Goal: Information Seeking & Learning: Learn about a topic

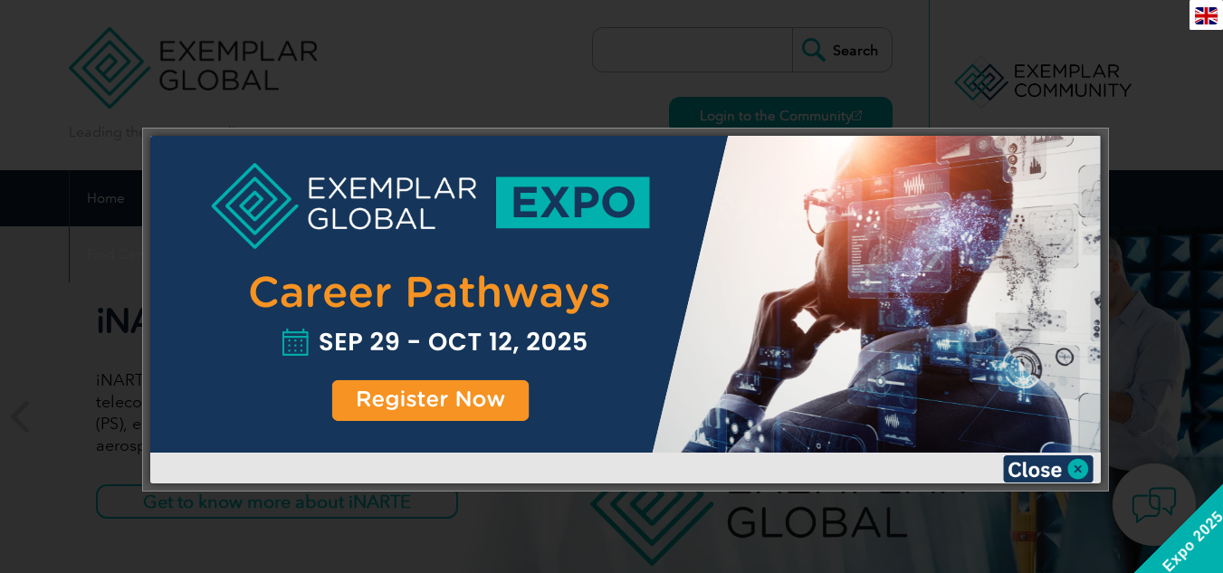
click at [1035, 107] on div at bounding box center [611, 286] width 1223 height 573
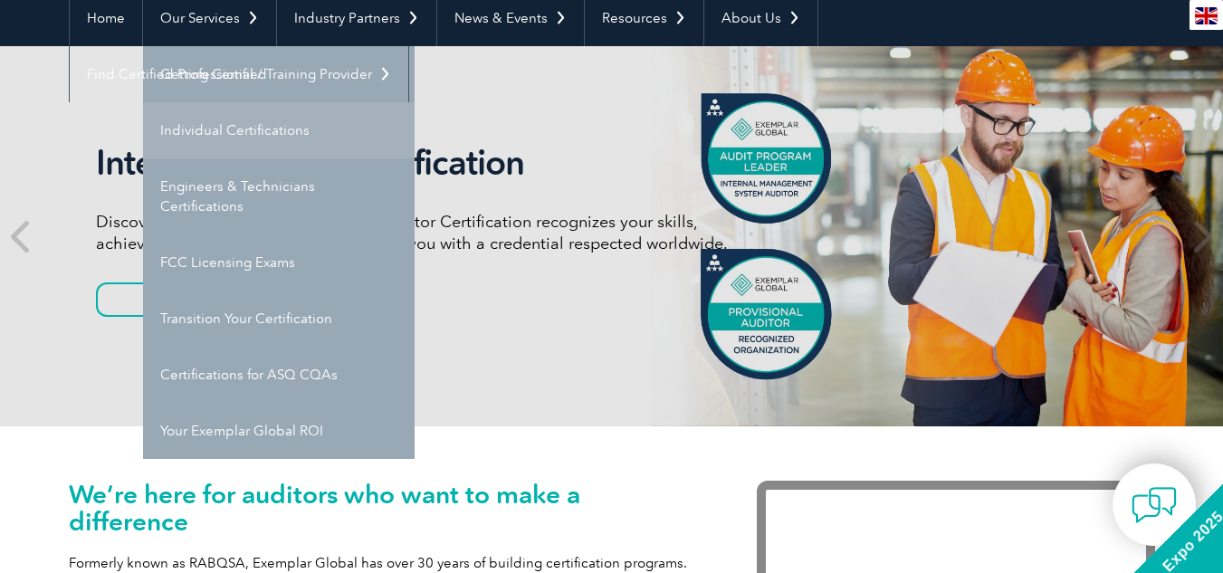
scroll to position [181, 0]
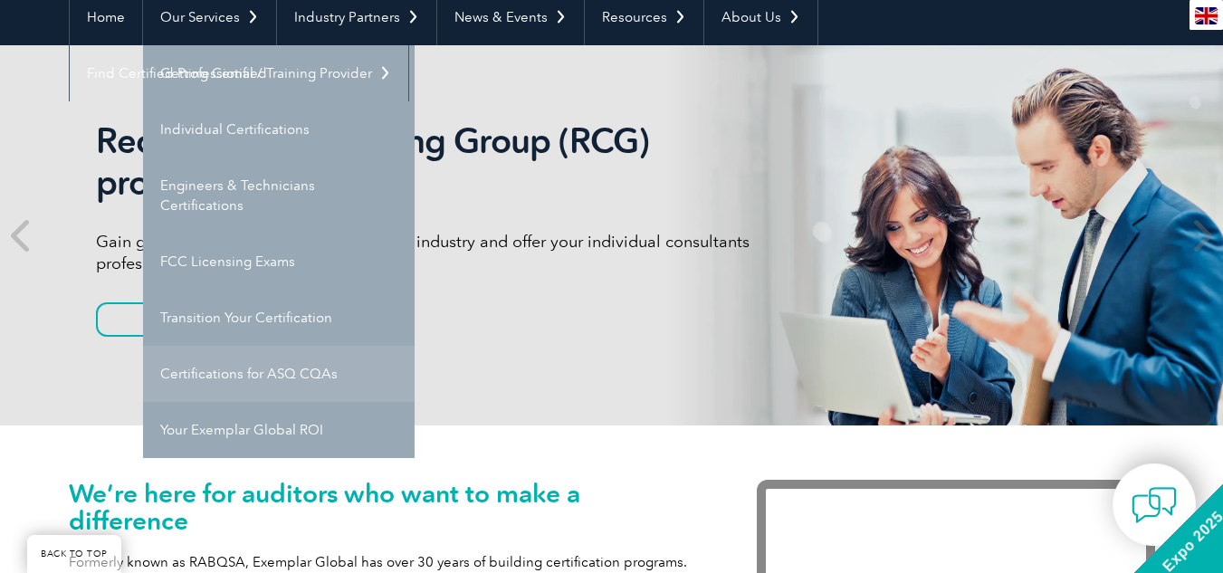
click at [283, 379] on link "Certifications for ASQ CQAs" at bounding box center [279, 374] width 272 height 56
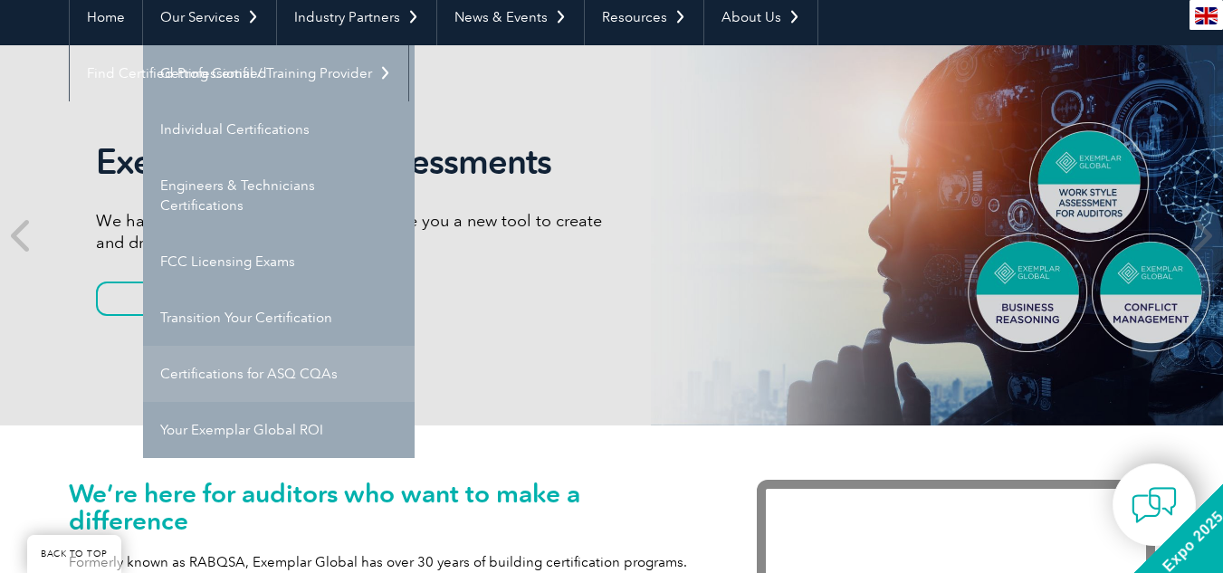
click at [285, 379] on link "Certifications for ASQ CQAs" at bounding box center [279, 374] width 272 height 56
click at [304, 375] on link "Certifications for ASQ CQAs" at bounding box center [279, 374] width 272 height 56
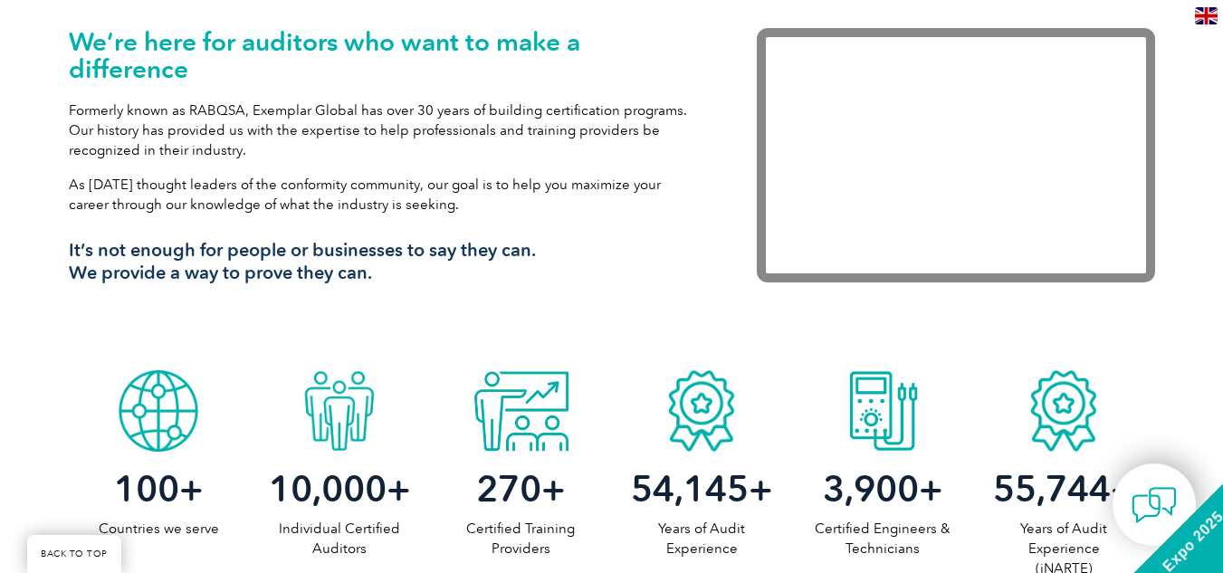
scroll to position [634, 0]
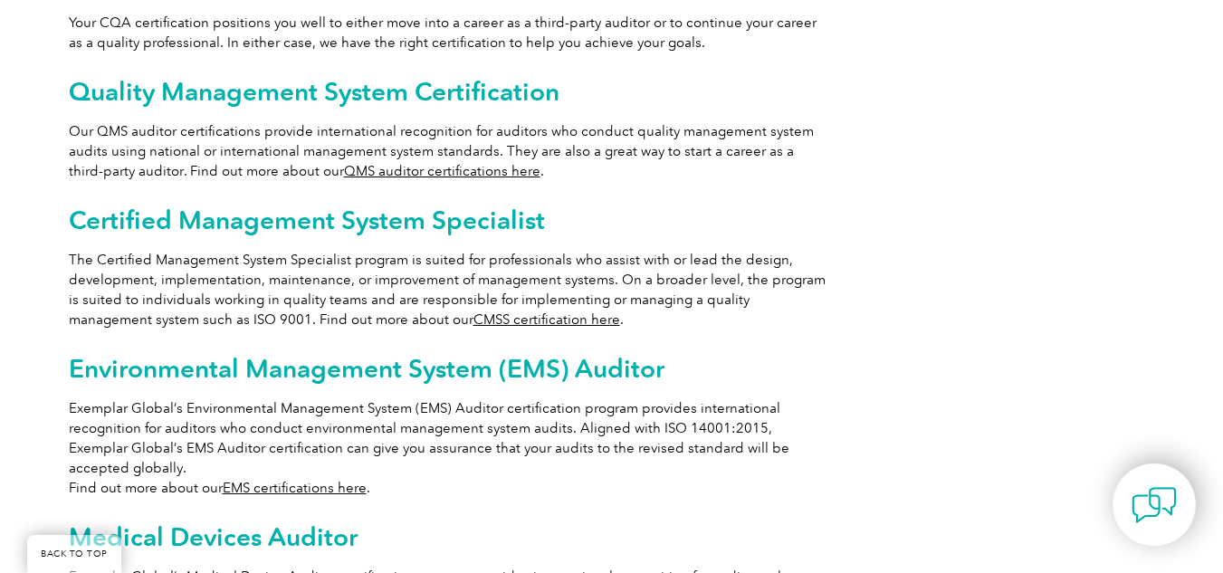
scroll to position [1268, 0]
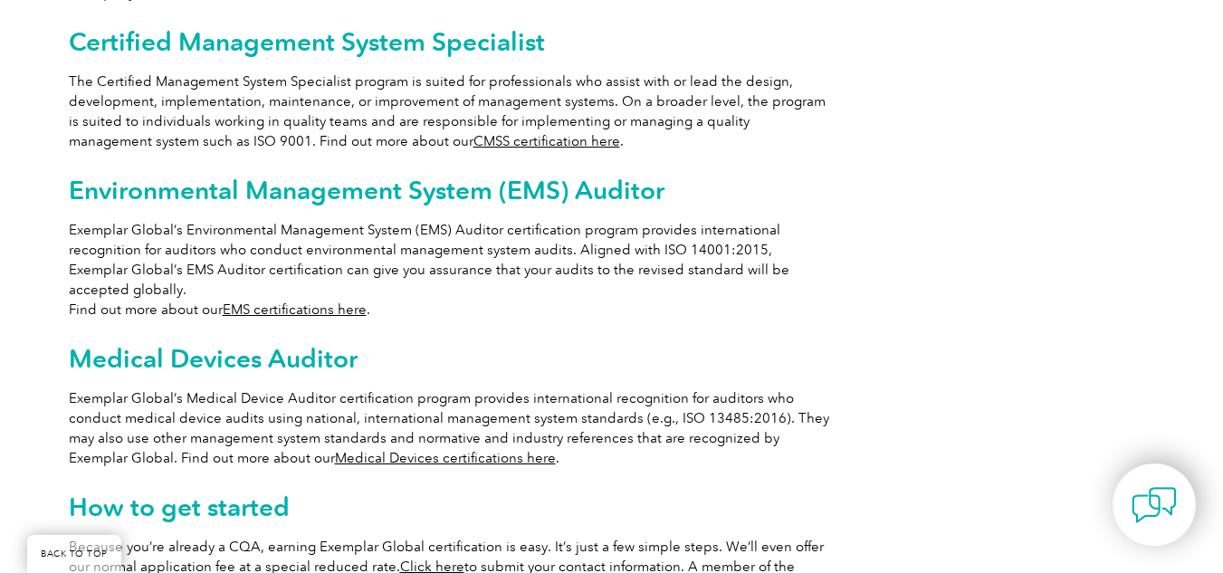
click at [470, 450] on link "Medical Devices certifications here" at bounding box center [445, 458] width 221 height 16
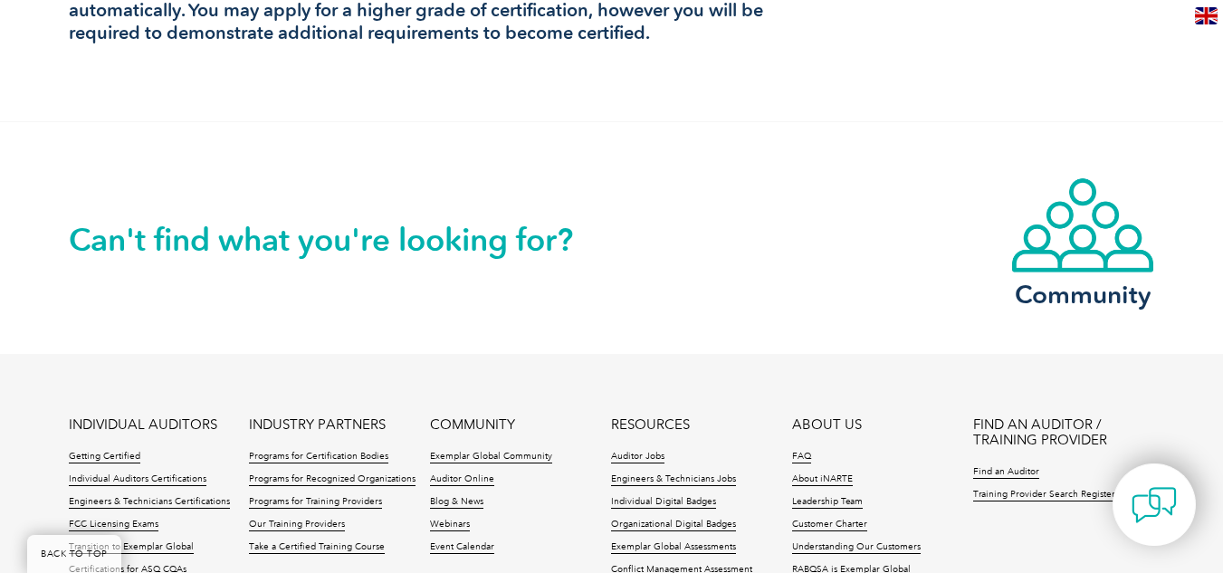
scroll to position [1987, 0]
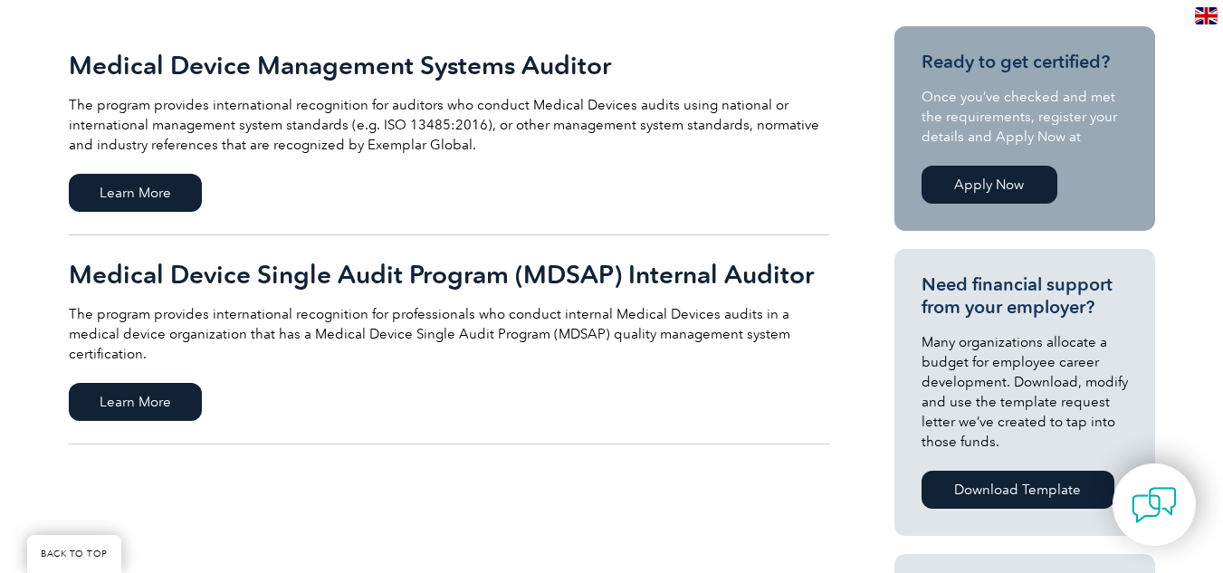
scroll to position [362, 0]
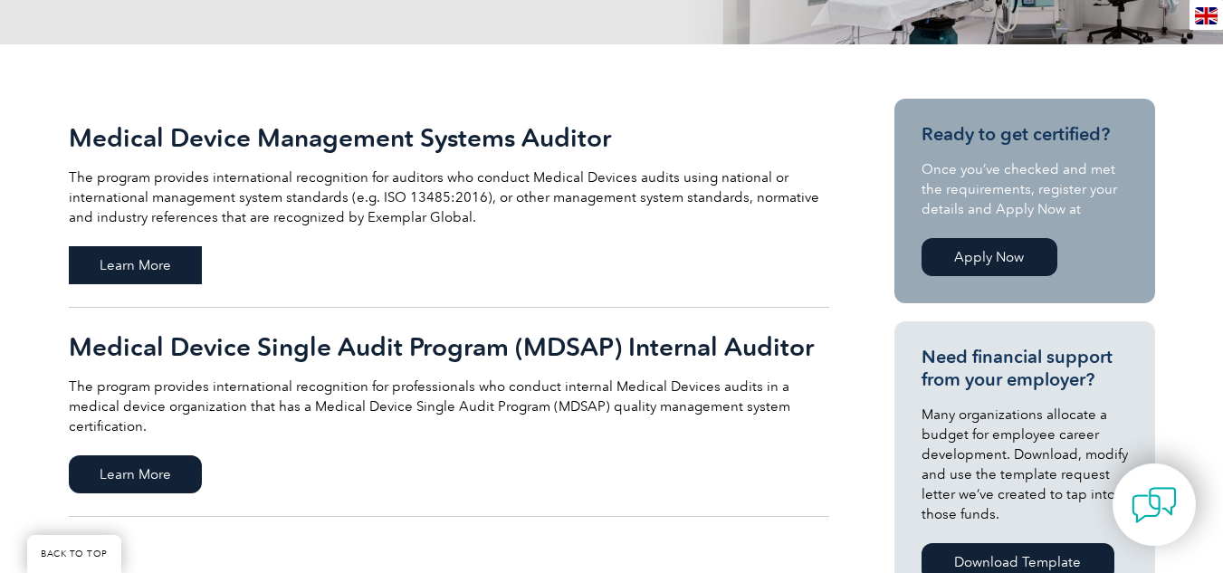
click at [198, 259] on span "Learn More" at bounding box center [135, 265] width 133 height 38
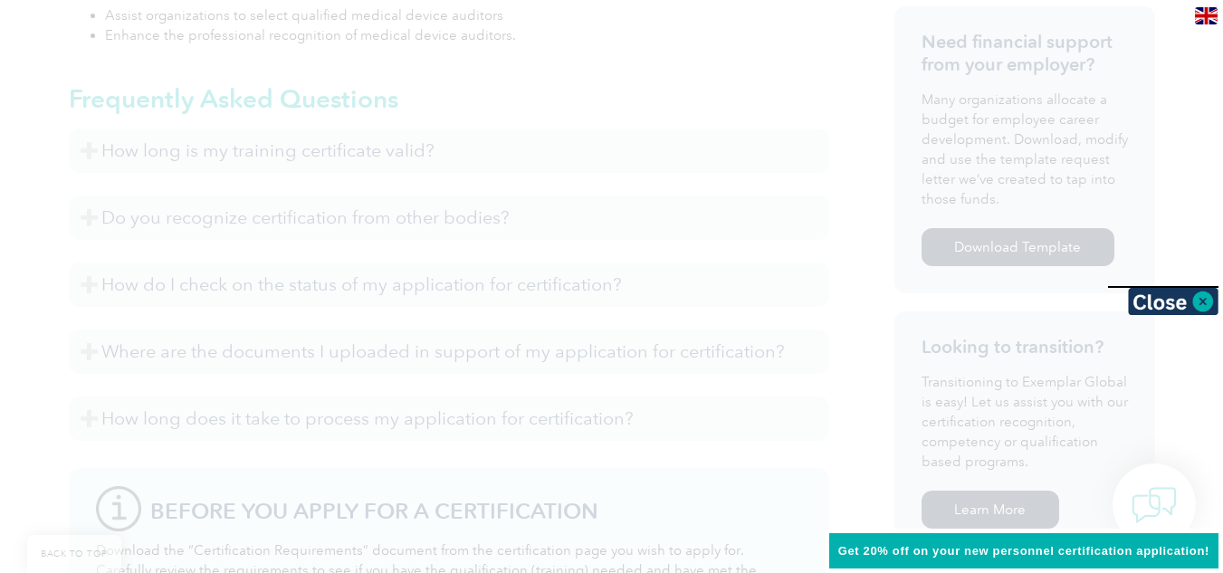
scroll to position [815, 0]
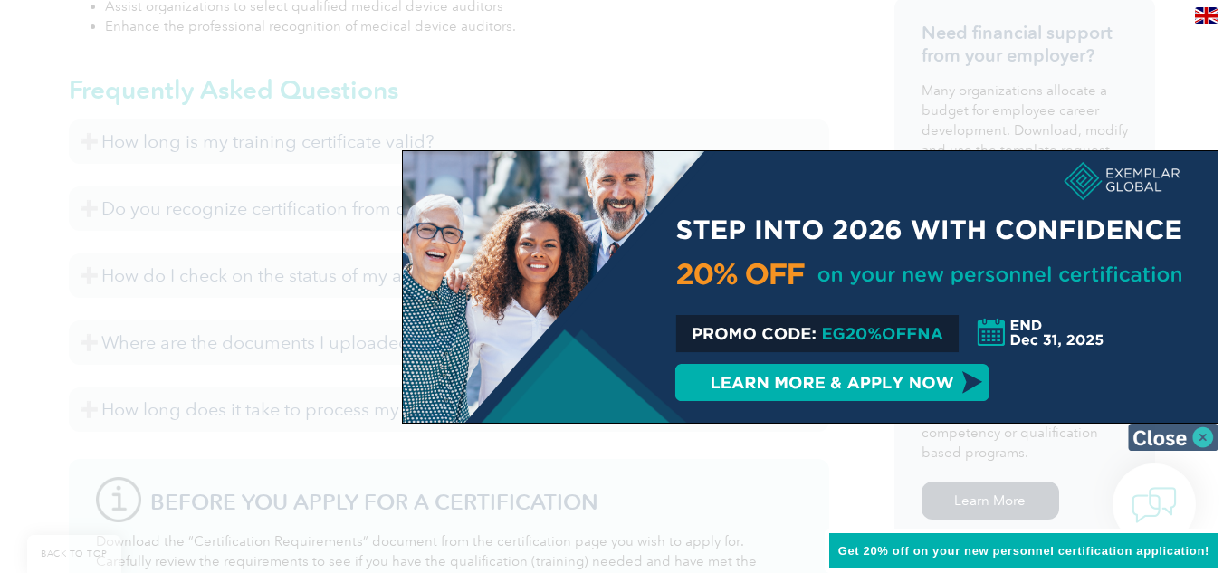
click at [1196, 435] on img at bounding box center [1173, 437] width 91 height 27
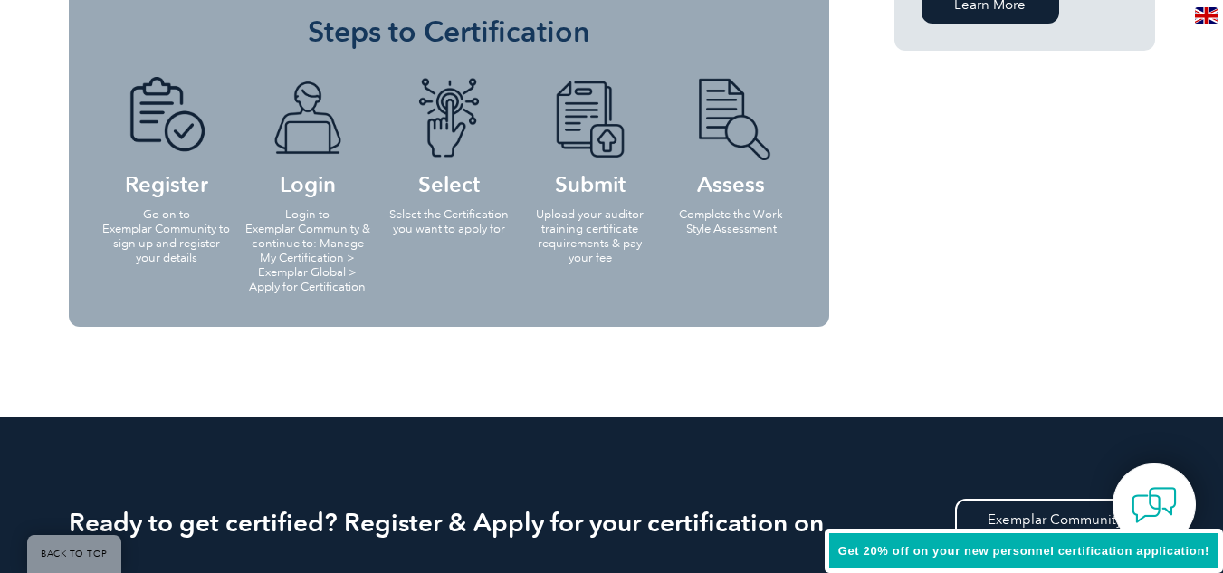
scroll to position [1540, 0]
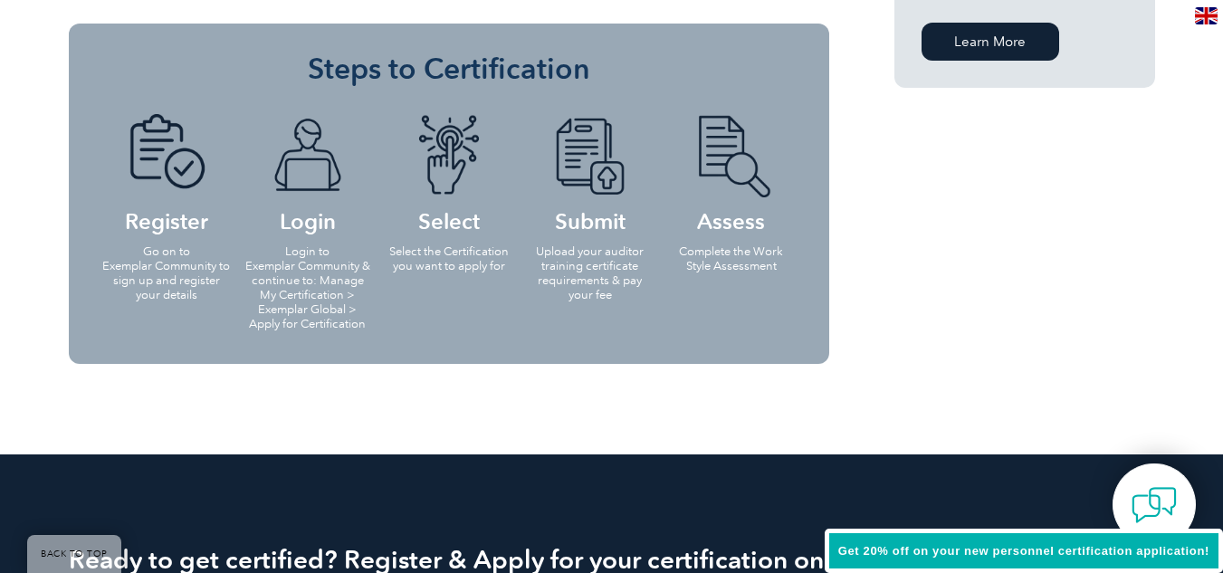
click at [169, 197] on h4 "Register" at bounding box center [166, 172] width 130 height 117
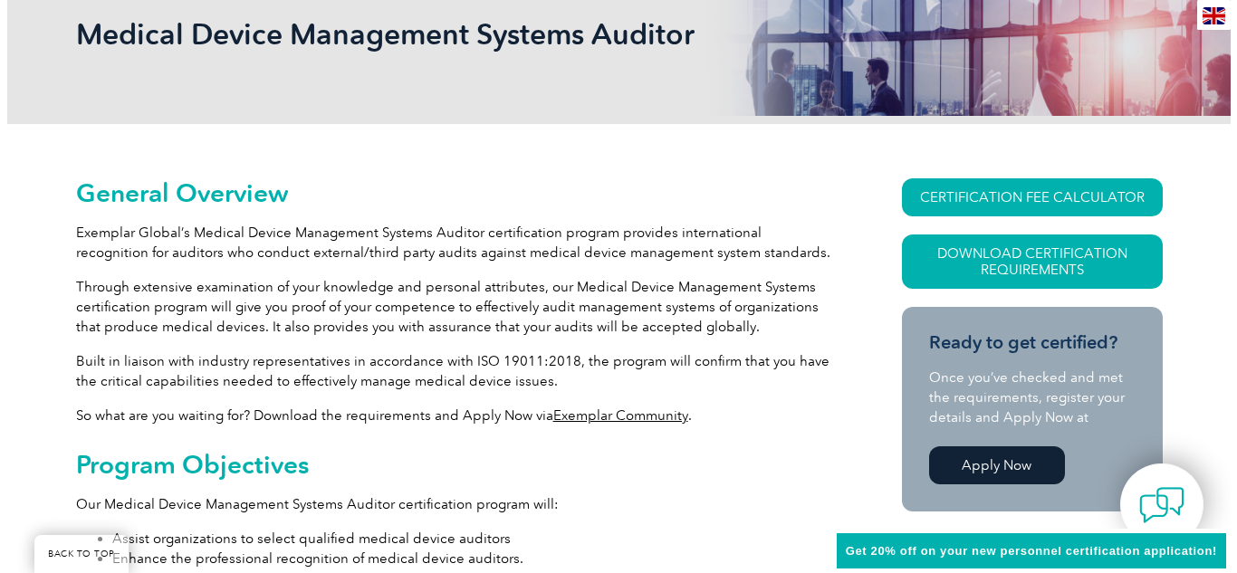
scroll to position [109, 0]
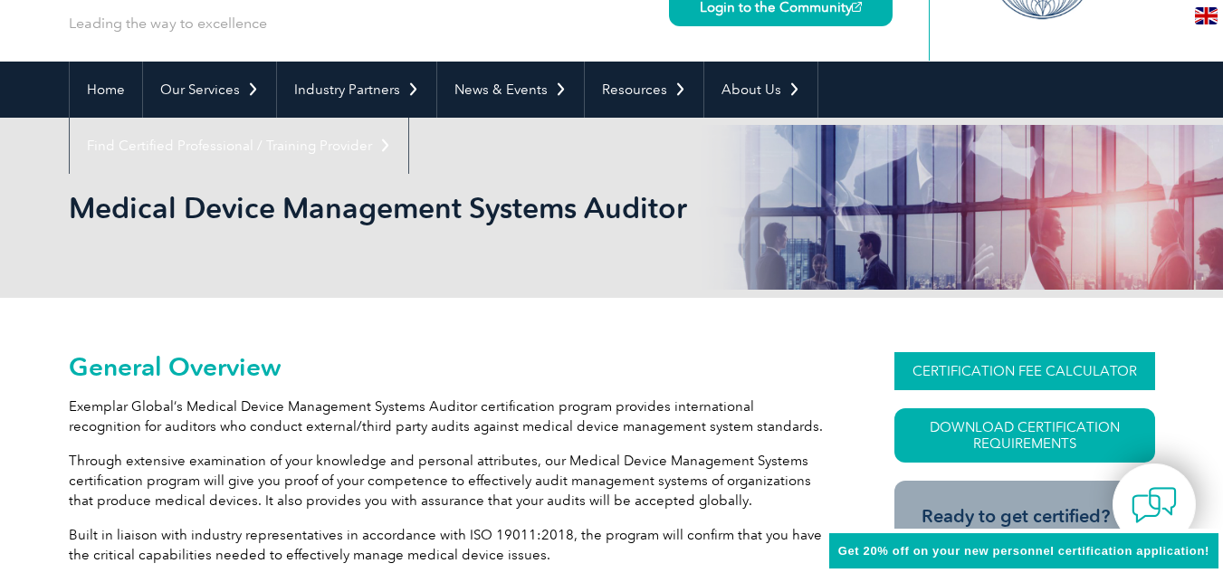
click at [994, 368] on link "CERTIFICATION FEE CALCULATOR" at bounding box center [1025, 371] width 261 height 38
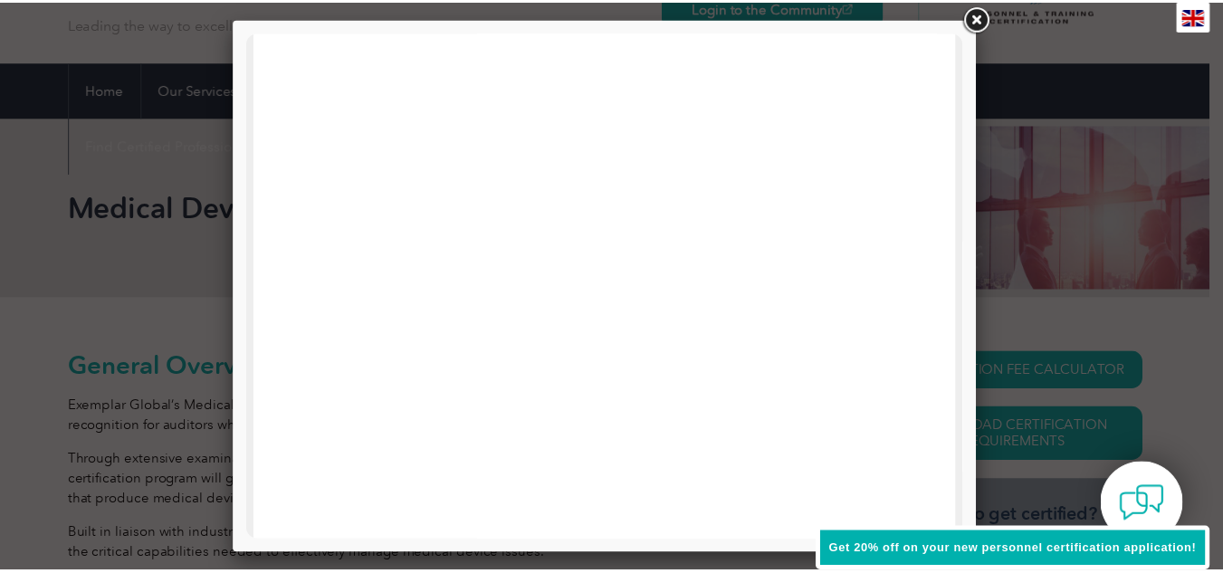
scroll to position [543, 0]
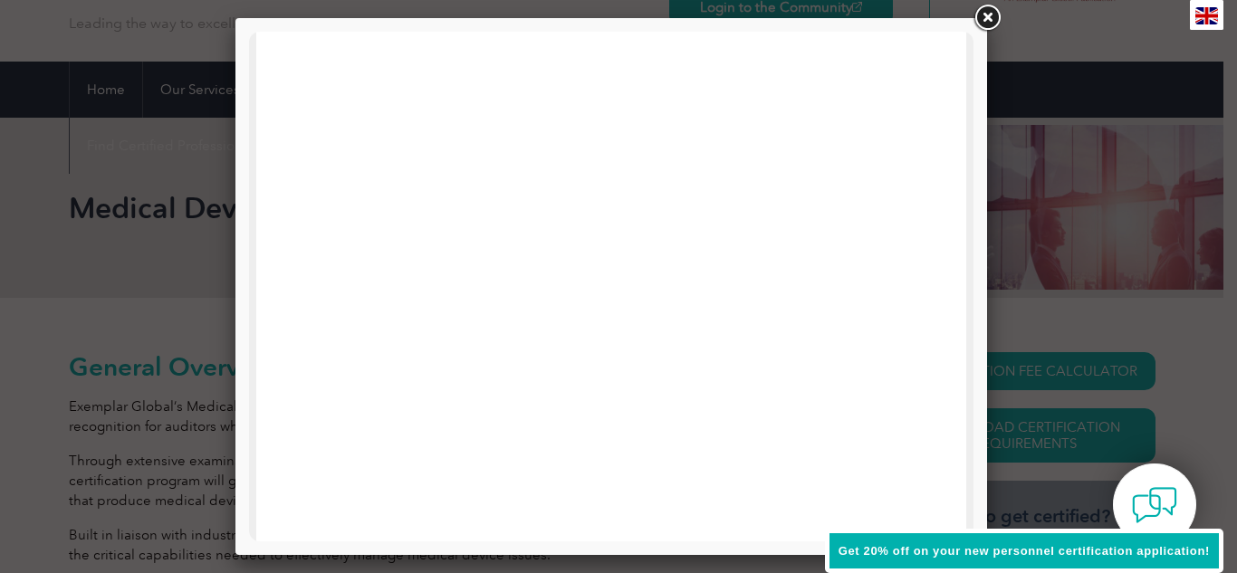
click at [979, 25] on link at bounding box center [987, 18] width 33 height 33
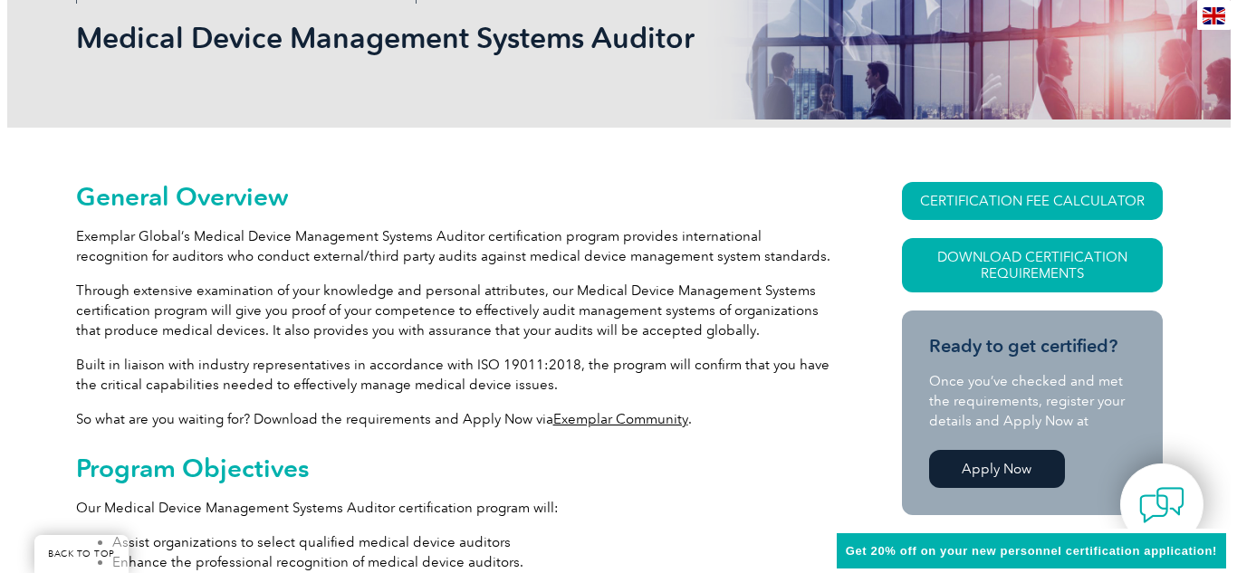
scroll to position [290, 0]
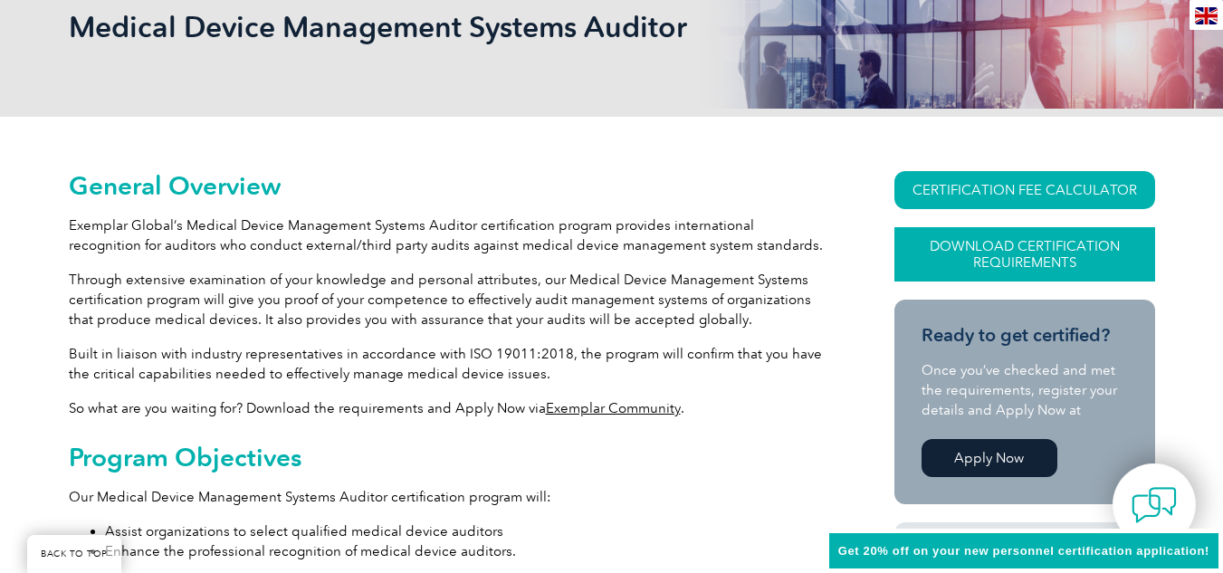
click at [1001, 259] on link "Download Certification Requirements" at bounding box center [1025, 254] width 261 height 54
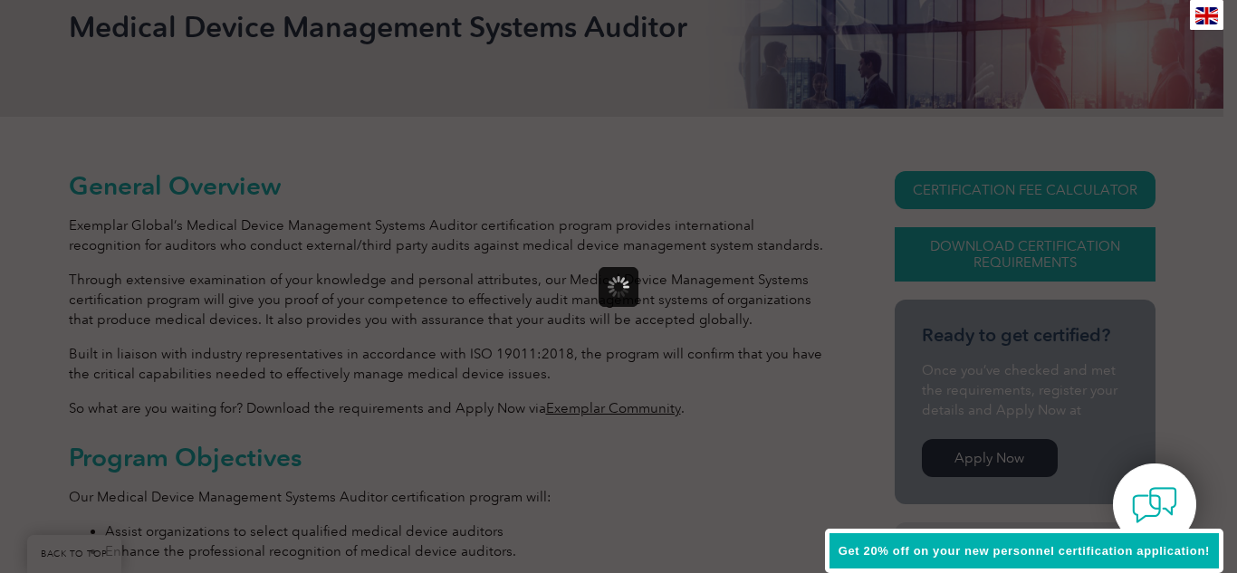
scroll to position [0, 0]
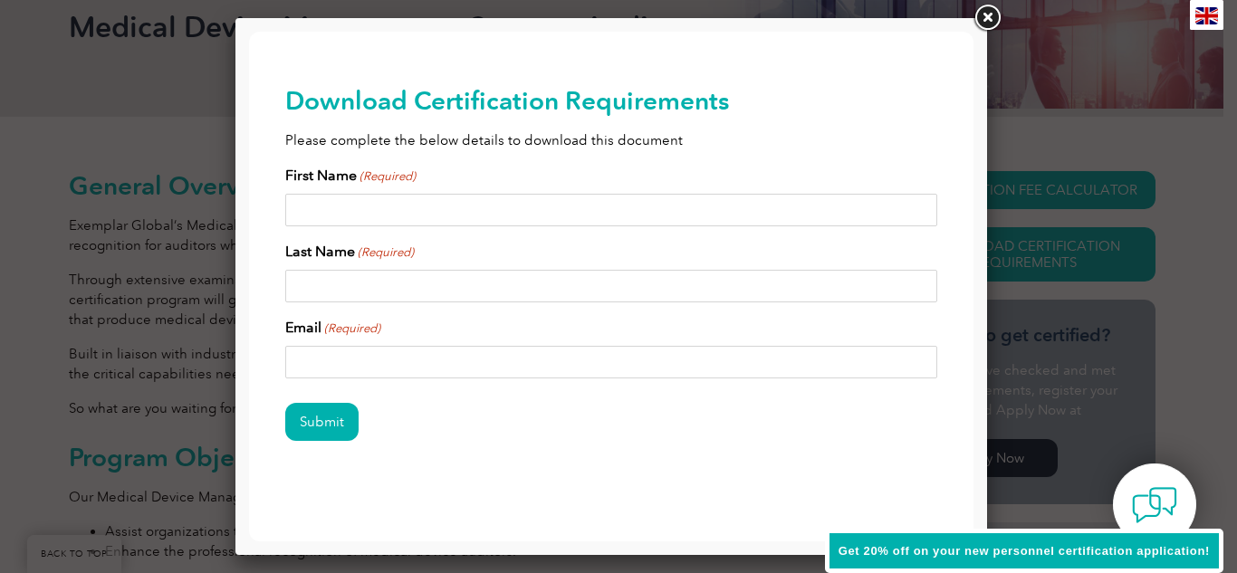
click at [379, 209] on input "First Name (Required)" at bounding box center [611, 210] width 652 height 33
type input "Alberto"
type input "Palacios romo"
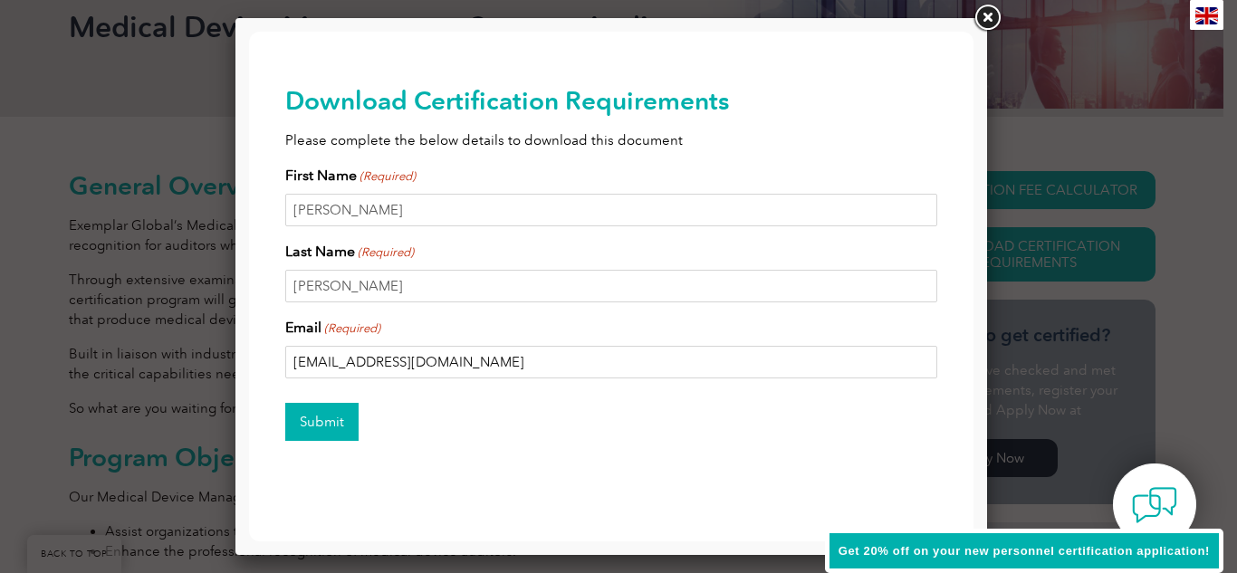
type input "rogerfloyd2000@gmail.com"
click at [313, 419] on input "Submit" at bounding box center [321, 422] width 73 height 38
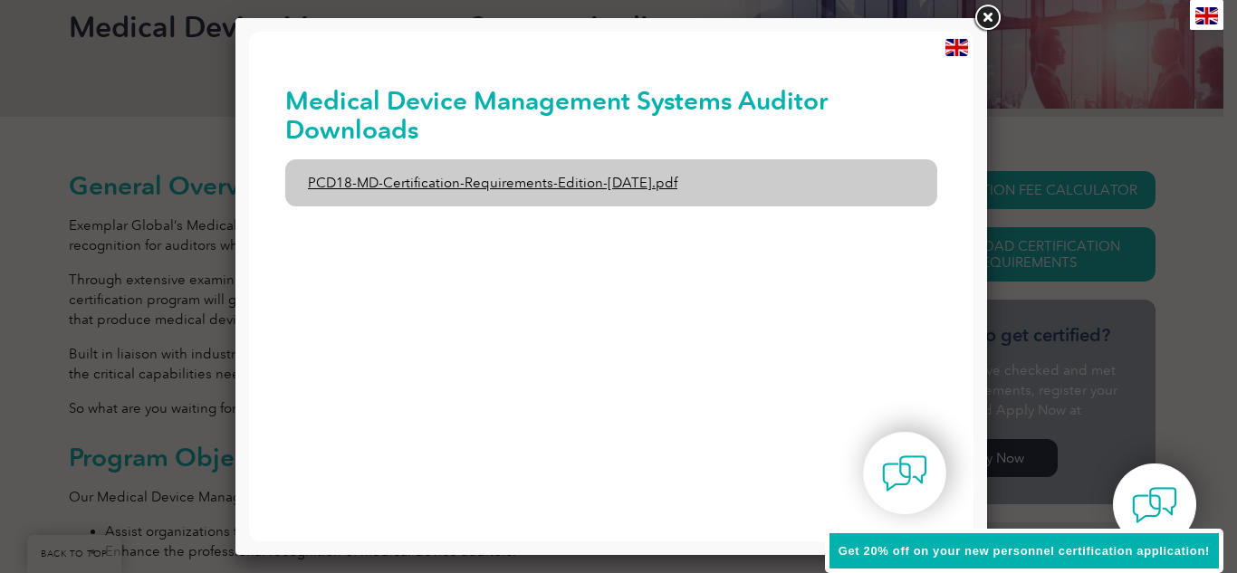
click at [463, 184] on link "PCD18-MD-Certification-Requirements-Edition-1-June-2020.pdf" at bounding box center [611, 182] width 652 height 47
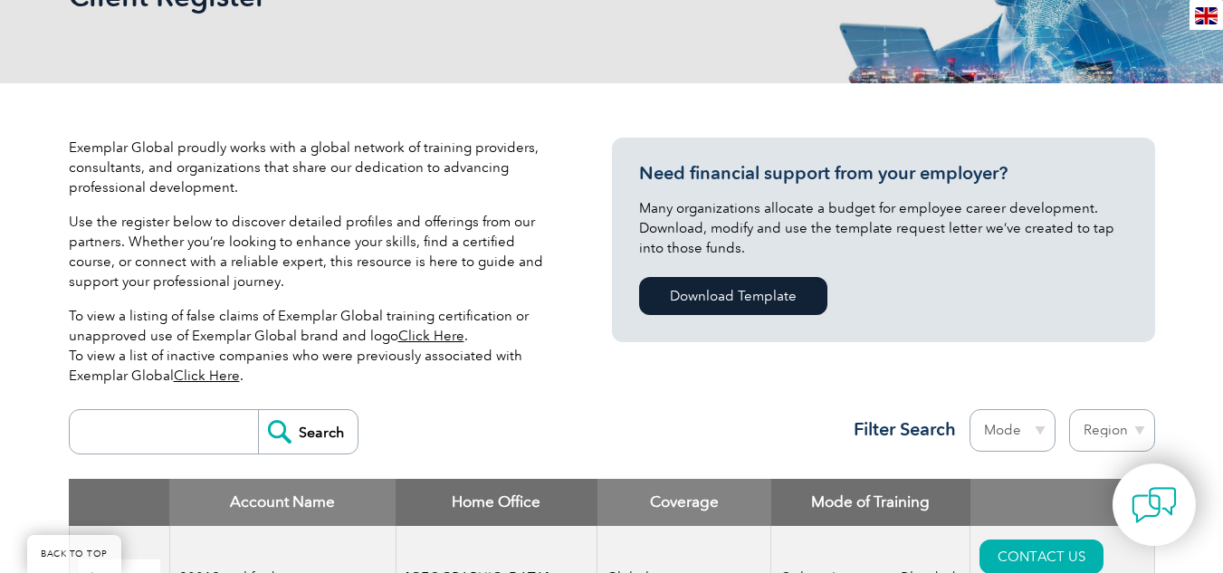
scroll to position [362, 0]
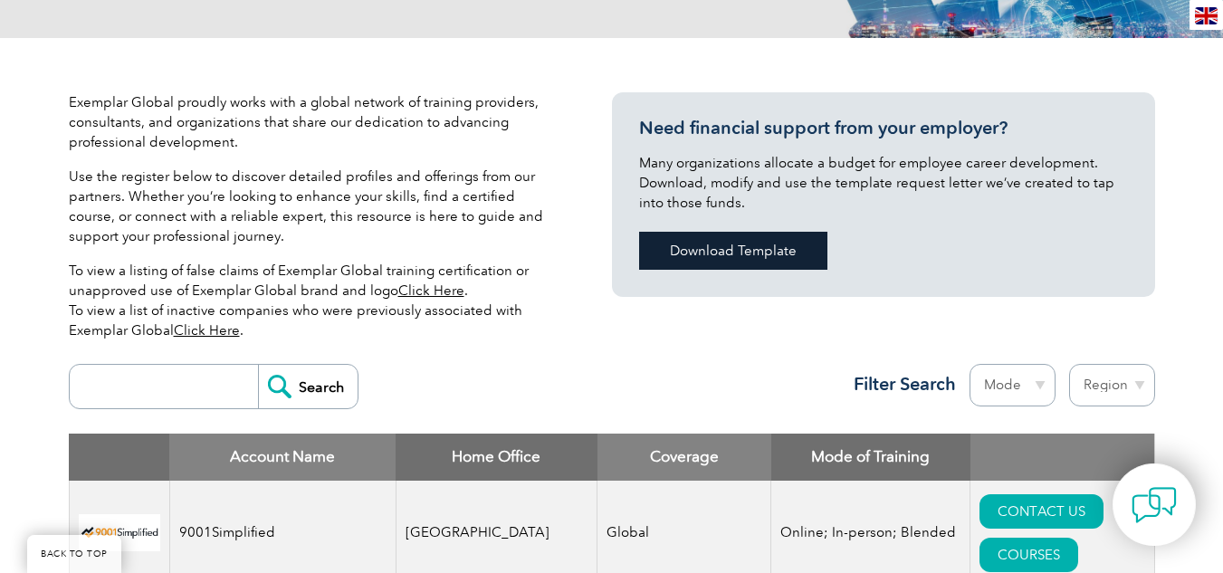
click at [583, 257] on link "Download Template" at bounding box center [733, 251] width 188 height 38
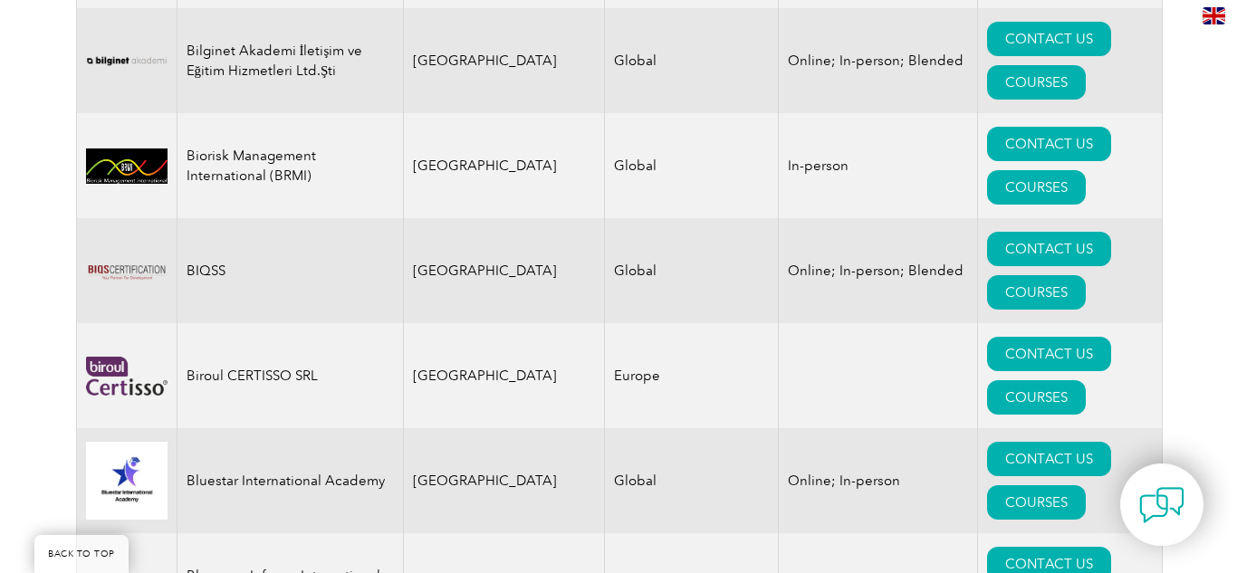
scroll to position [4256, 0]
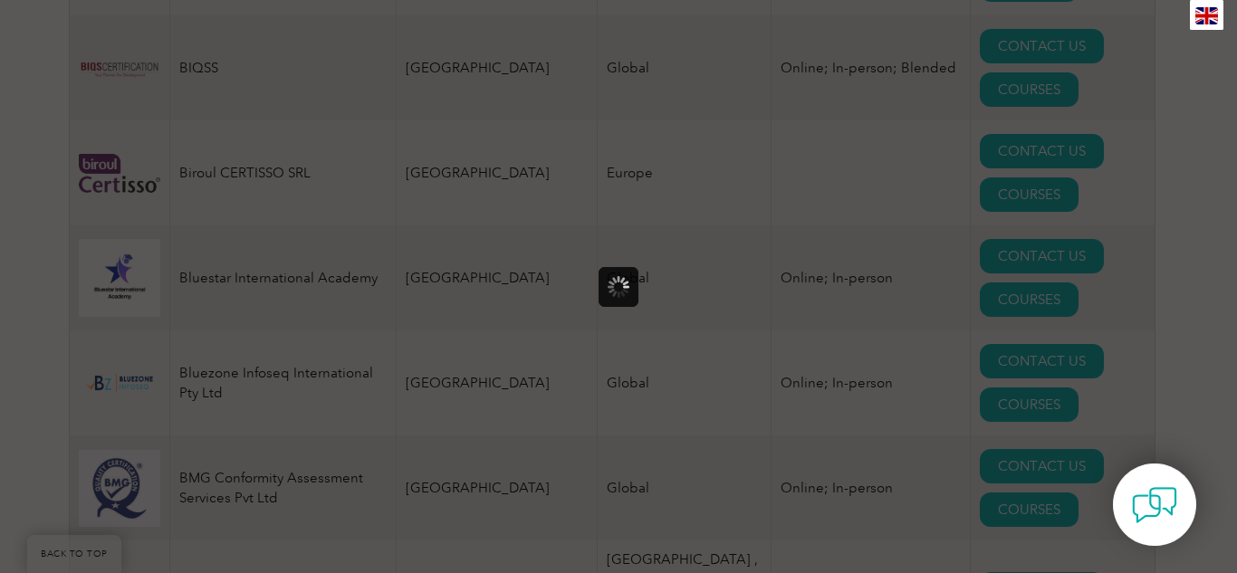
scroll to position [0, 0]
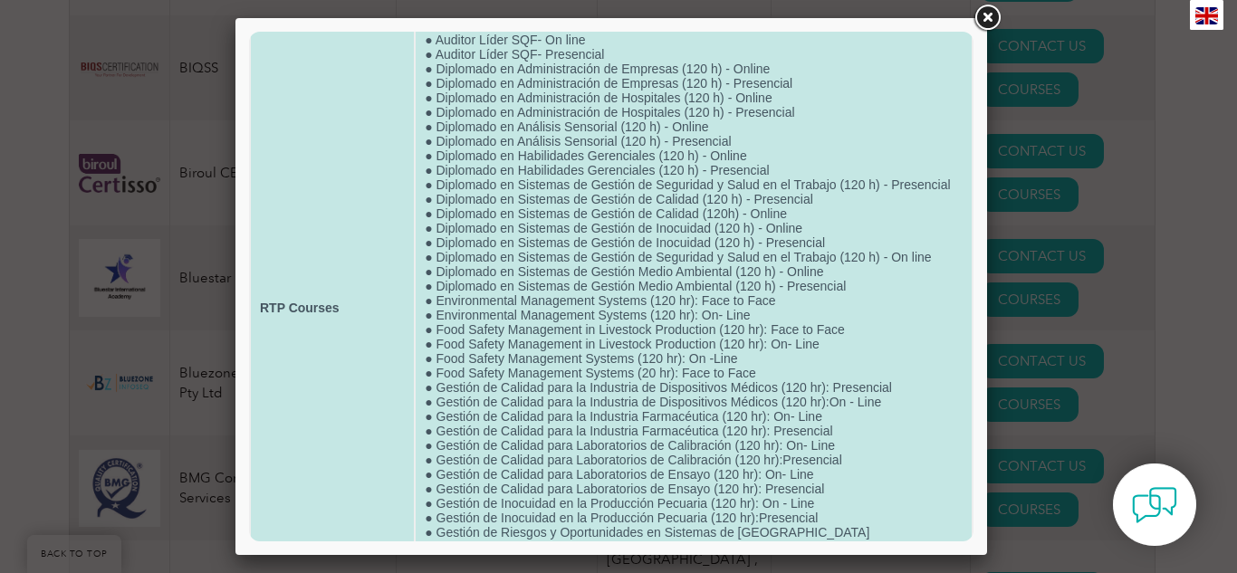
scroll to position [634, 0]
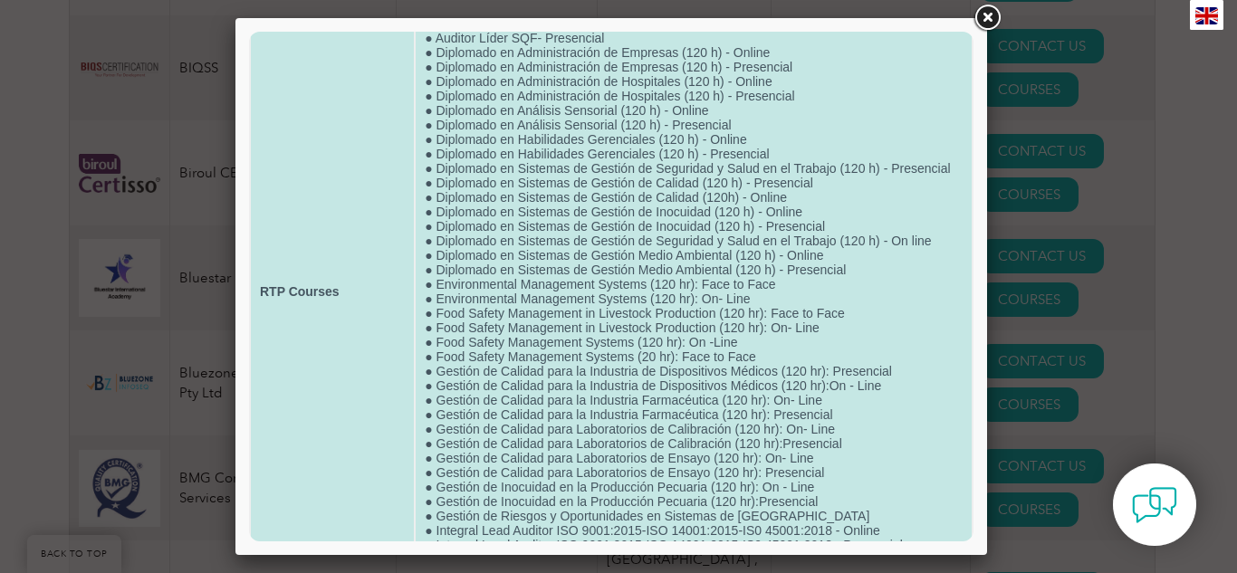
click at [583, 230] on td "● Auditor Líder ISO 13485:2016 - Presencial ● Auditor Líder ISO 19011:2018 - 40…" at bounding box center [694, 292] width 556 height 1692
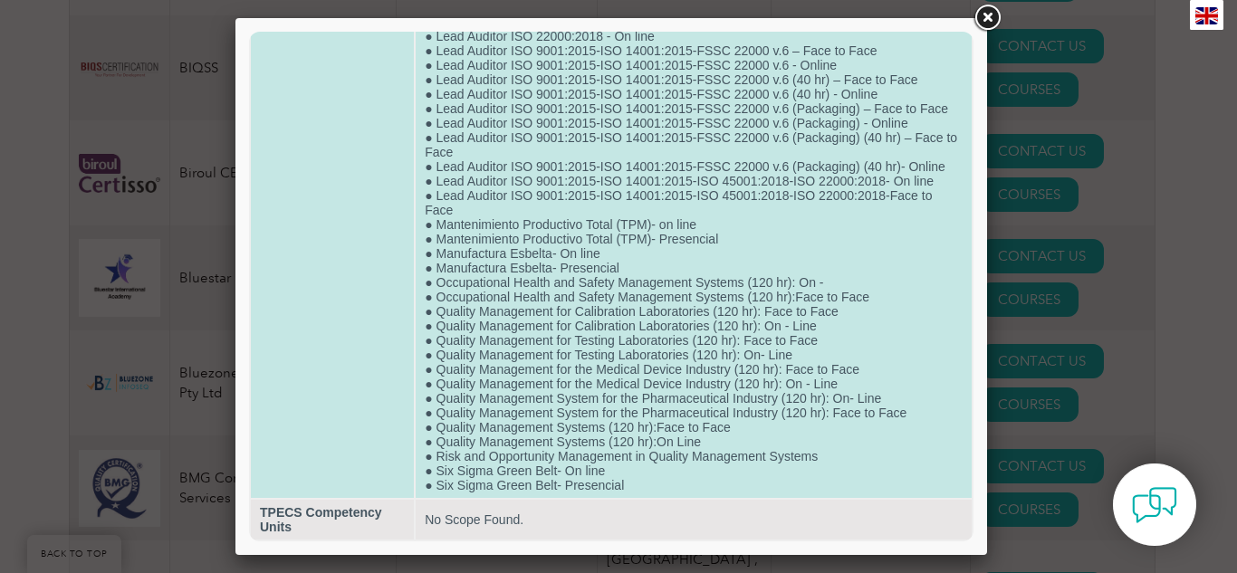
scroll to position [1317, 0]
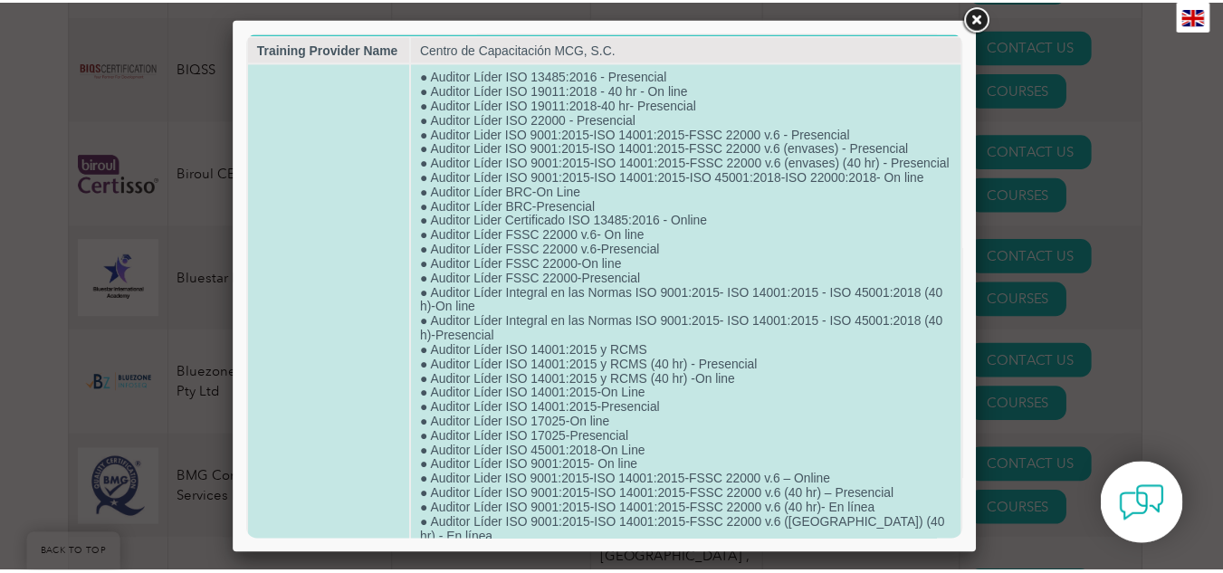
scroll to position [0, 0]
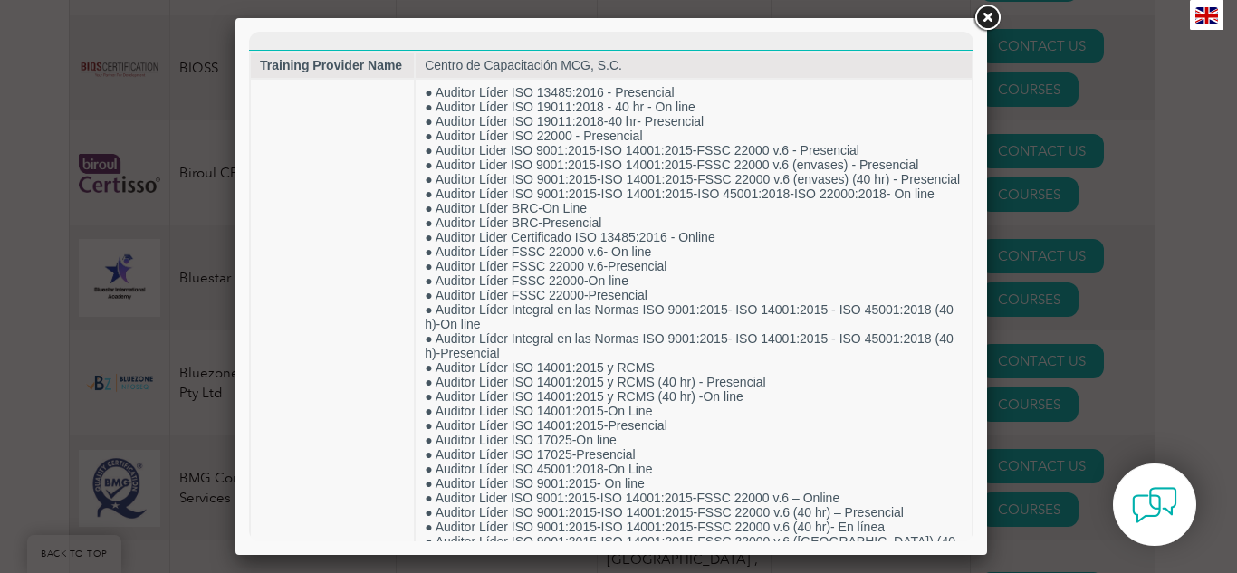
click at [583, 18] on link at bounding box center [987, 18] width 33 height 33
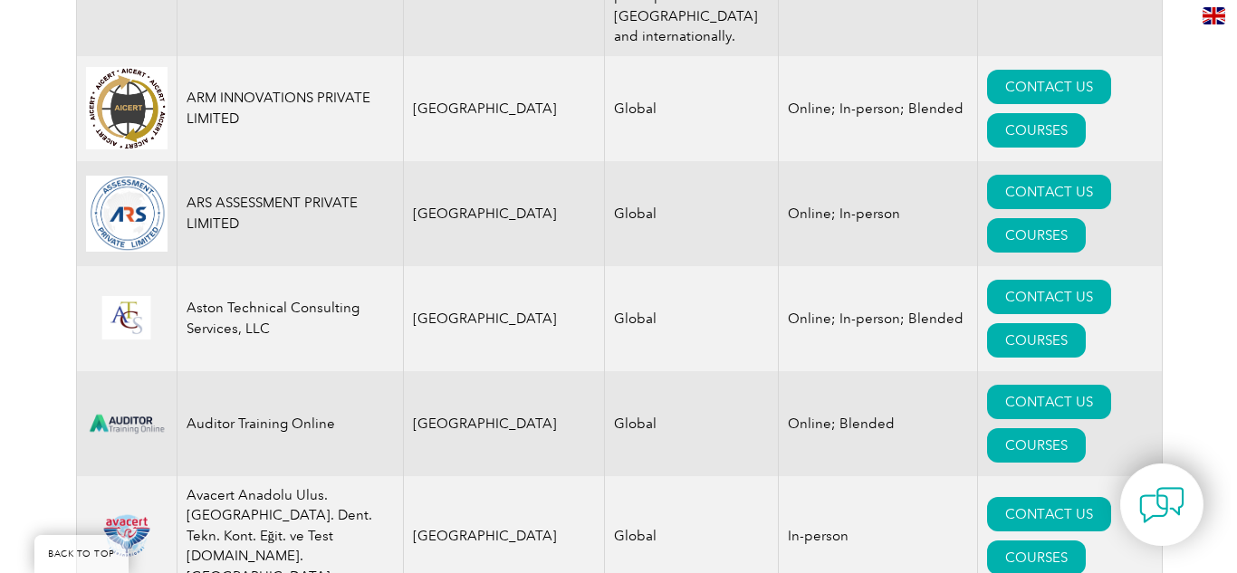
scroll to position [4284, 0]
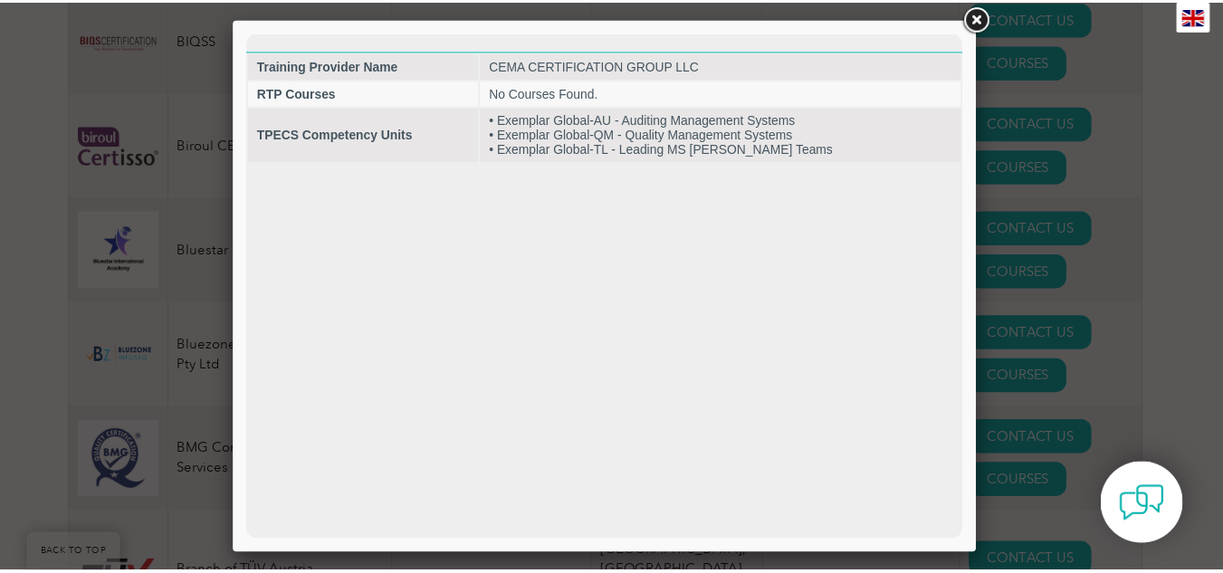
scroll to position [0, 0]
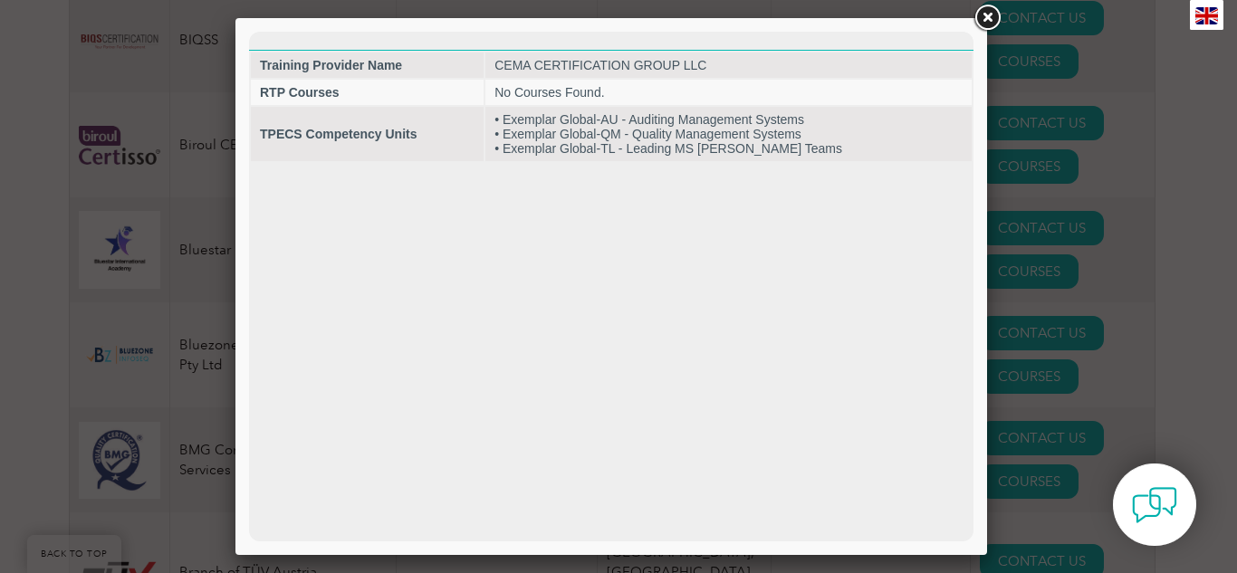
click at [583, 23] on link at bounding box center [987, 18] width 33 height 33
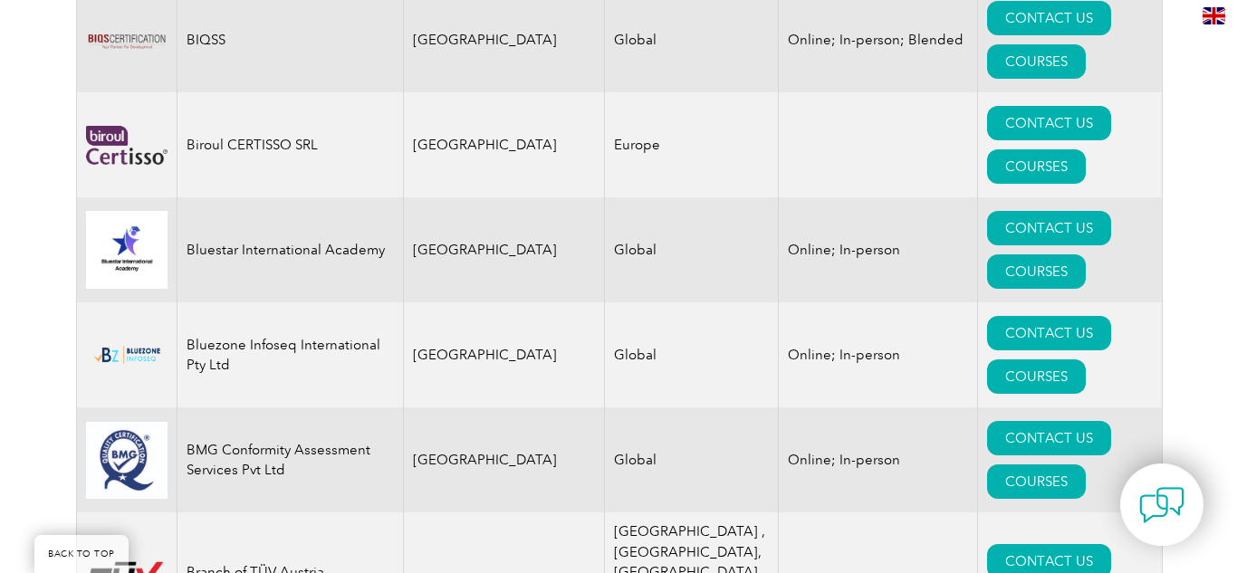
scroll to position [5157, 0]
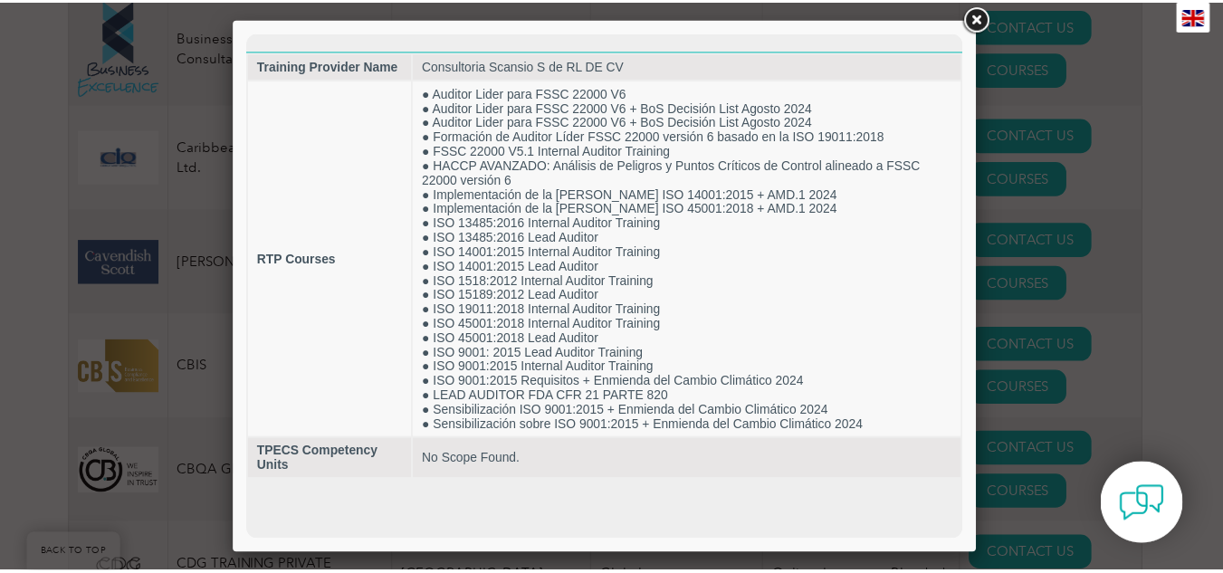
scroll to position [0, 0]
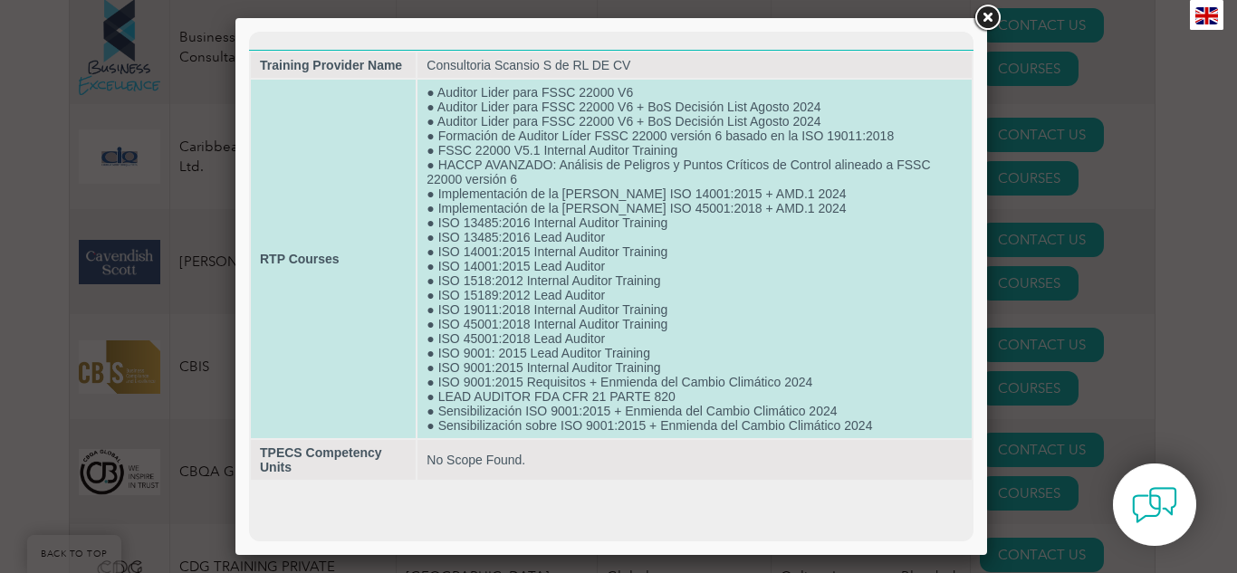
click at [494, 237] on td "● Auditor Lider para FSSC 22000 V6 ● Auditor Lider para FSSC 22000 V6 + BoS Dec…" at bounding box center [694, 259] width 554 height 359
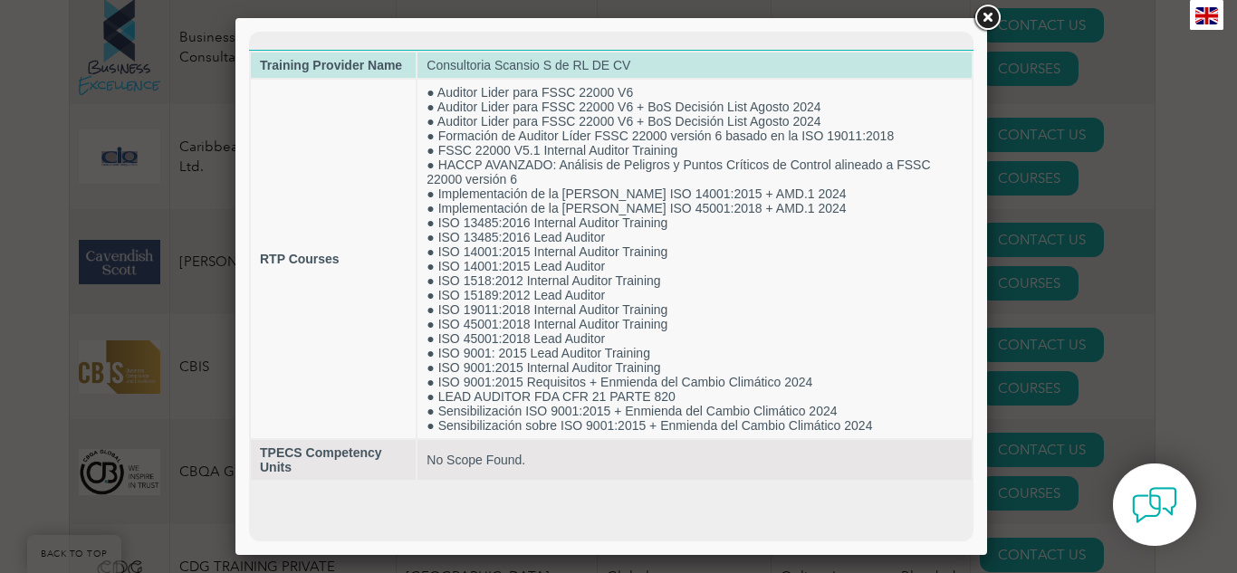
click at [553, 66] on td "Consultoria Scansio S de RL DE CV" at bounding box center [694, 65] width 554 height 25
click at [554, 66] on td "Consultoria Scansio S de RL DE CV" at bounding box center [694, 65] width 554 height 25
copy tbody "Consultoria Scansio S de RL DE CV"
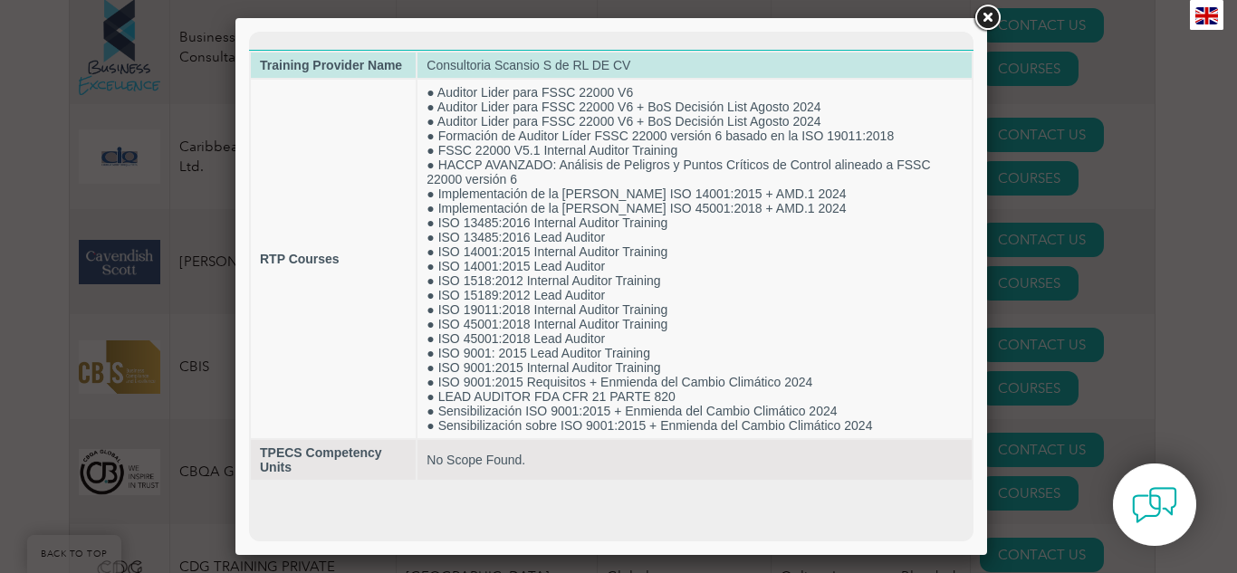
click at [583, 66] on td "Consultoria Scansio S de RL DE CV" at bounding box center [694, 65] width 554 height 25
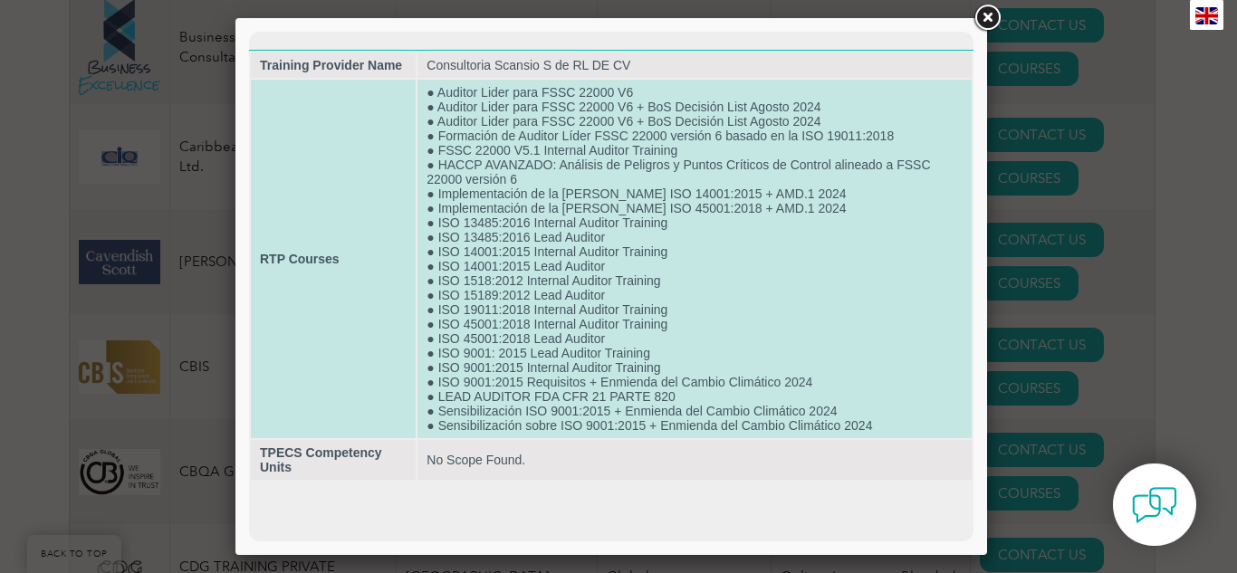
click at [583, 120] on td "● Auditor Lider para FSSC 22000 V6 ● Auditor Lider para FSSC 22000 V6 + BoS Dec…" at bounding box center [694, 259] width 554 height 359
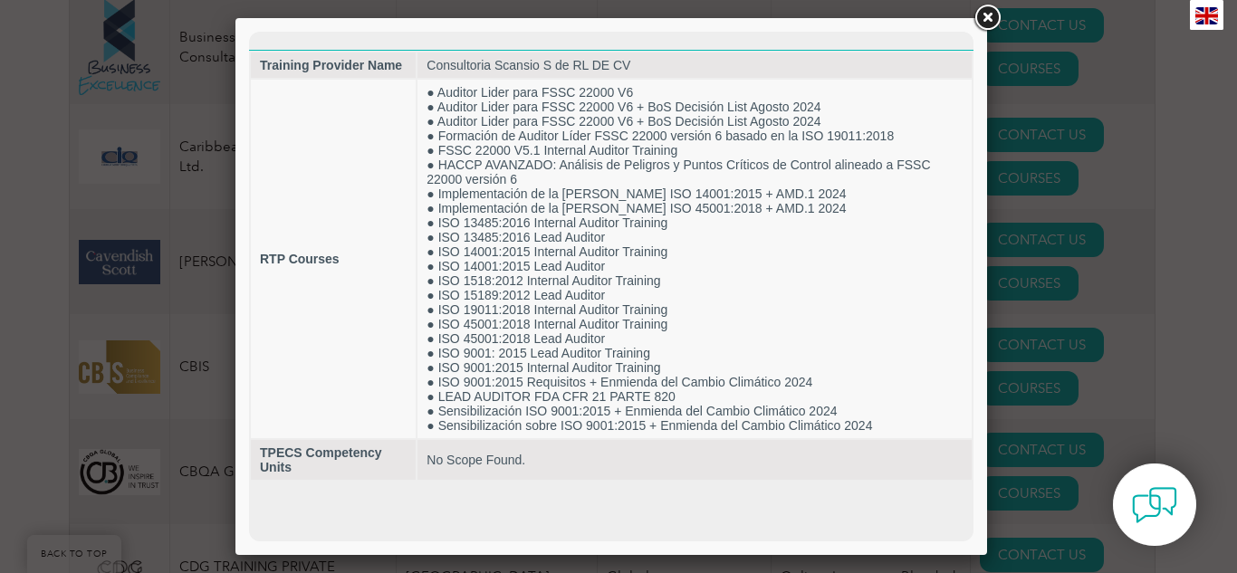
click at [583, 15] on link at bounding box center [987, 18] width 33 height 33
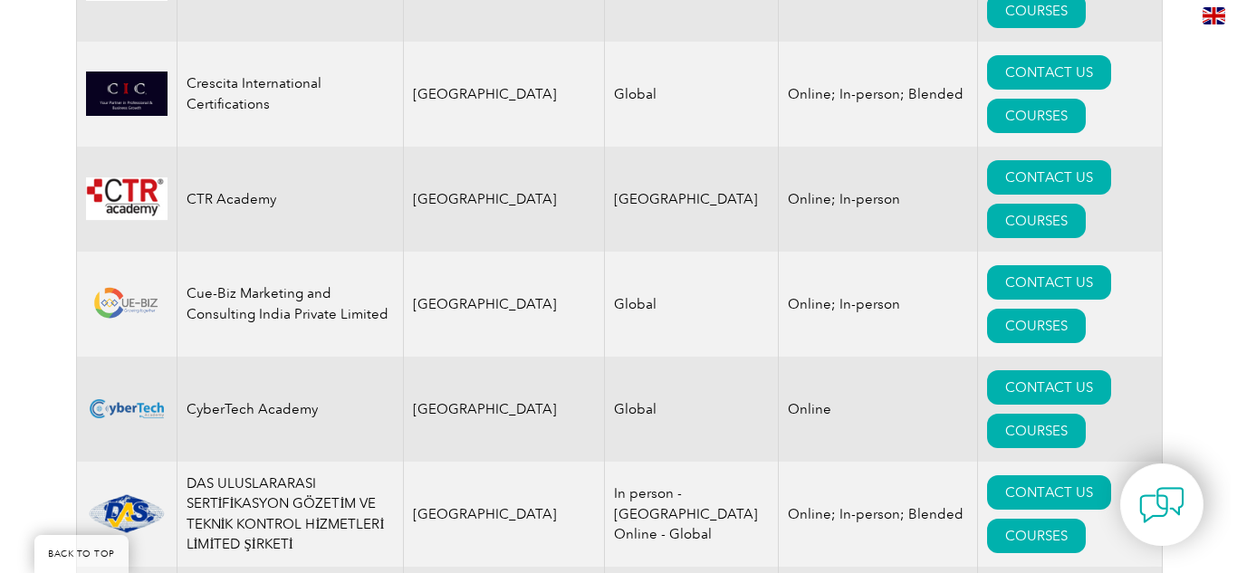
scroll to position [8259, 0]
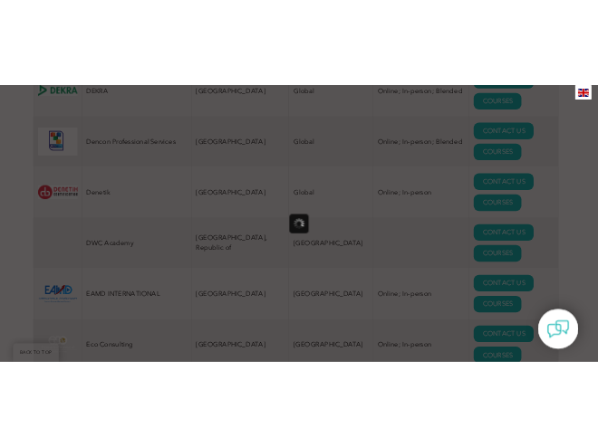
scroll to position [0, 0]
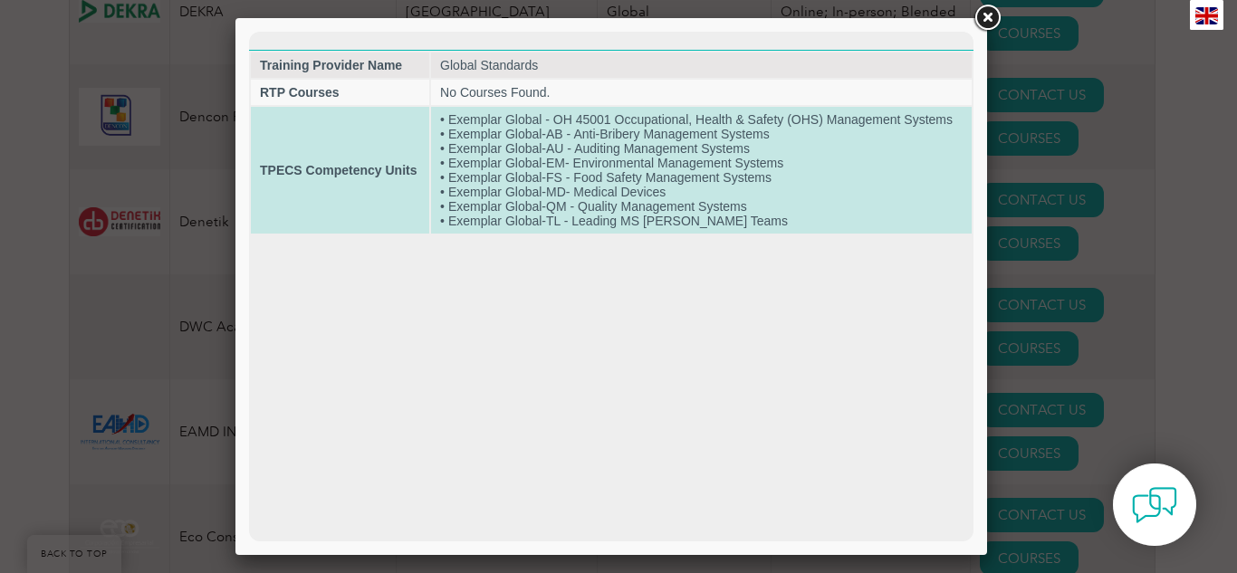
click at [583, 195] on td "• Exemplar Global - OH 45001 Occupational, Health & Safety (OHS) Management Sys…" at bounding box center [701, 170] width 541 height 127
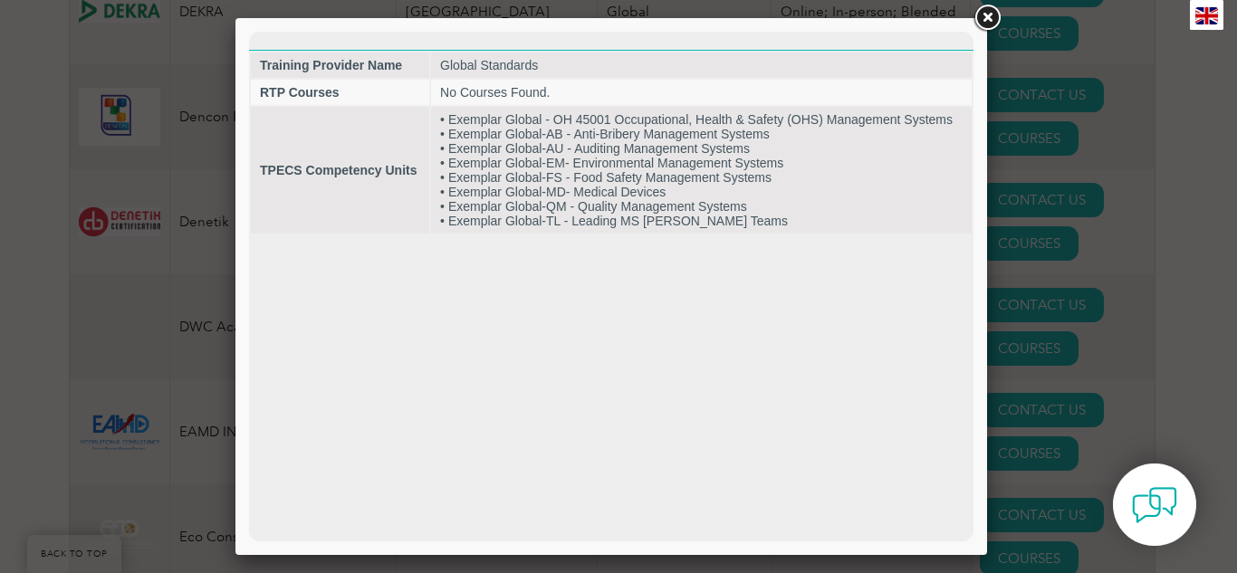
click at [583, 235] on html "Training Provider Name Global Standards RTP Courses No Courses Found. TPECS Com…" at bounding box center [611, 134] width 724 height 204
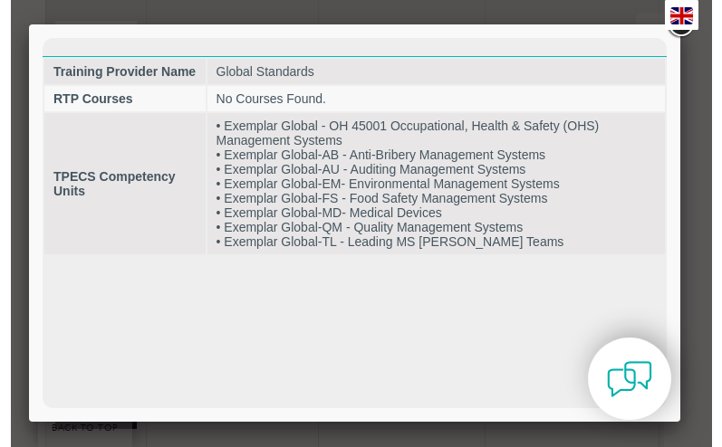
scroll to position [8199, 0]
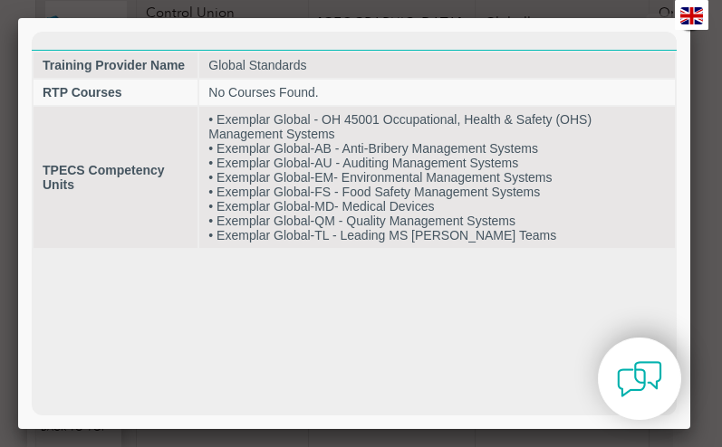
click at [583, 17] on img at bounding box center [691, 15] width 23 height 17
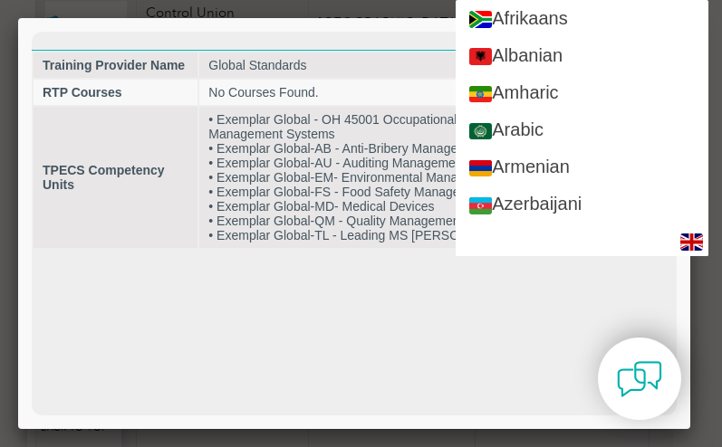
click at [583, 250] on html "Training Provider Name Global Standards RTP Courses No Courses Found. TPECS Com…" at bounding box center [354, 141] width 645 height 218
click at [575, 250] on html "Training Provider Name Global Standards RTP Courses No Courses Found. TPECS Com…" at bounding box center [354, 141] width 645 height 218
click at [445, 29] on div at bounding box center [354, 223] width 672 height 411
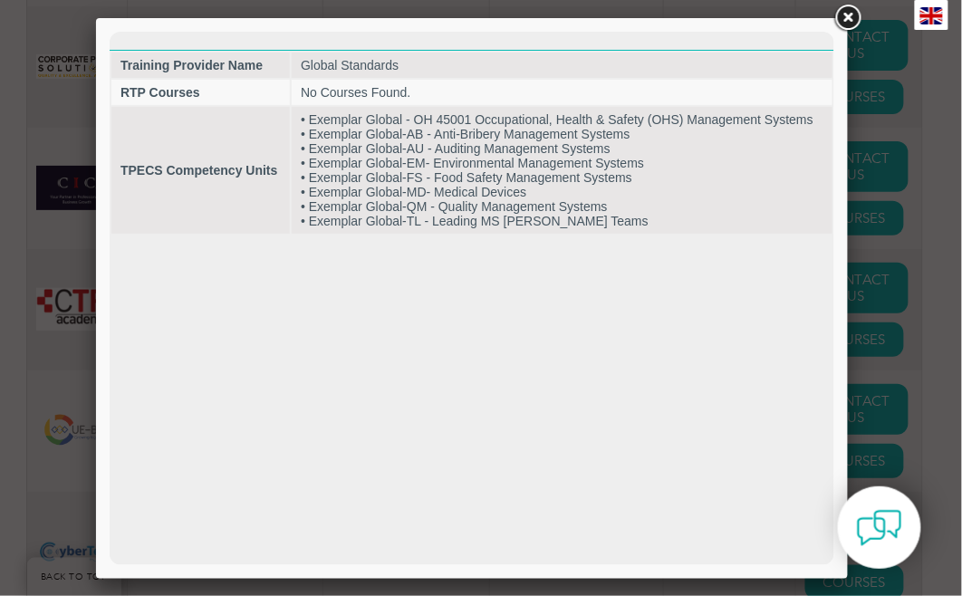
click at [583, 16] on link at bounding box center [847, 18] width 33 height 33
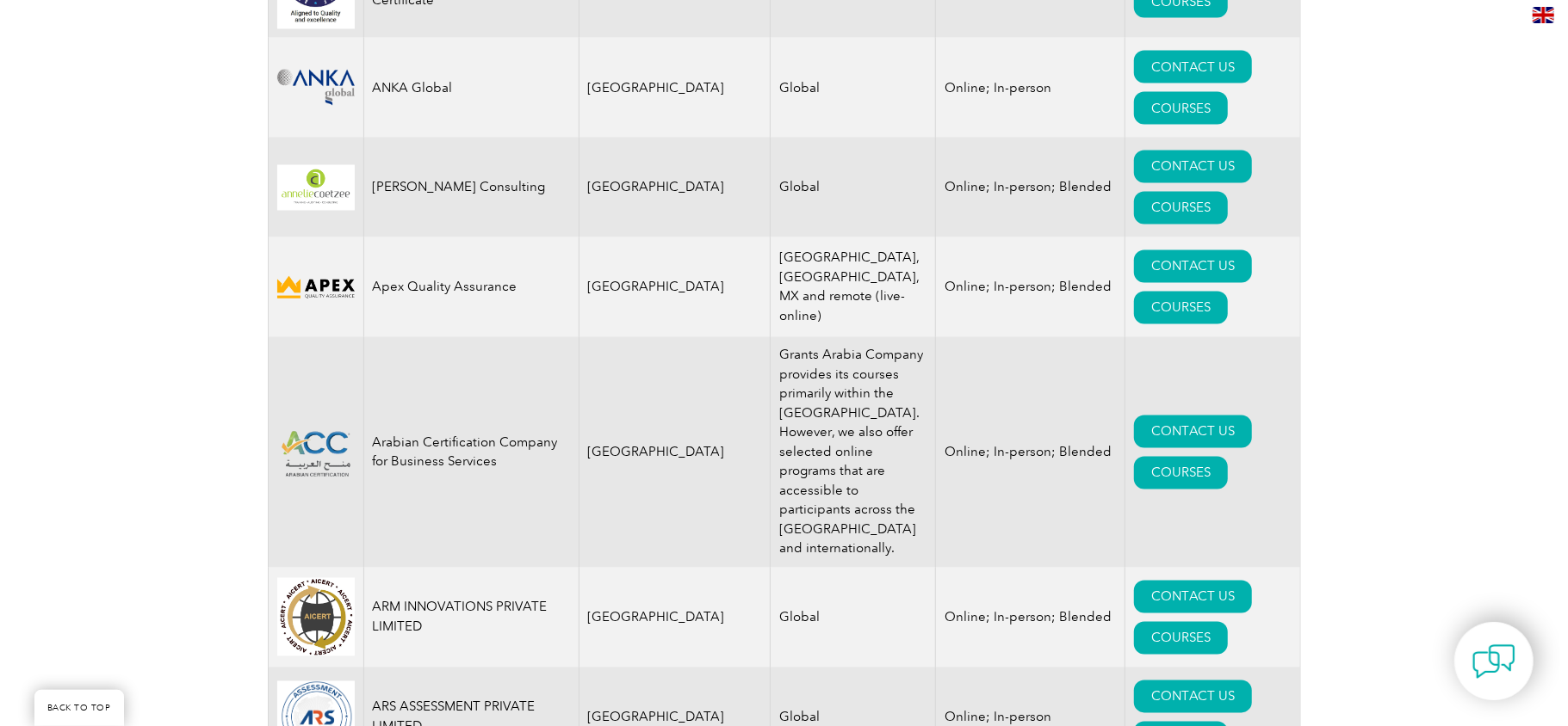
scroll to position [9096, 0]
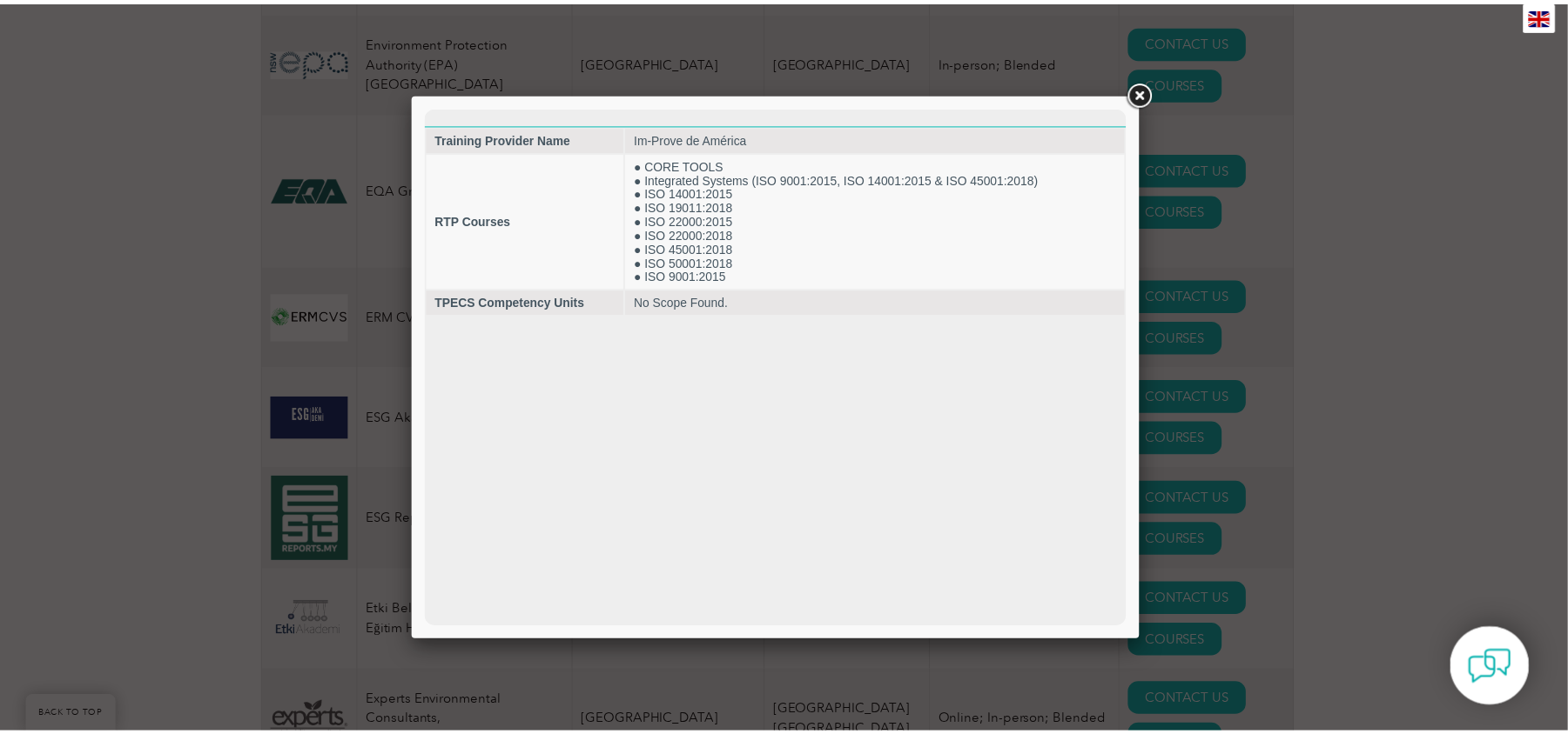
scroll to position [0, 0]
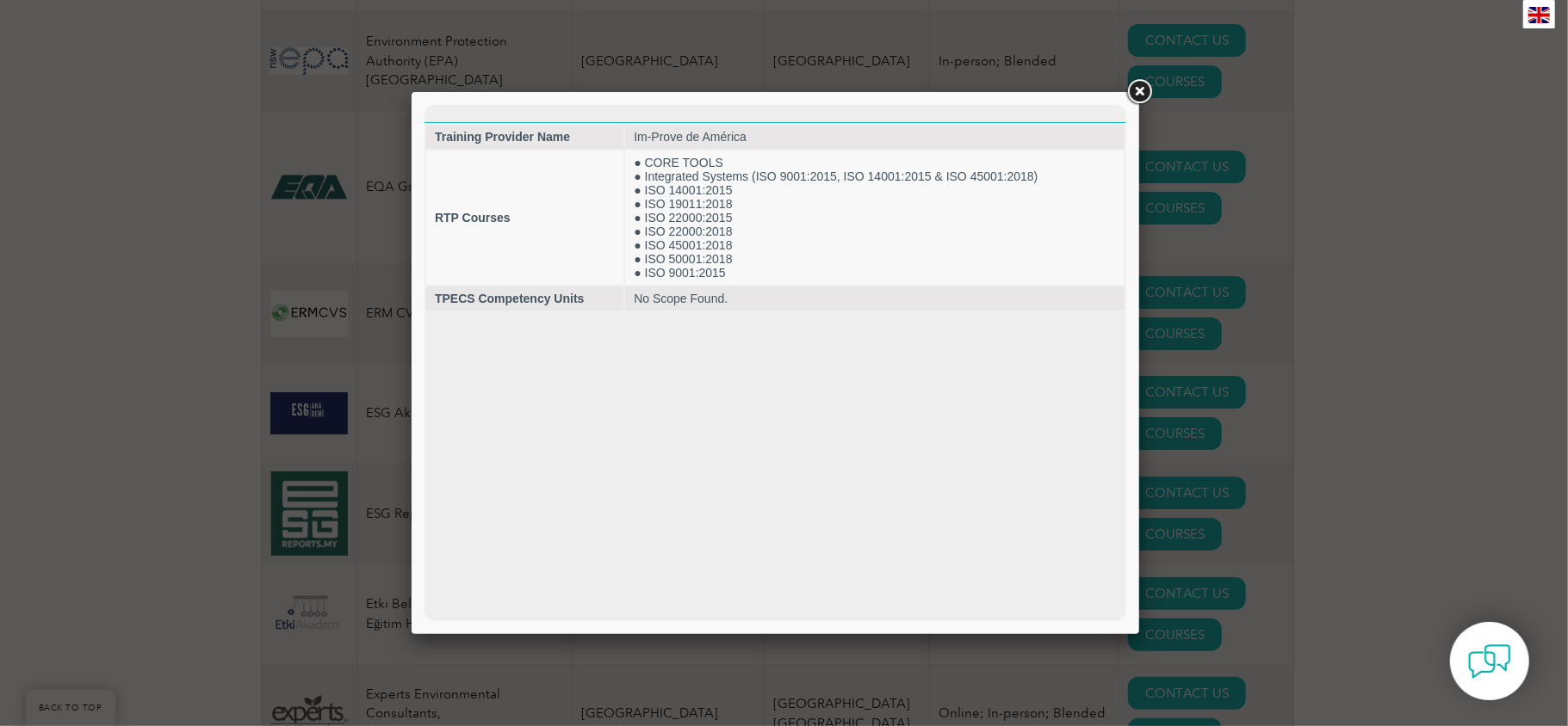
drag, startPoint x: 1145, startPoint y: 95, endPoint x: 1147, endPoint y: 119, distance: 24.1
click at [554, 95] on link at bounding box center [1139, 92] width 31 height 31
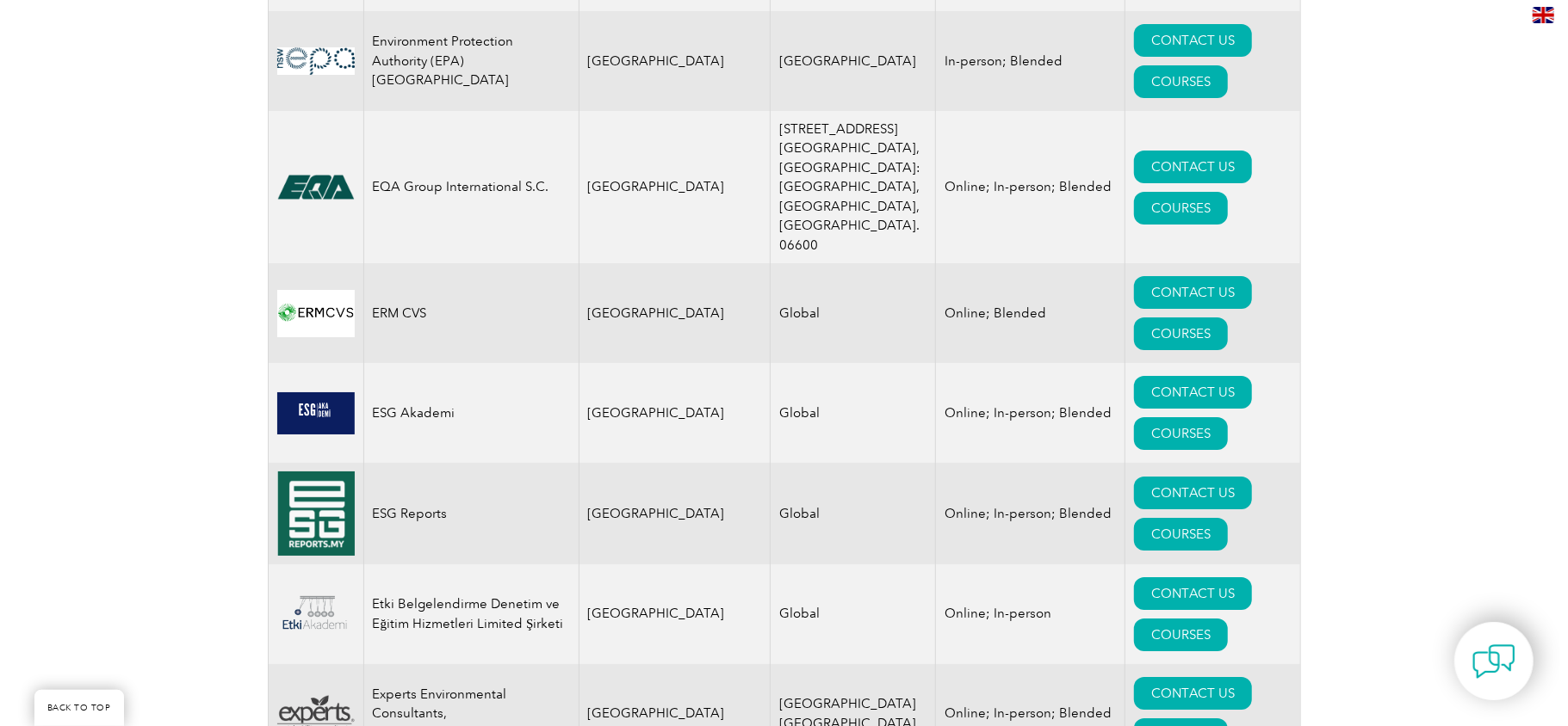
scroll to position [11614, 0]
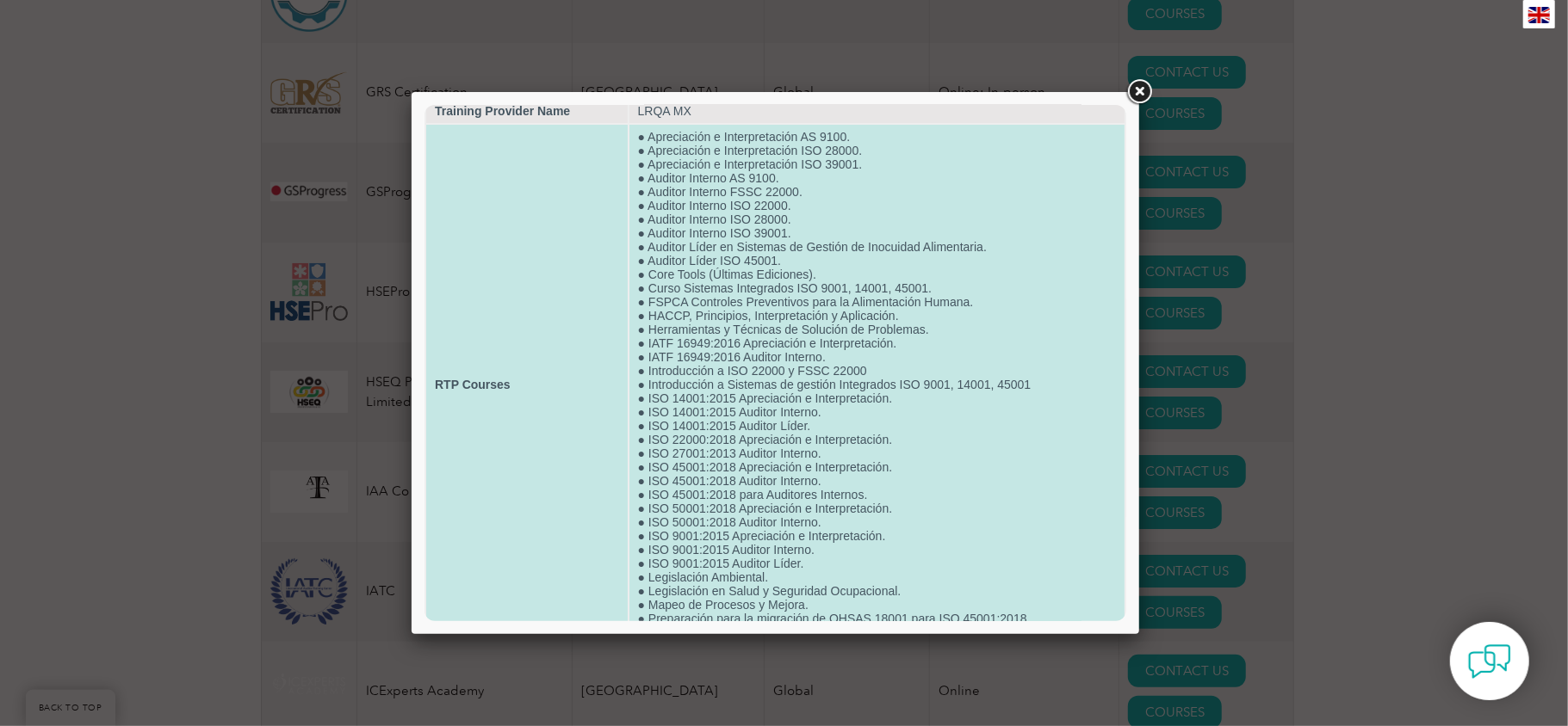
scroll to position [0, 0]
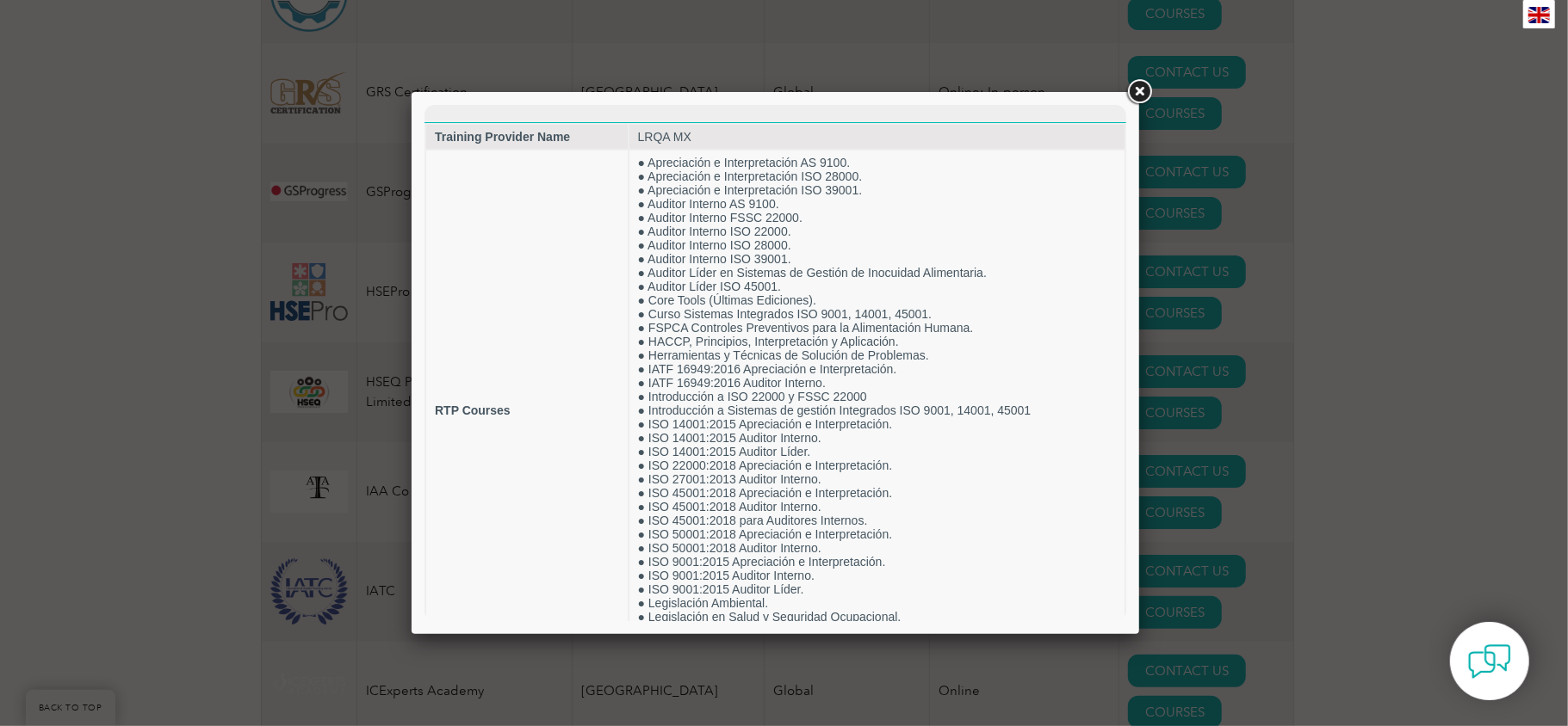
click at [554, 96] on link at bounding box center [1139, 92] width 31 height 31
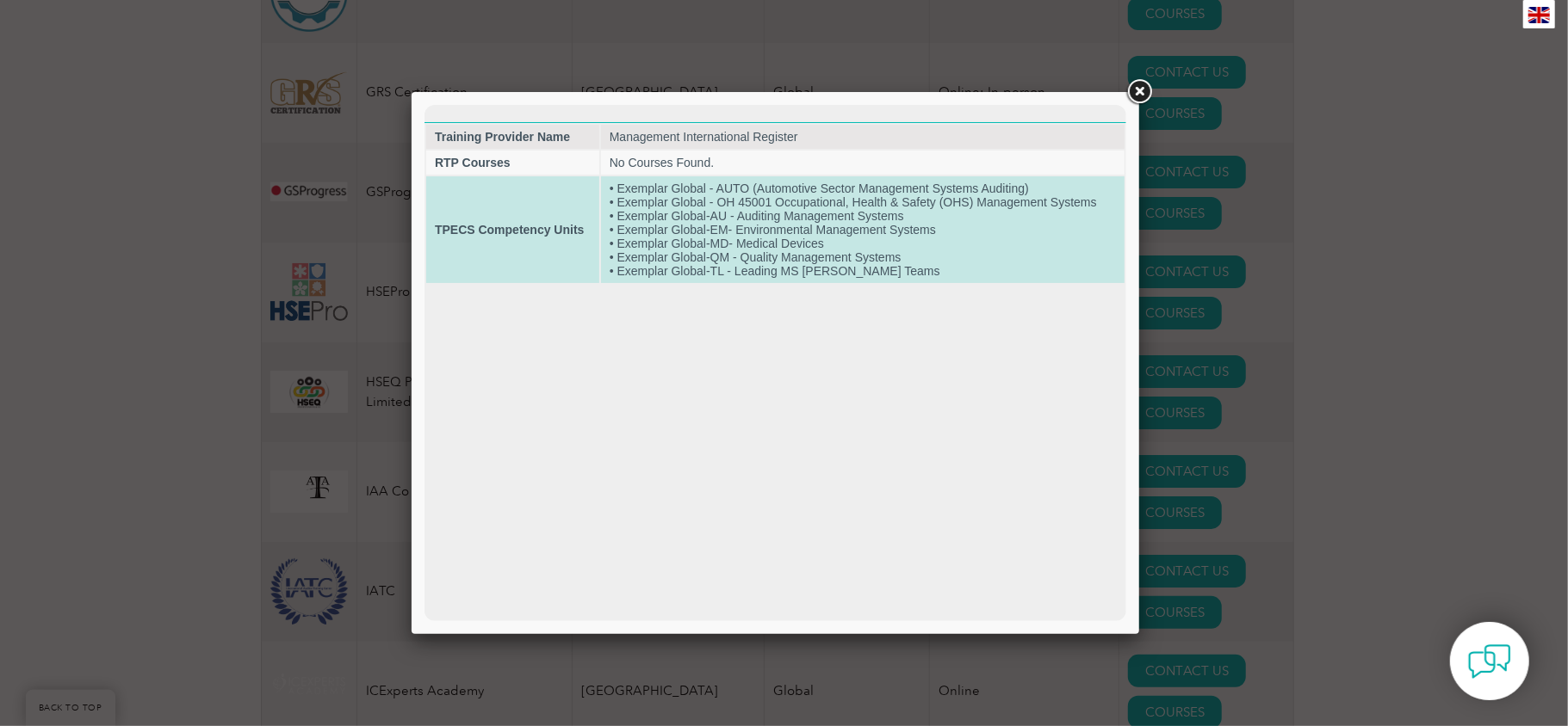
click at [554, 216] on td "• Exemplar Global - AUTO (Automotive Sector Management Systems Auditing) • Exem…" at bounding box center [861, 229] width 524 height 106
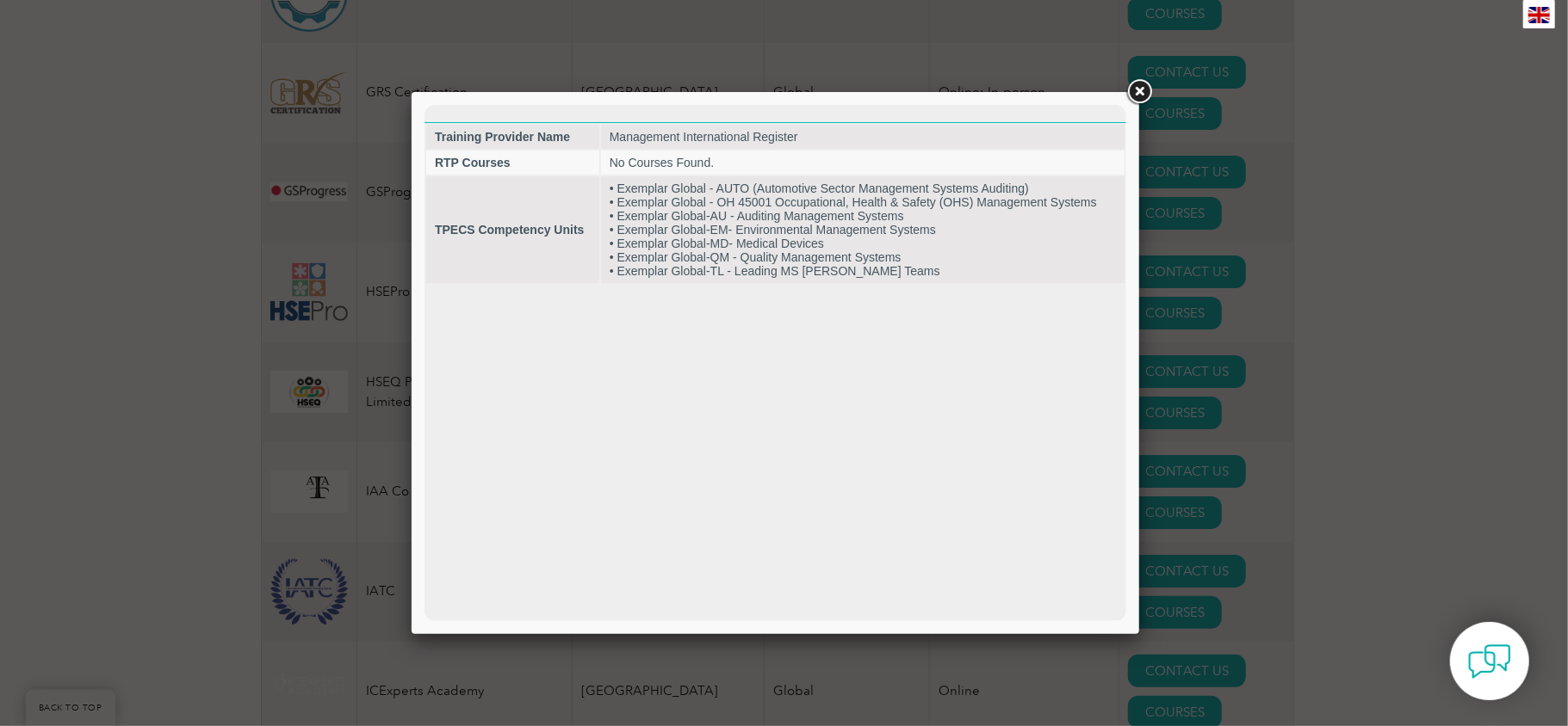
click at [554, 87] on link at bounding box center [1139, 92] width 31 height 31
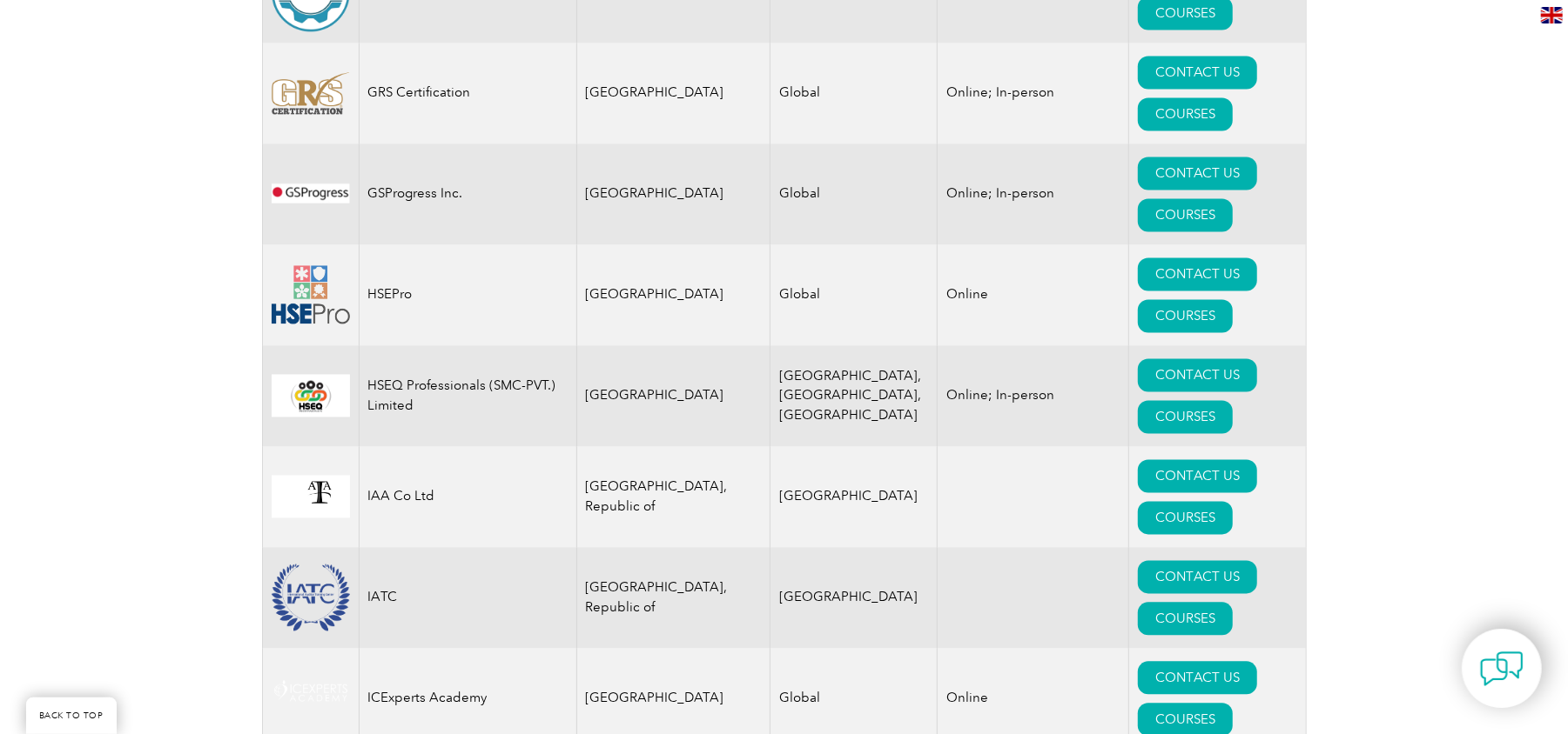
drag, startPoint x: 429, startPoint y: 510, endPoint x: 369, endPoint y: 491, distance: 62.9
copy td "Management International Register"
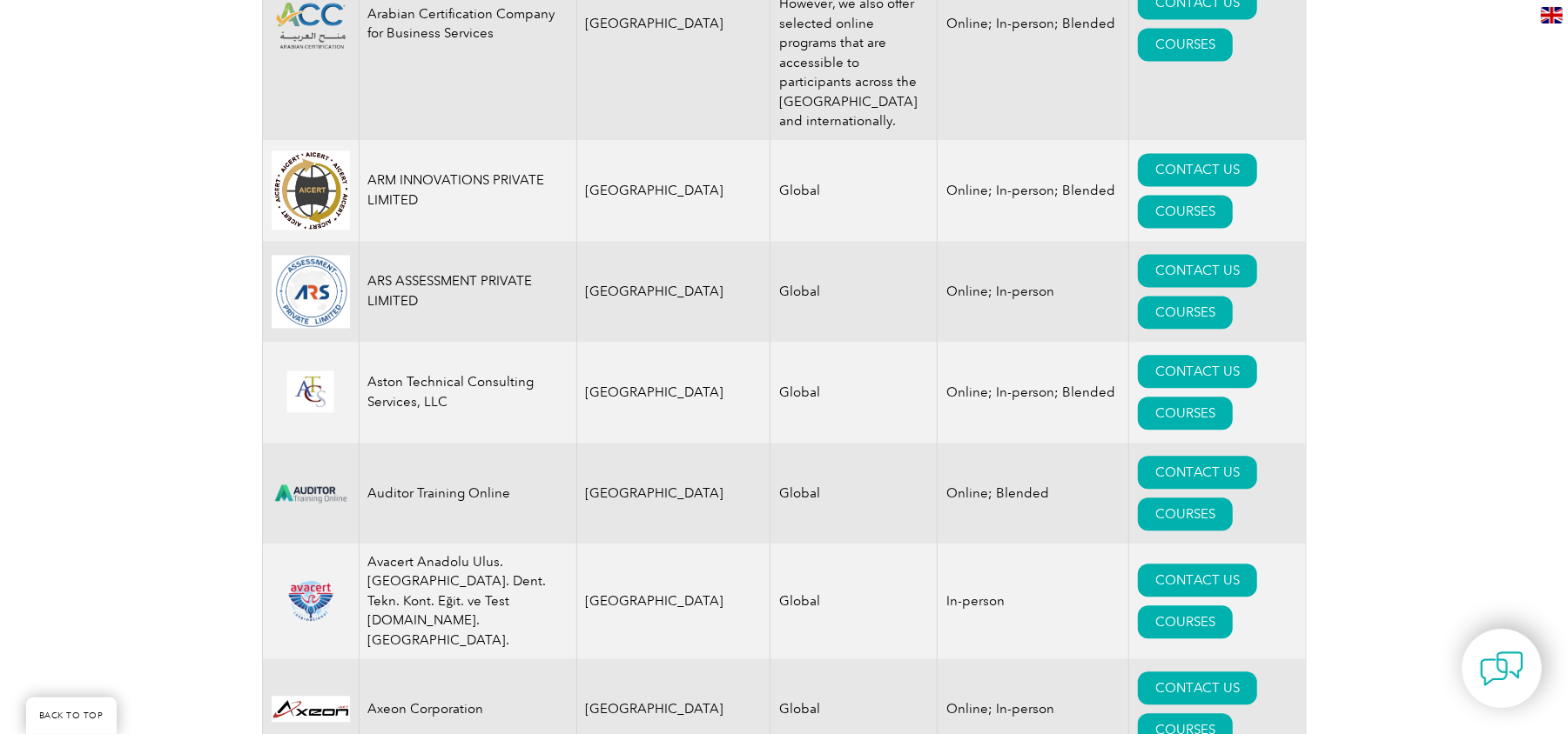
drag, startPoint x: 423, startPoint y: 393, endPoint x: 373, endPoint y: 401, distance: 50.6
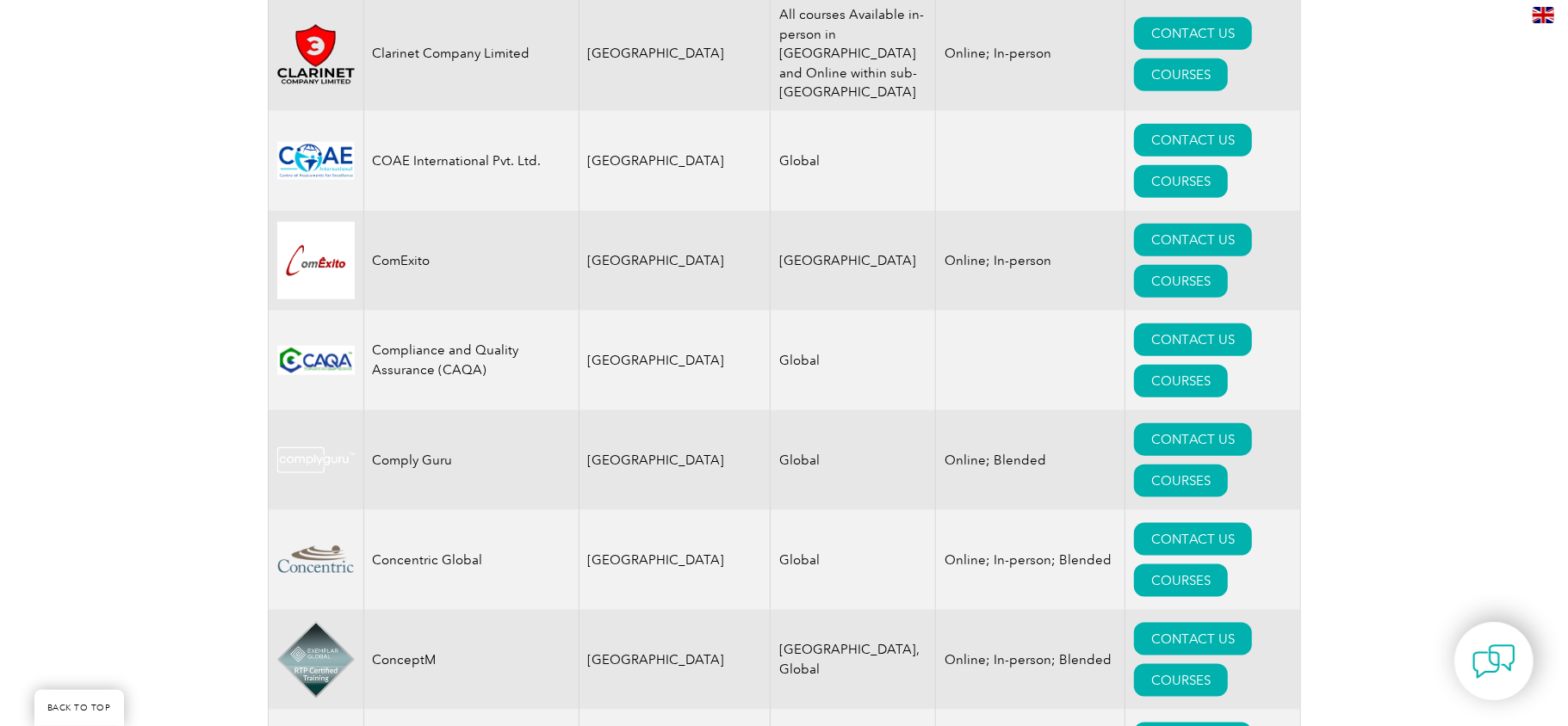
scroll to position [6482, 0]
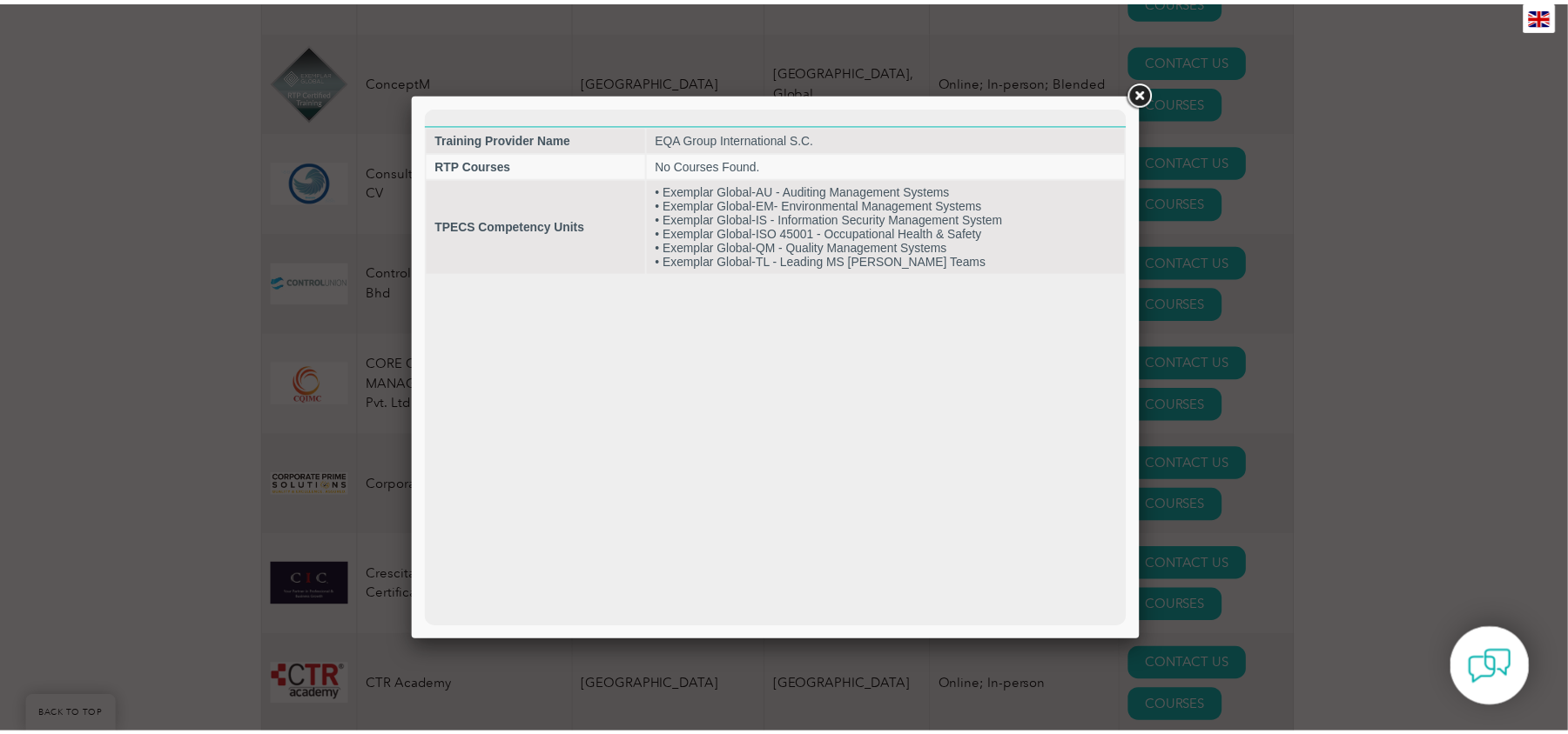
scroll to position [0, 0]
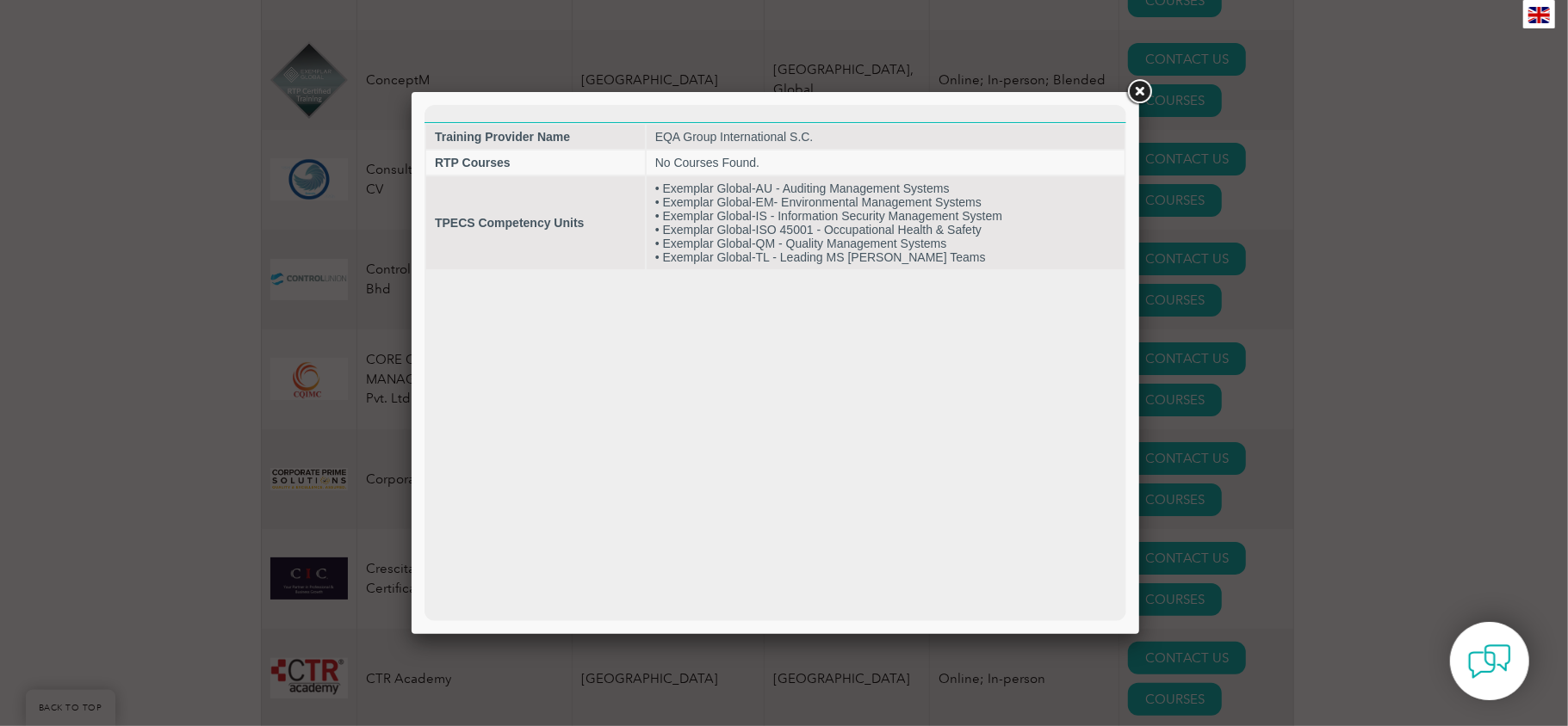
click at [554, 93] on link at bounding box center [1139, 92] width 31 height 31
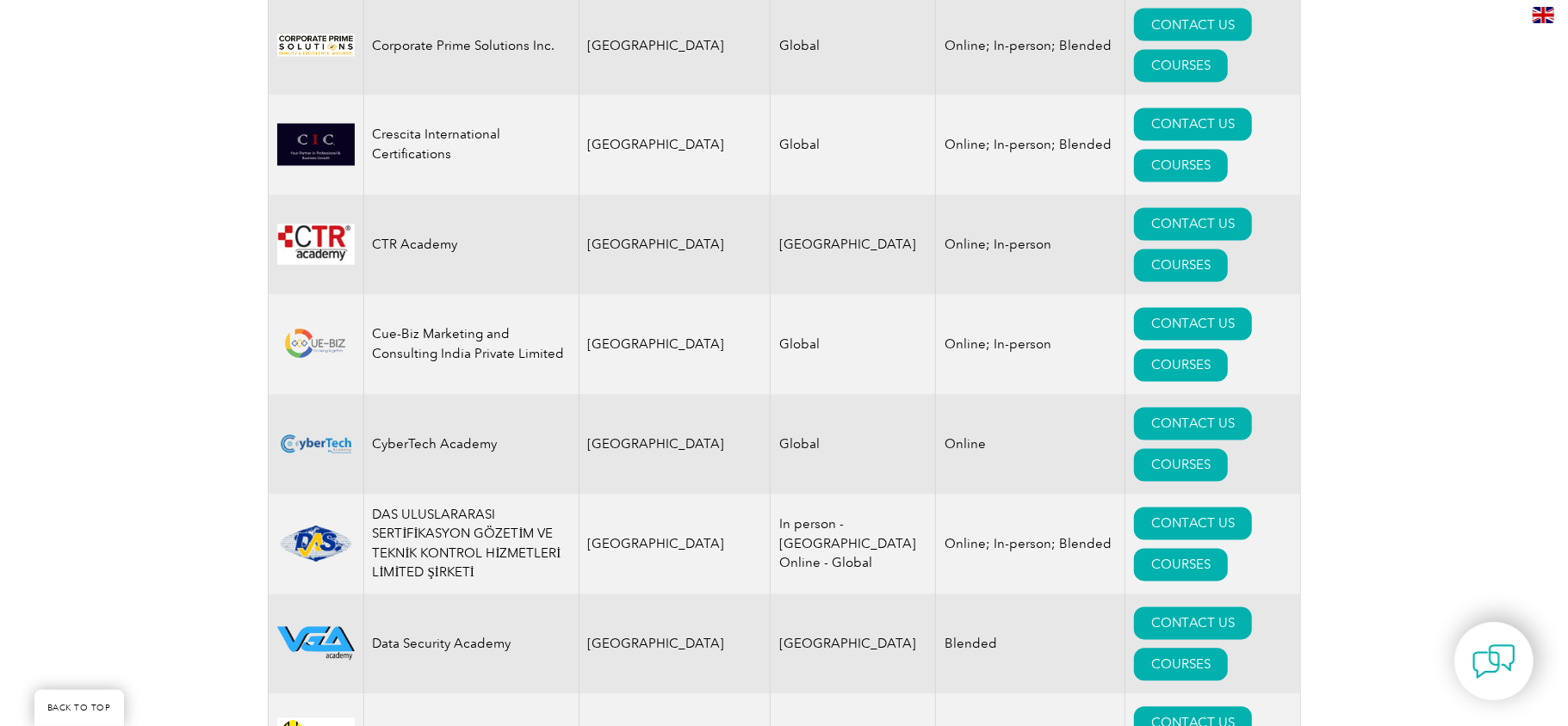
scroll to position [6941, 0]
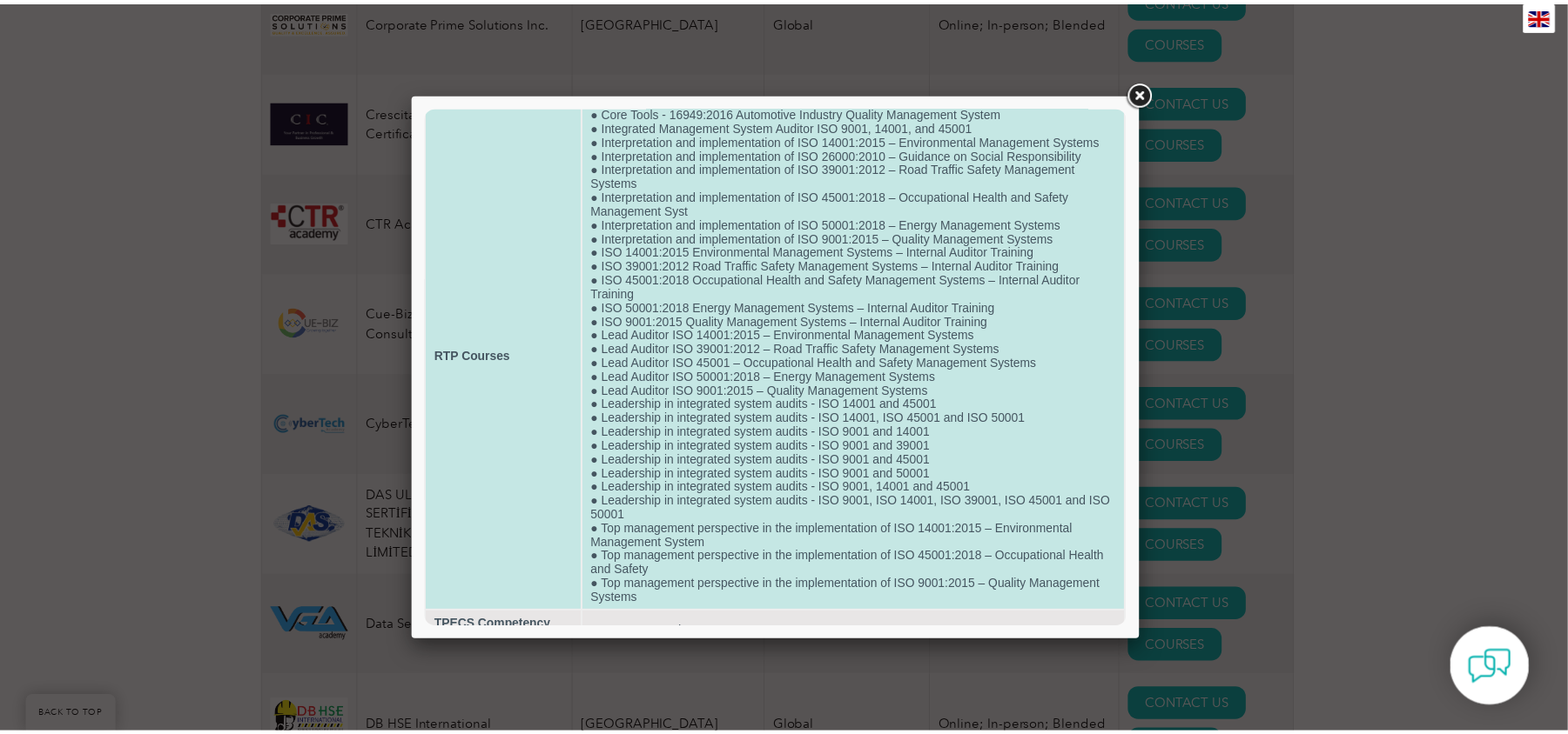
scroll to position [75, 0]
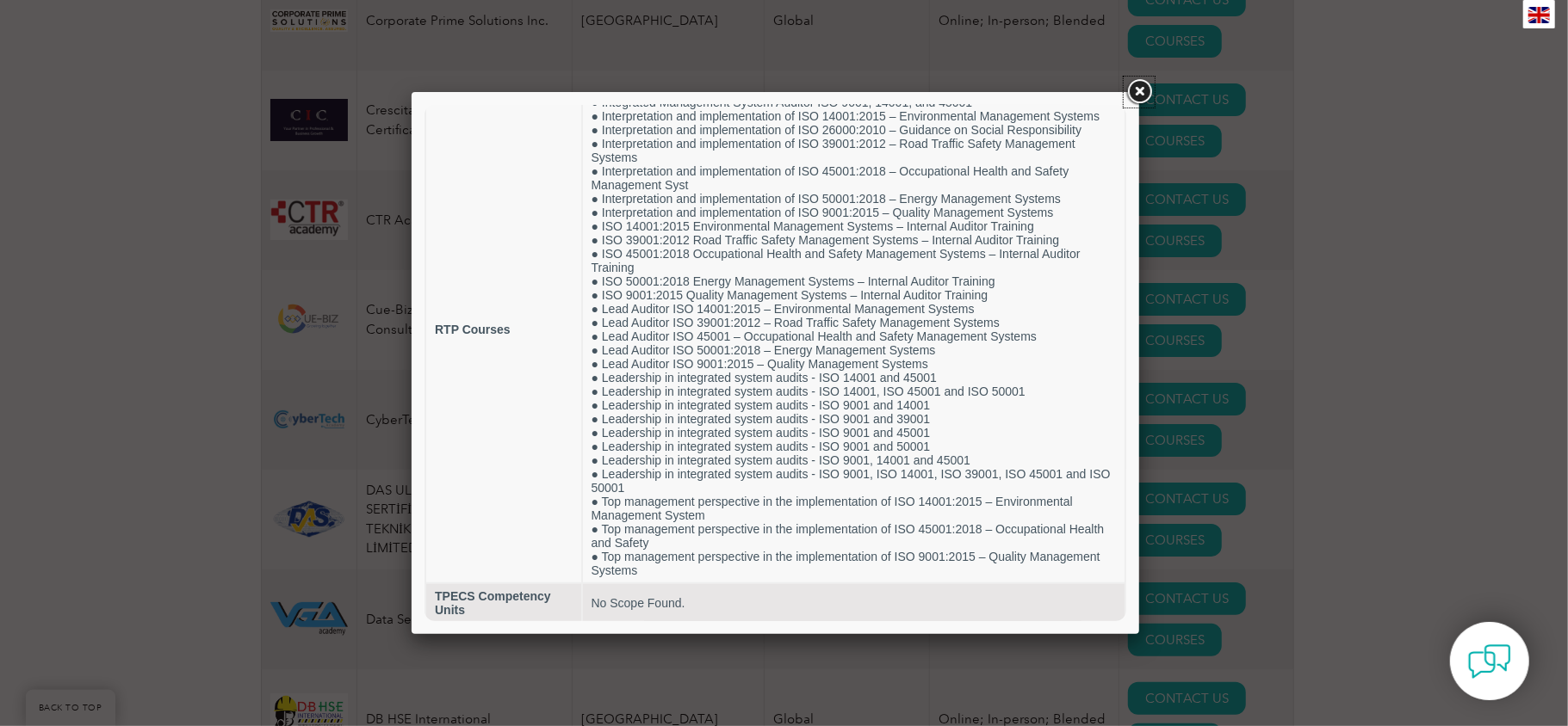
click at [554, 83] on link at bounding box center [1139, 92] width 31 height 31
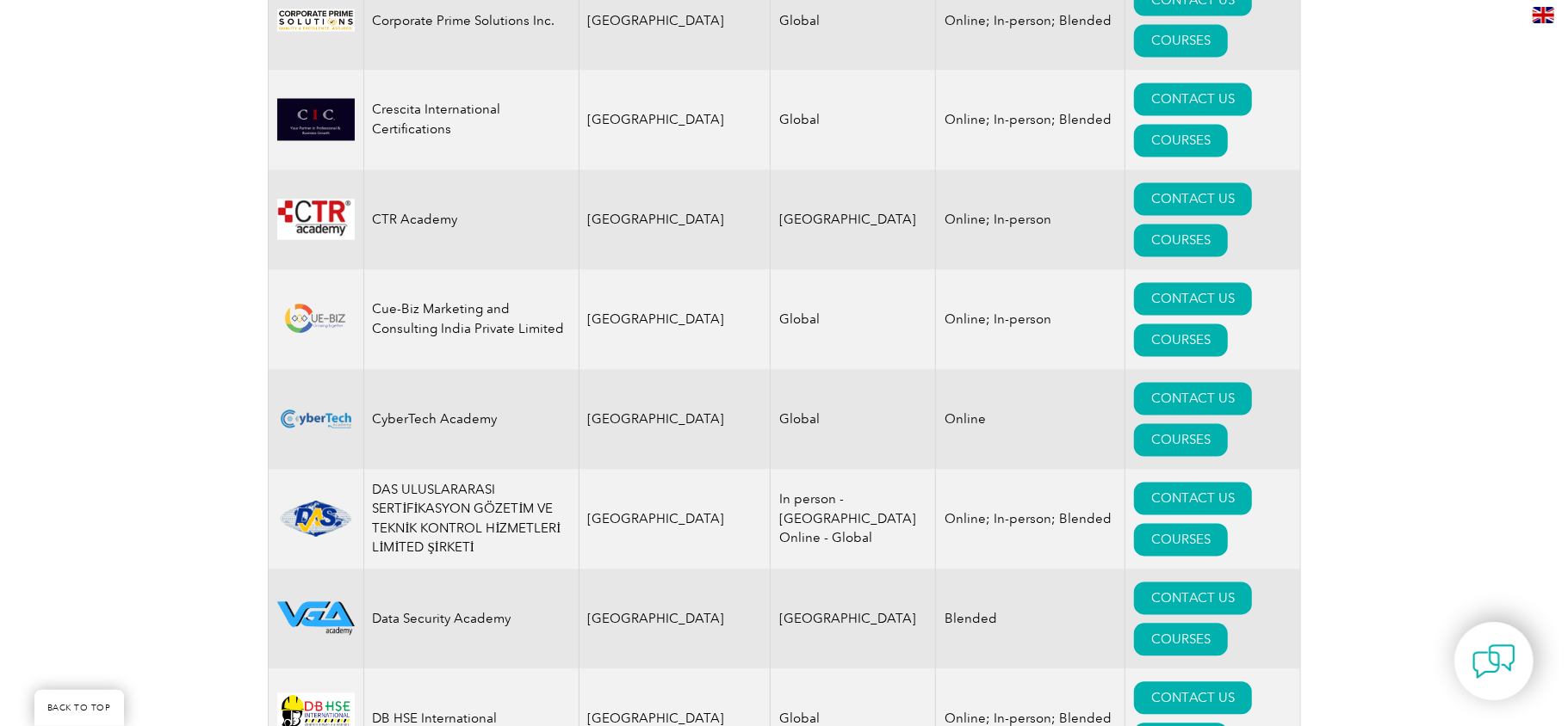
scroll to position [7778, 0]
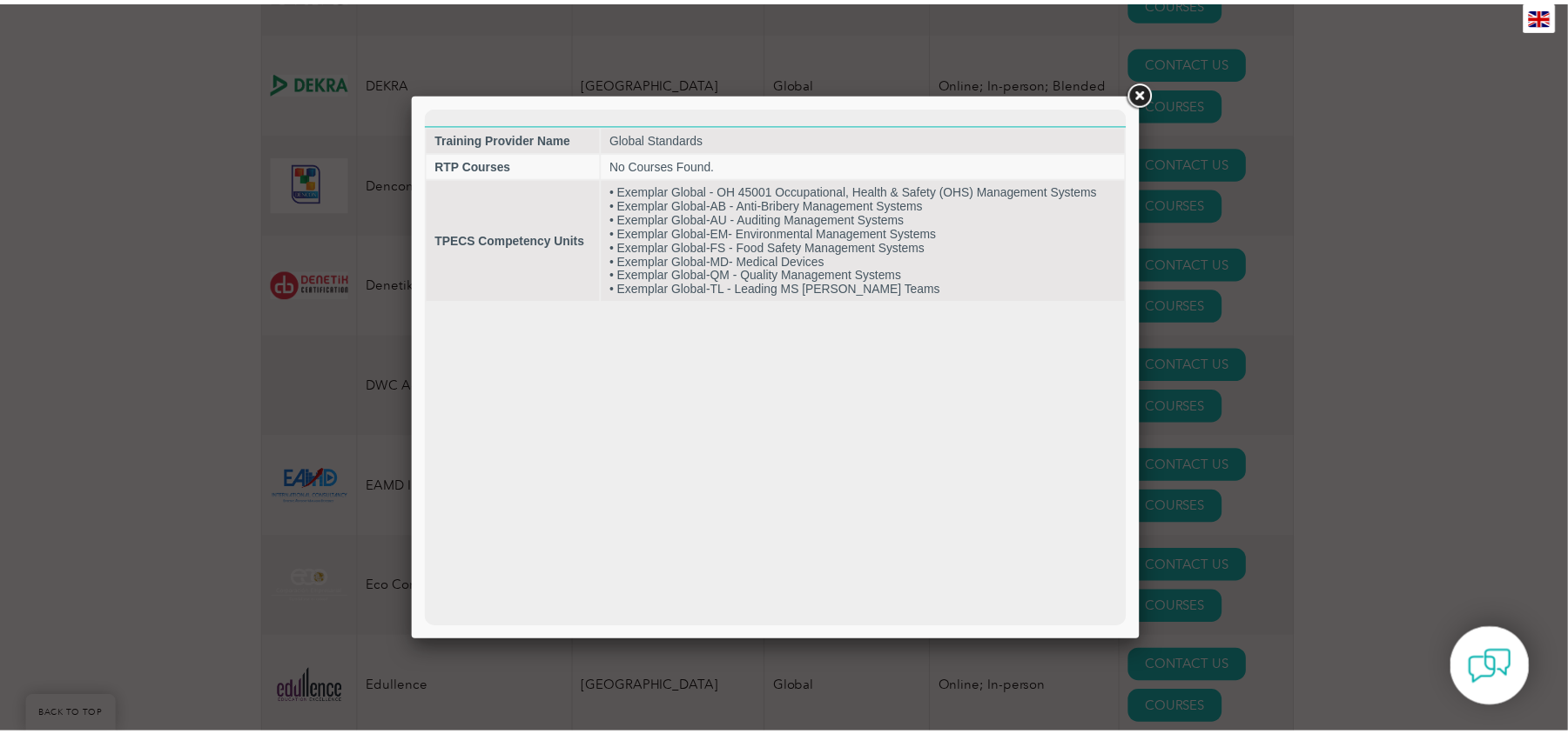
scroll to position [0, 0]
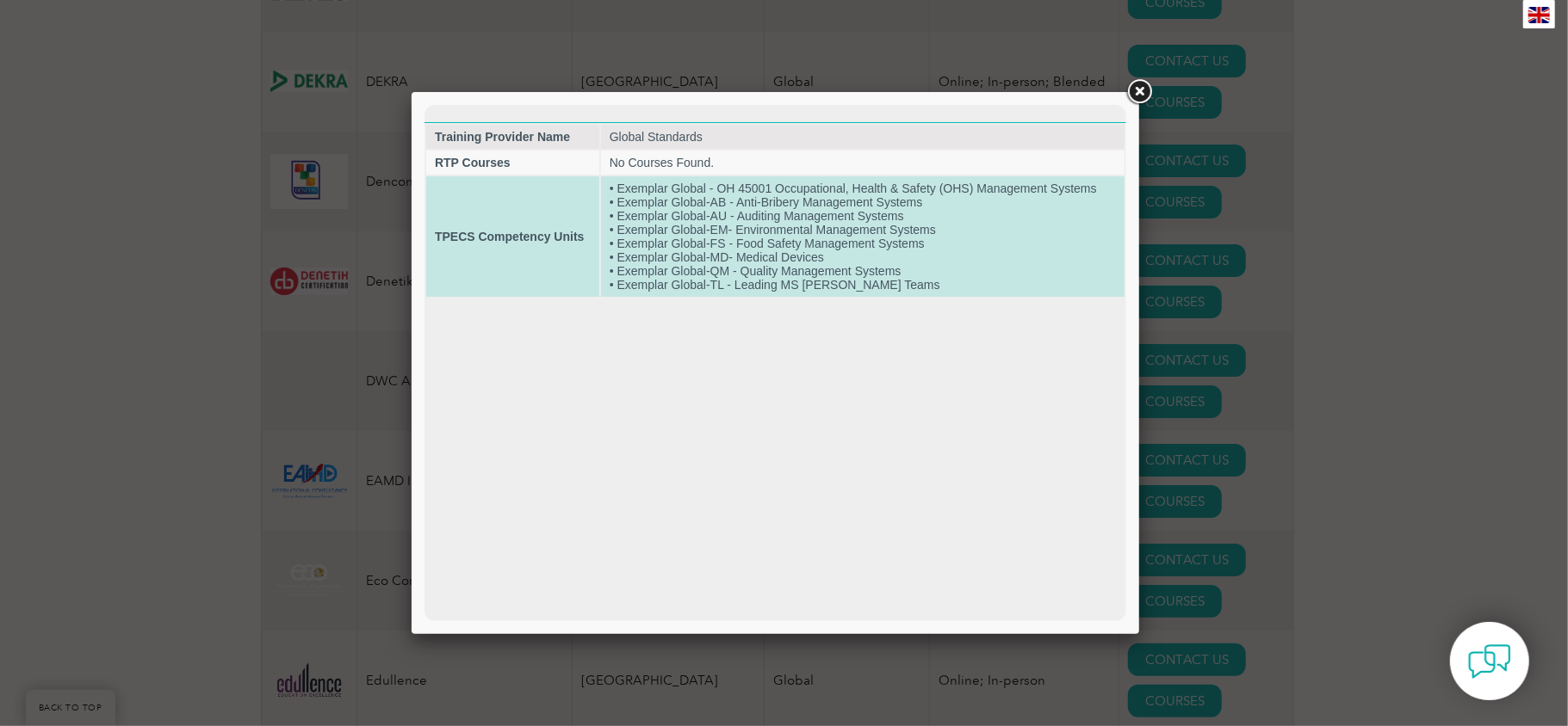
click at [554, 261] on td "• Exemplar Global - OH 45001 Occupational, Health & Safety (OHS) Management Sys…" at bounding box center [861, 236] width 524 height 121
click at [554, 260] on td "• Exemplar Global - OH 45001 Occupational, Health & Safety (OHS) Management Sys…" at bounding box center [861, 236] width 524 height 121
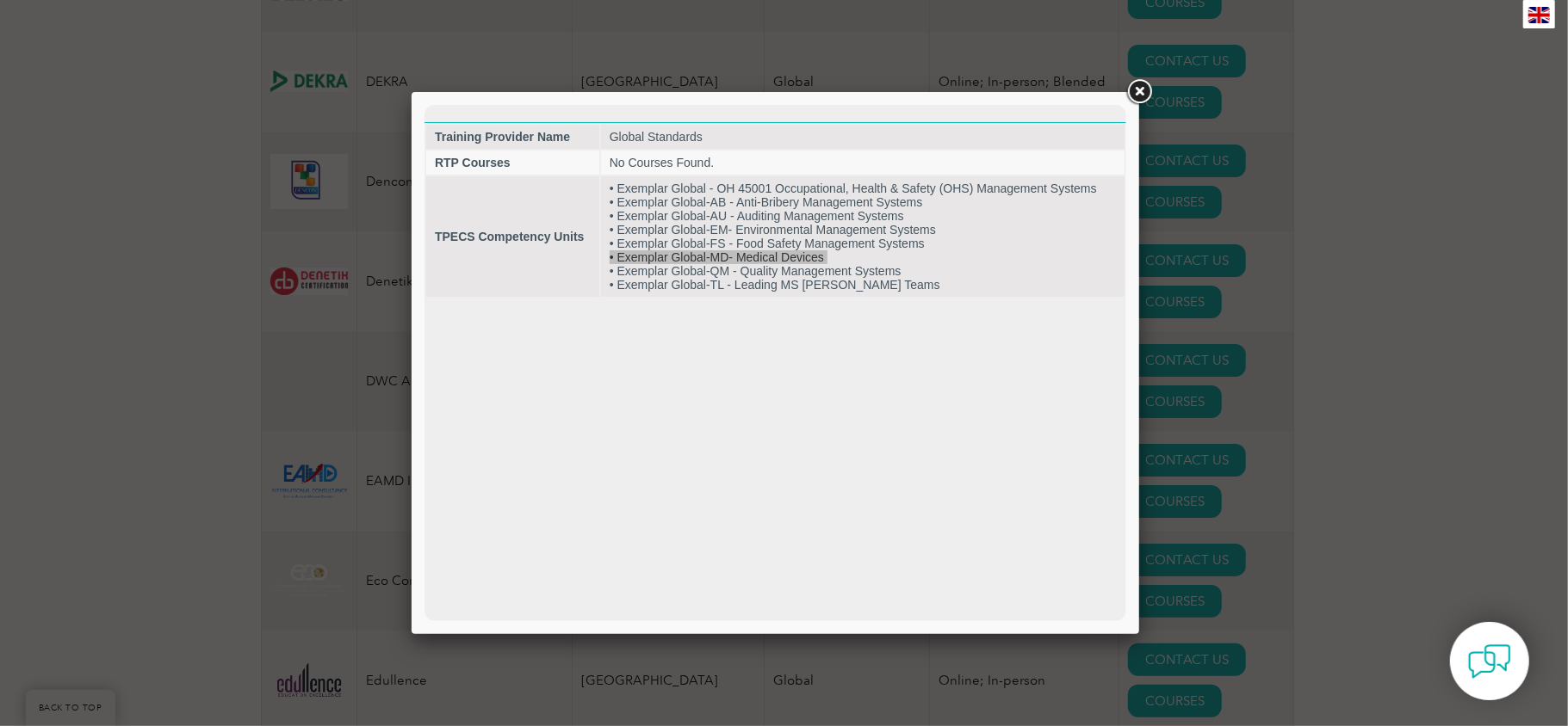
click at [554, 98] on link at bounding box center [1139, 92] width 31 height 31
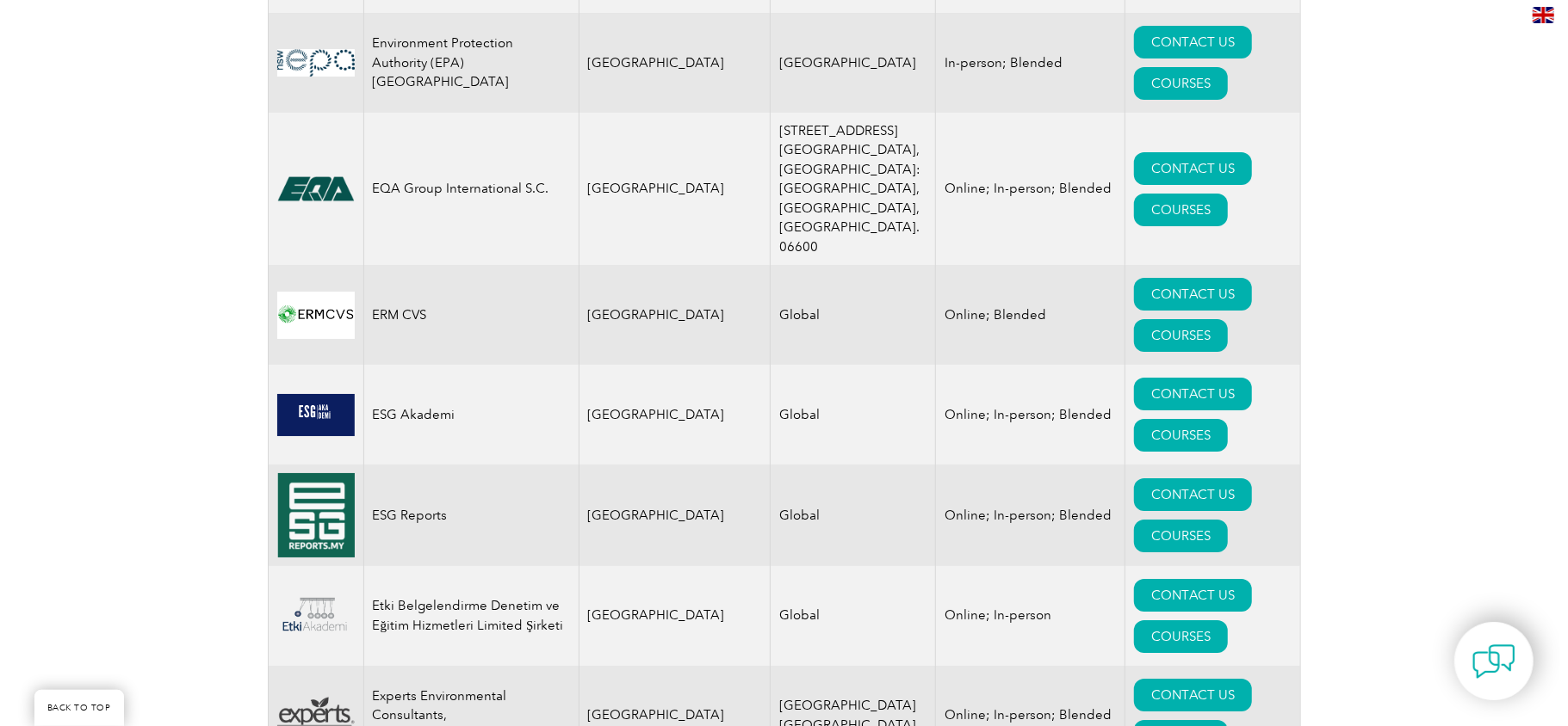
scroll to position [9239, 0]
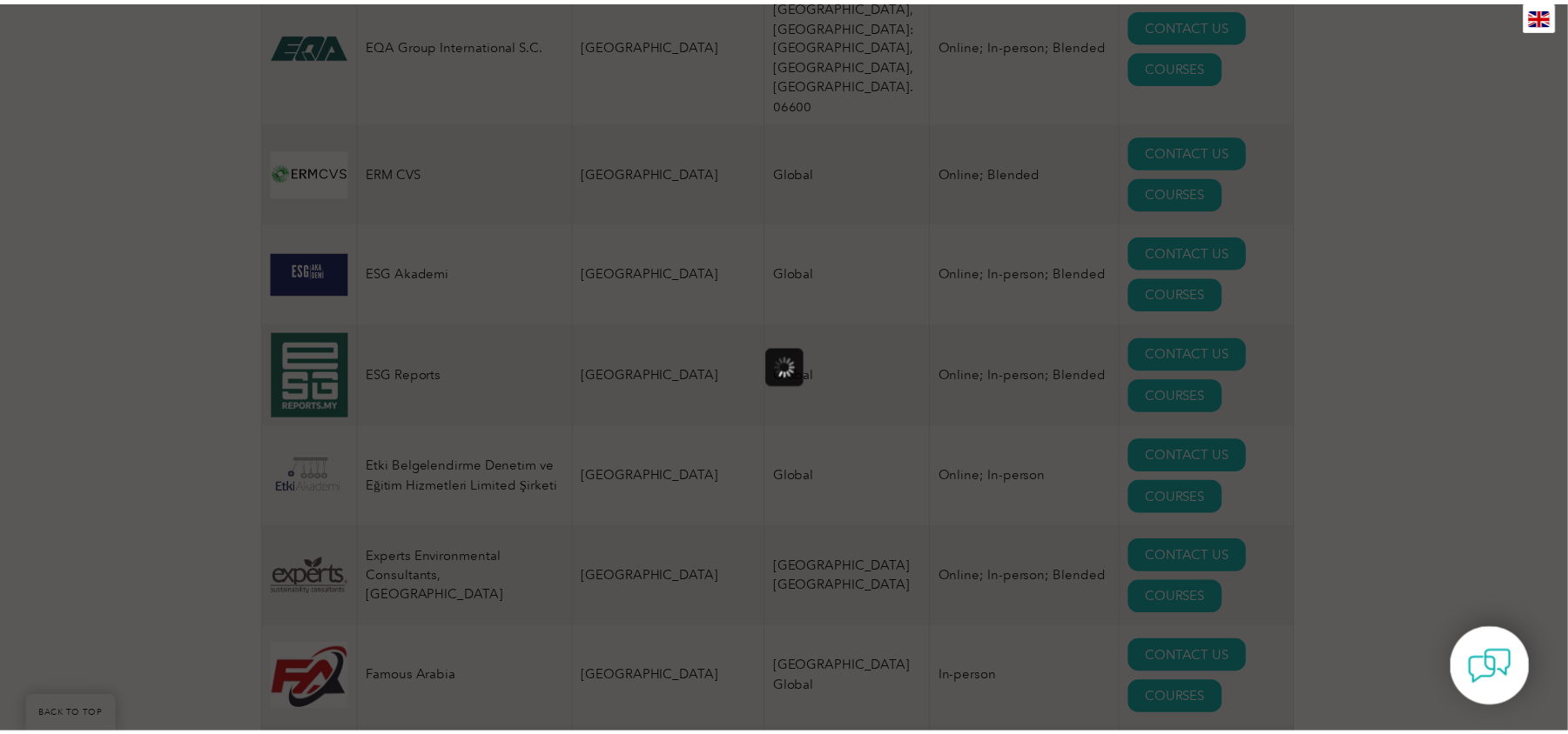
scroll to position [0, 0]
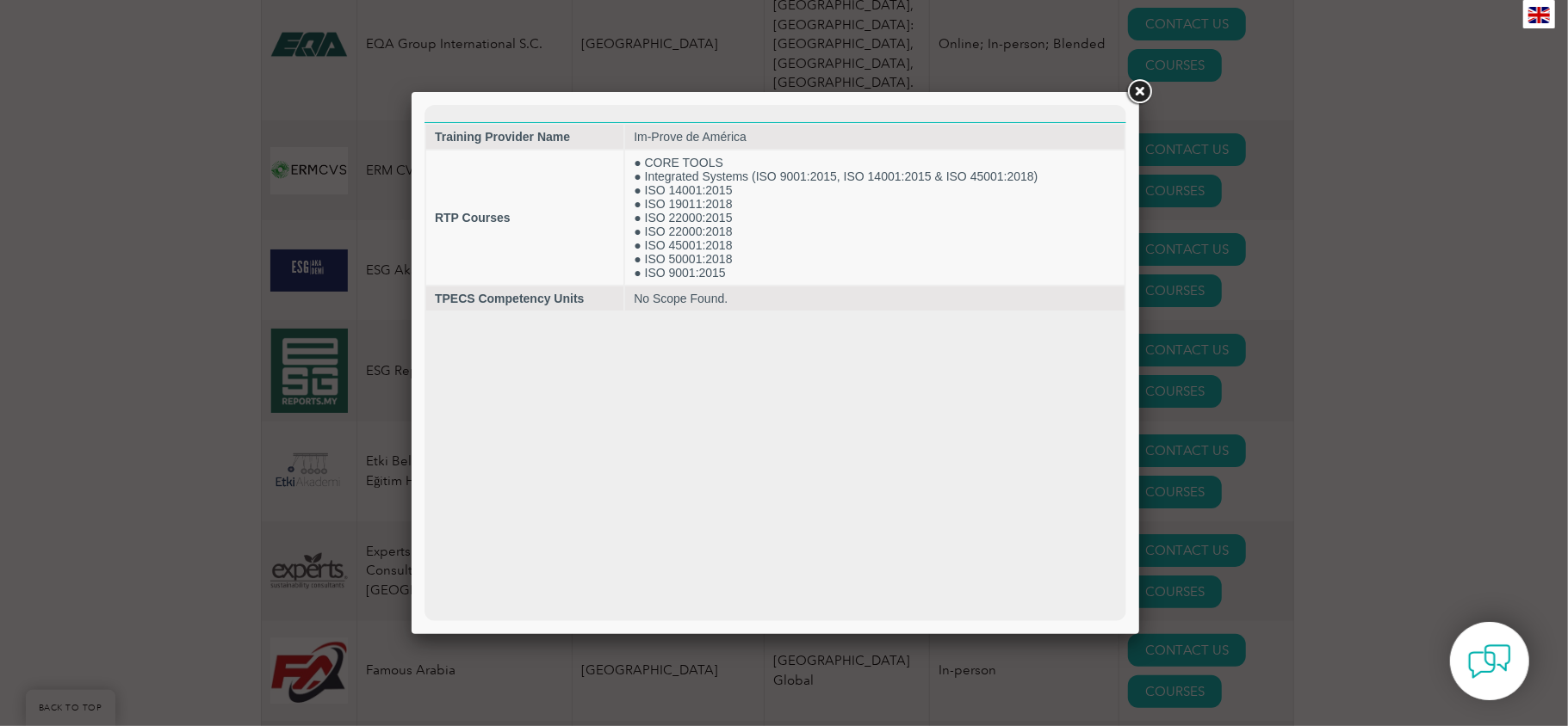
click at [554, 91] on link at bounding box center [1139, 92] width 31 height 31
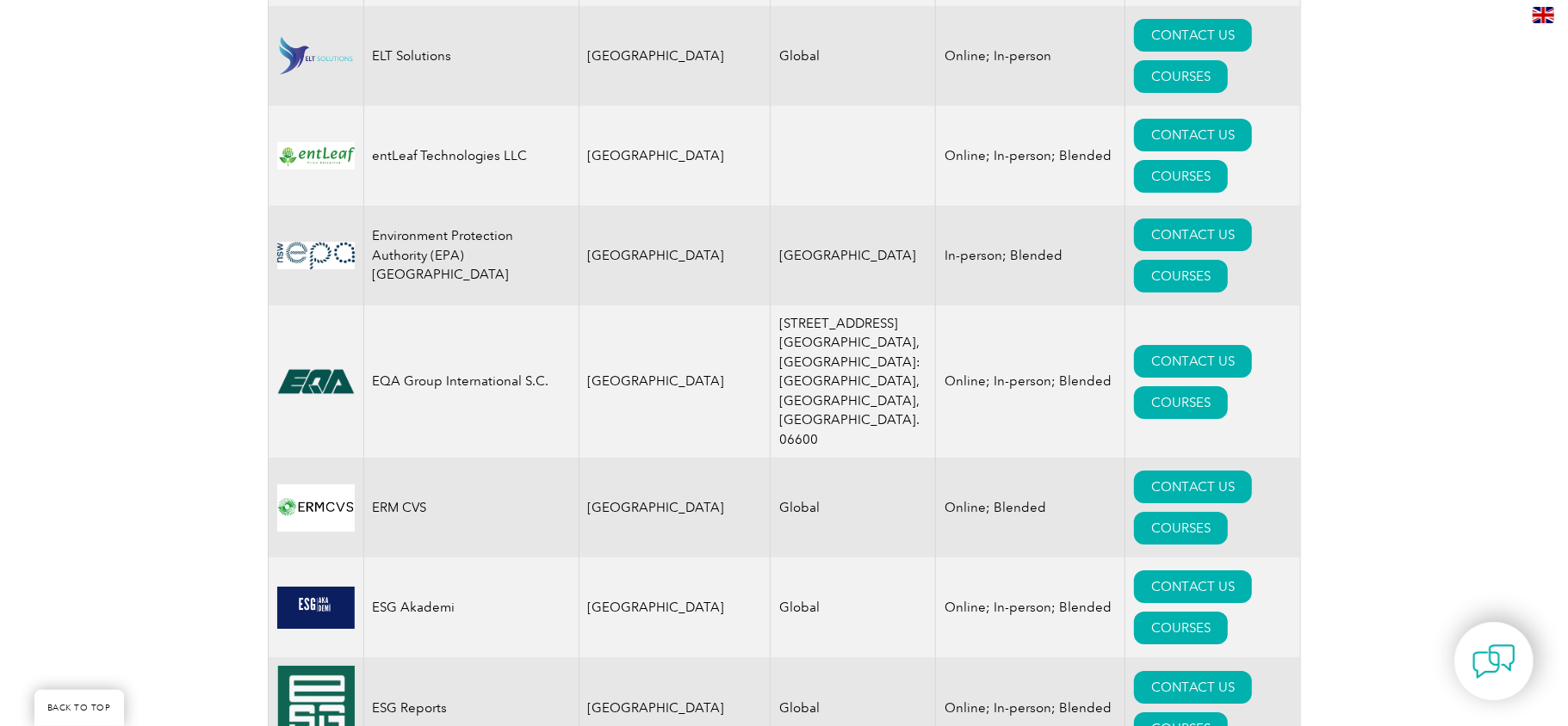
scroll to position [8894, 0]
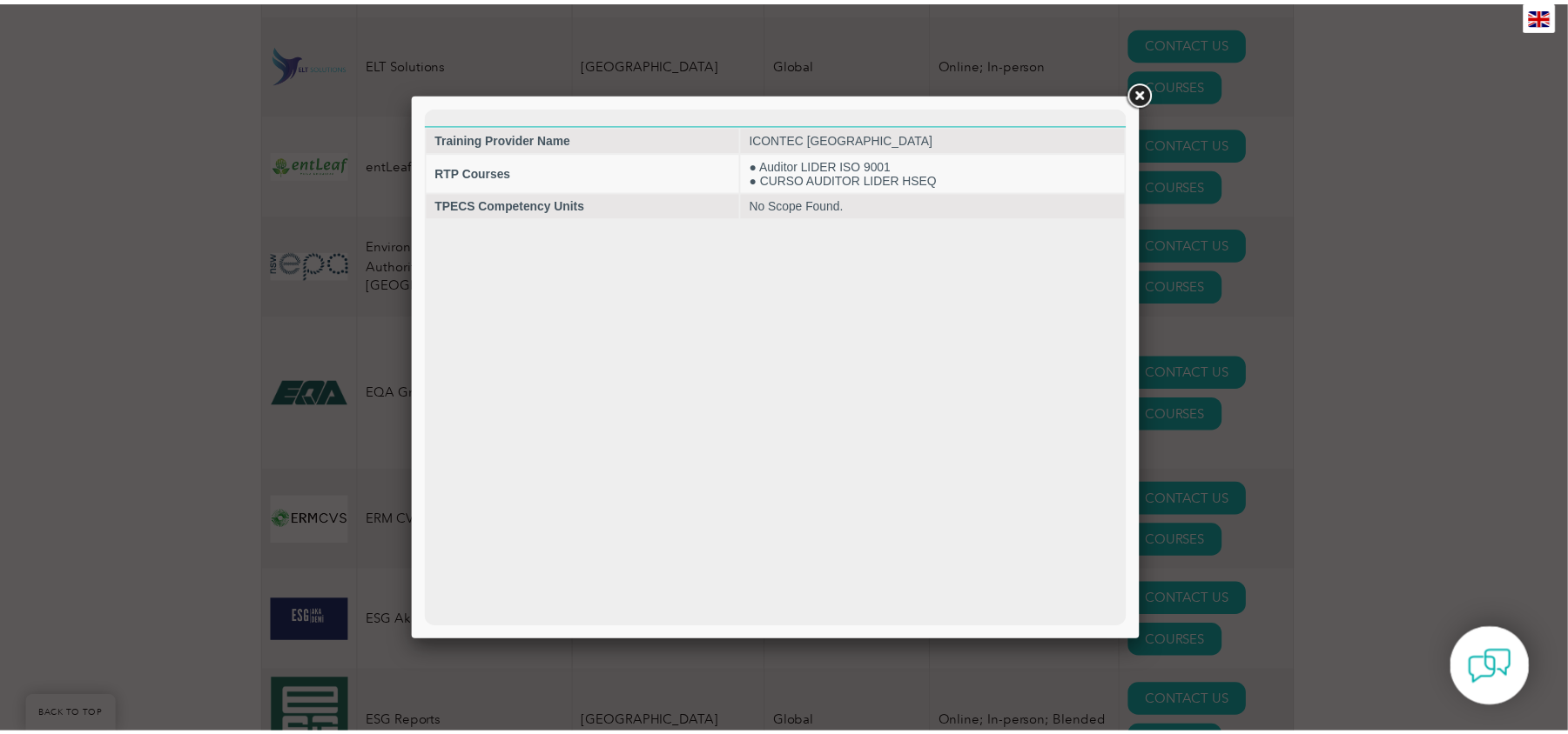
scroll to position [0, 0]
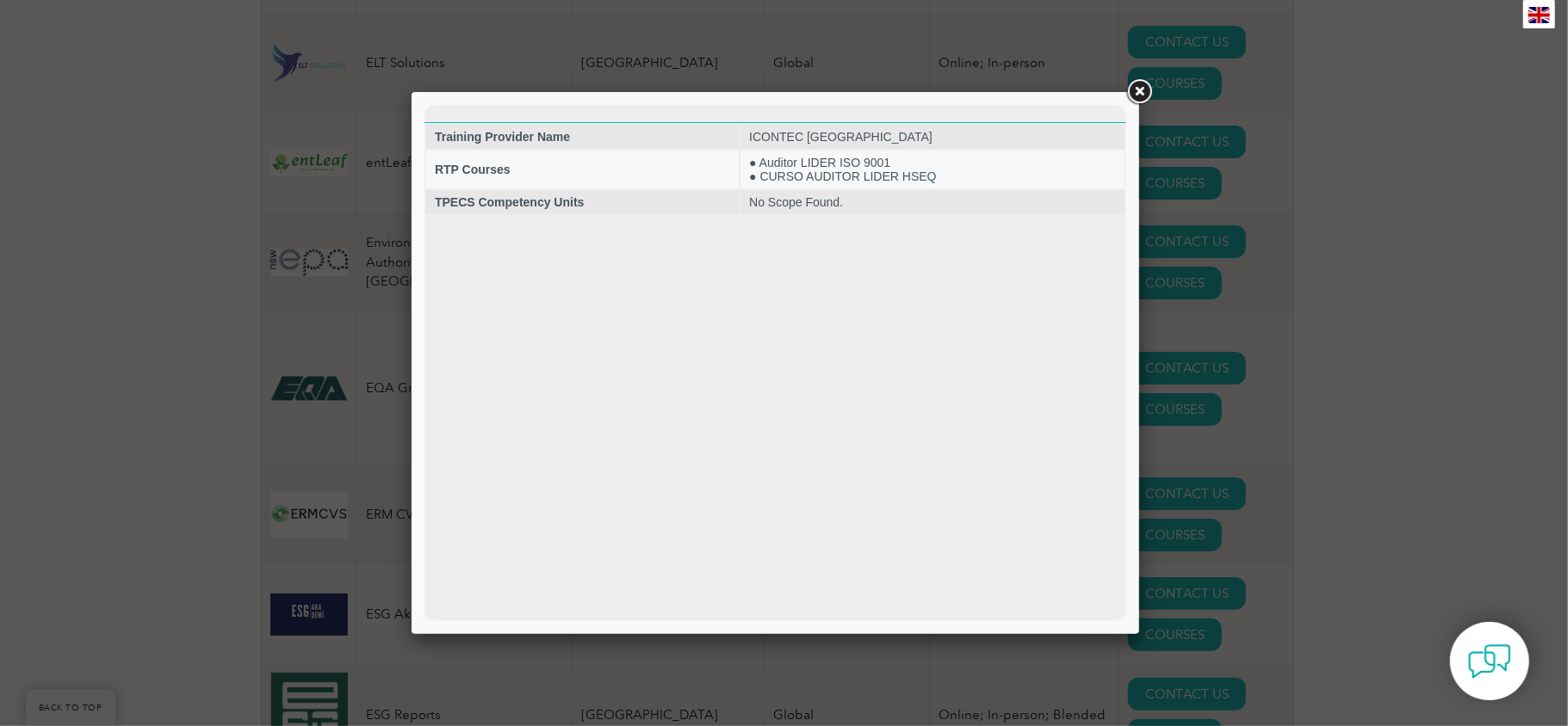
click at [554, 96] on link at bounding box center [1139, 92] width 31 height 31
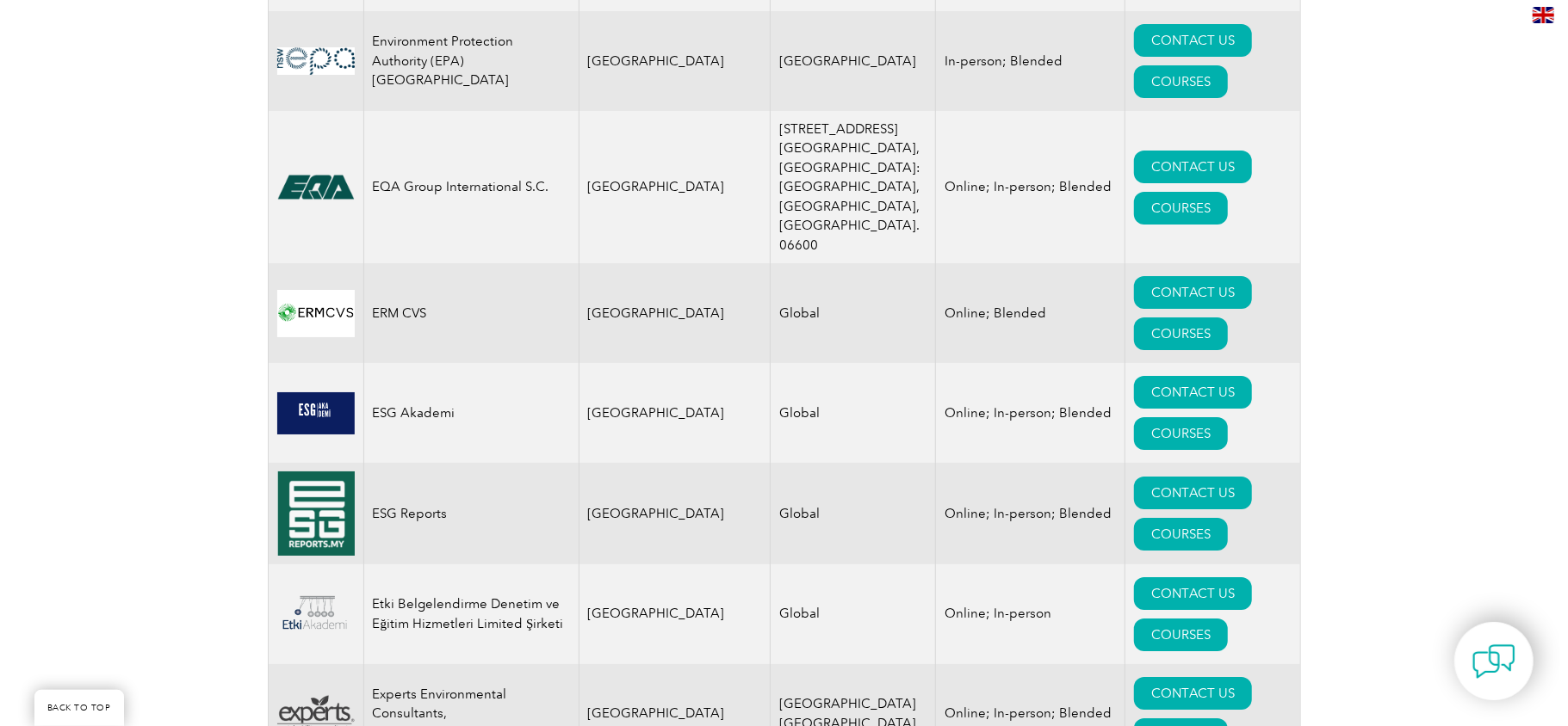
scroll to position [11614, 0]
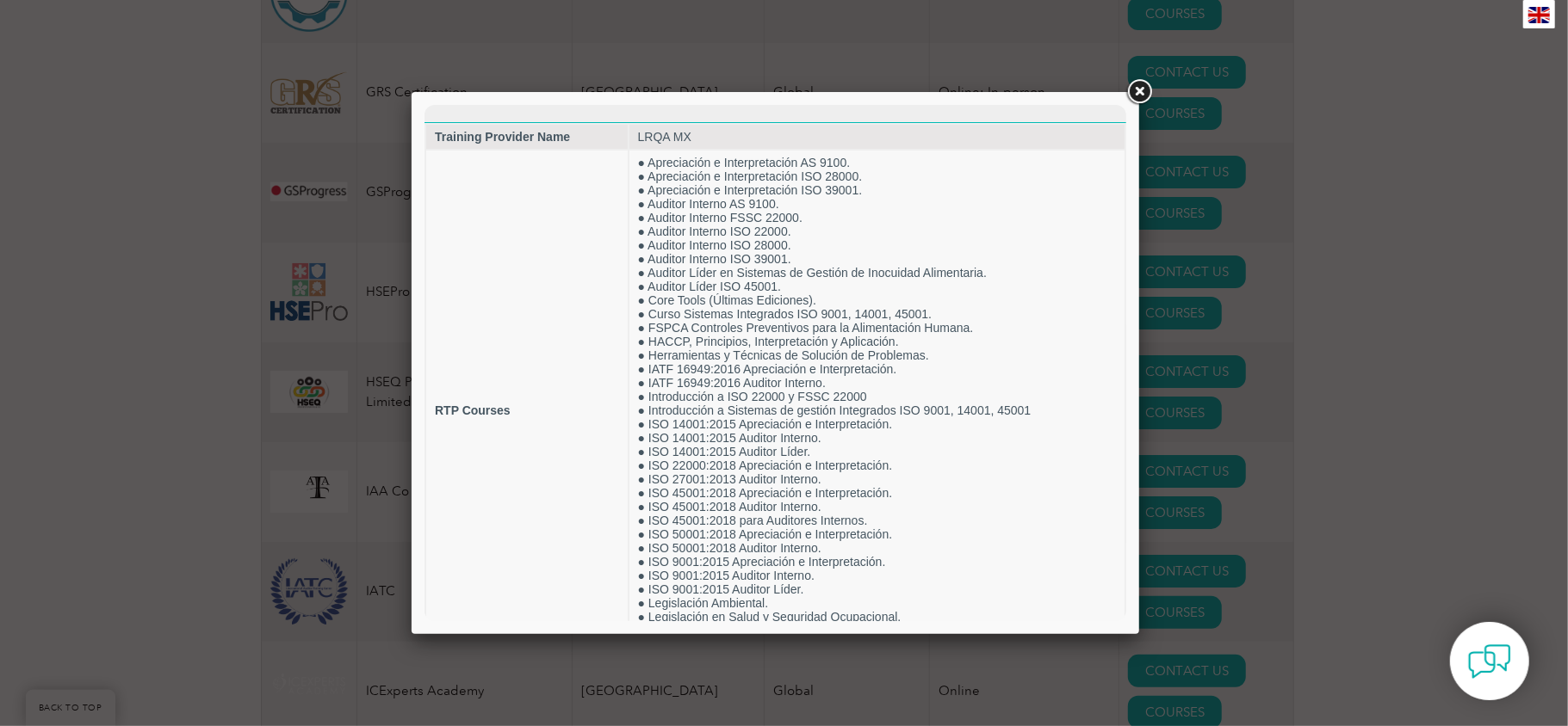
scroll to position [0, 0]
click at [554, 90] on link at bounding box center [1139, 92] width 31 height 31
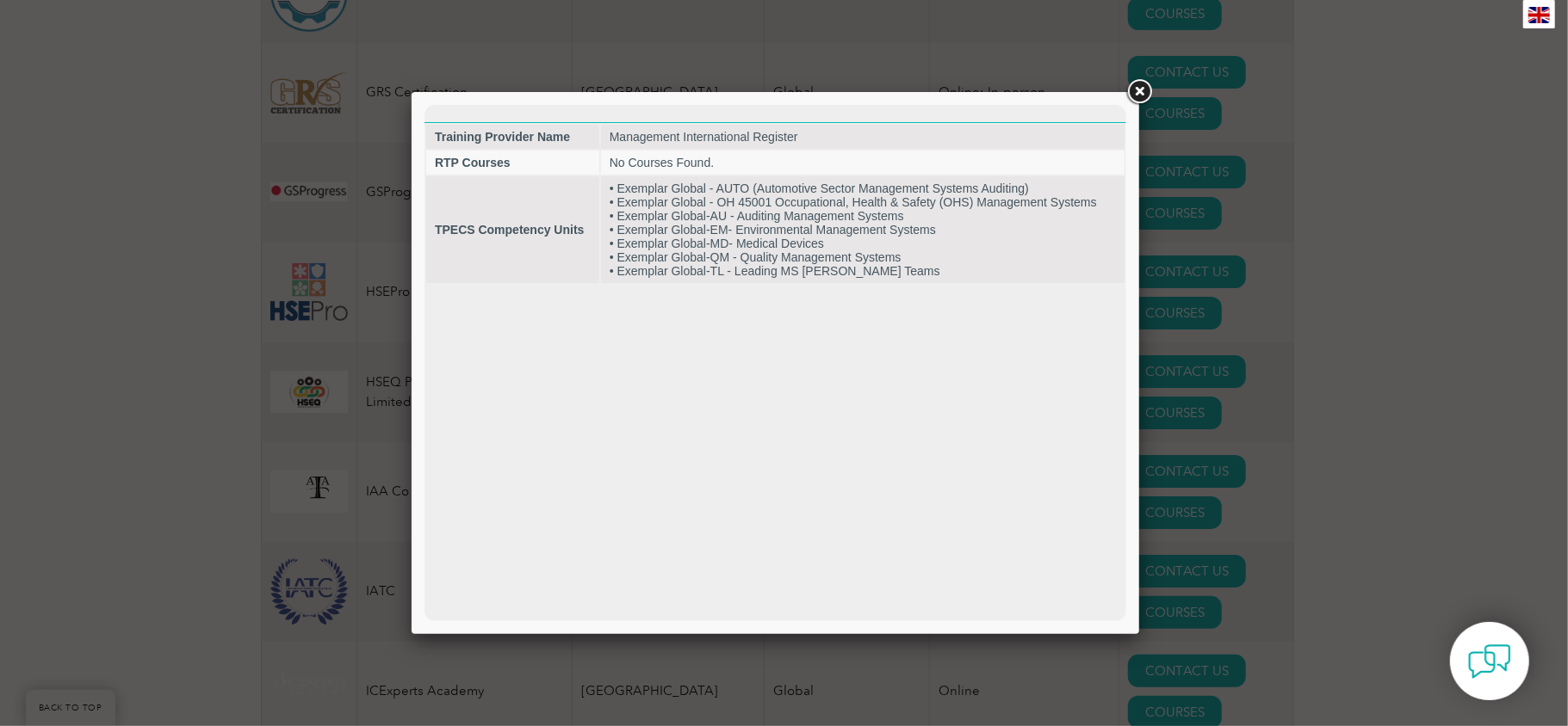
click at [554, 100] on link at bounding box center [1139, 92] width 31 height 31
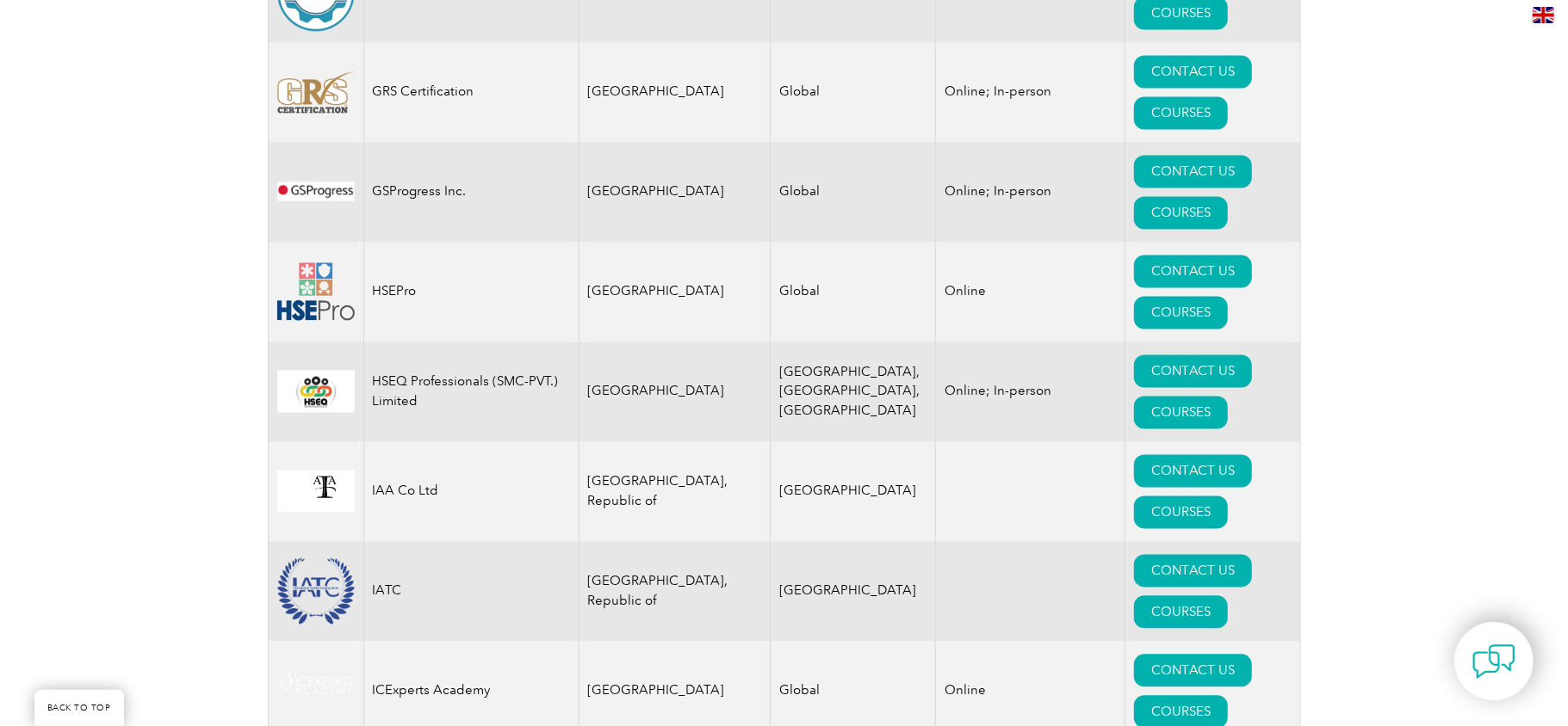
scroll to position [13997, 0]
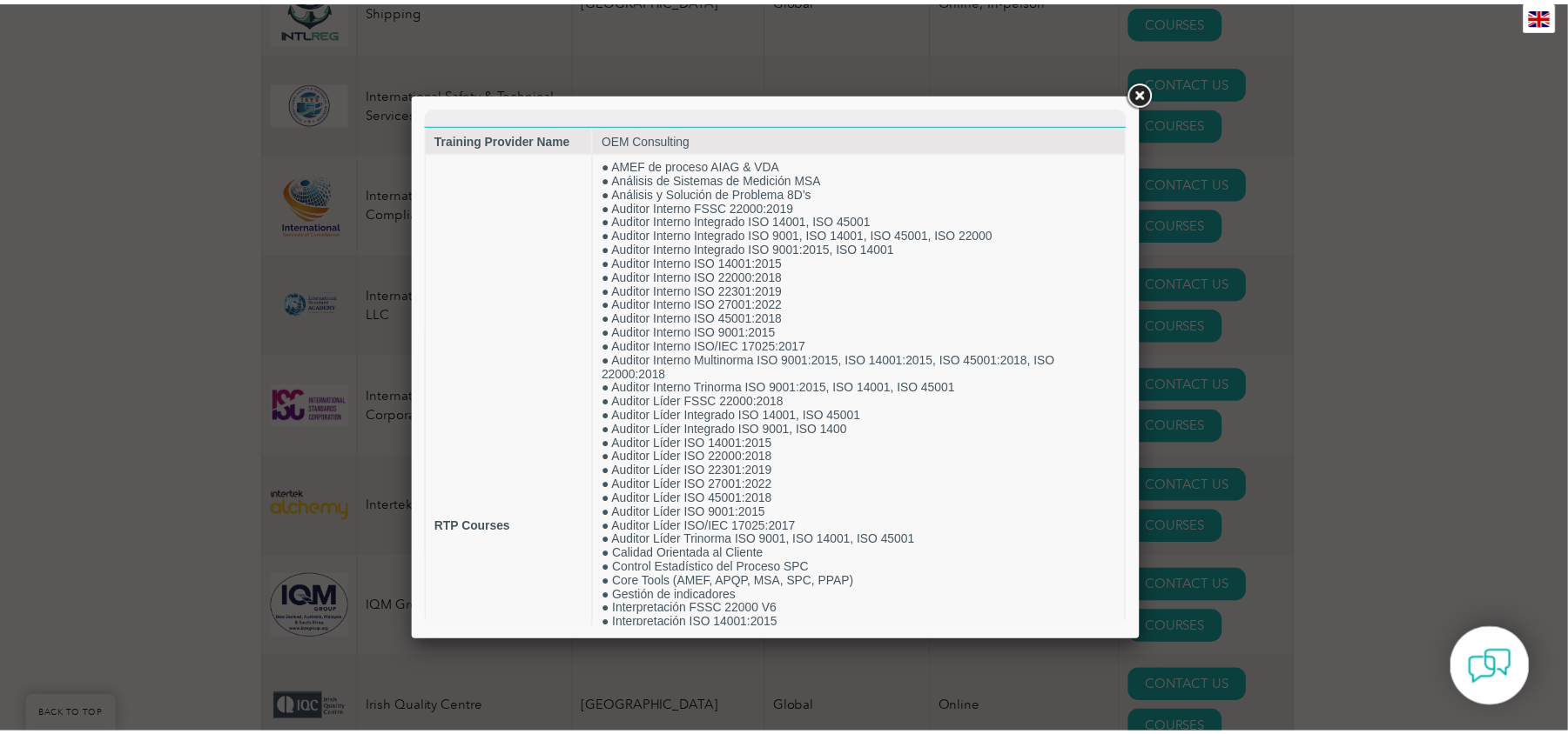
scroll to position [0, 0]
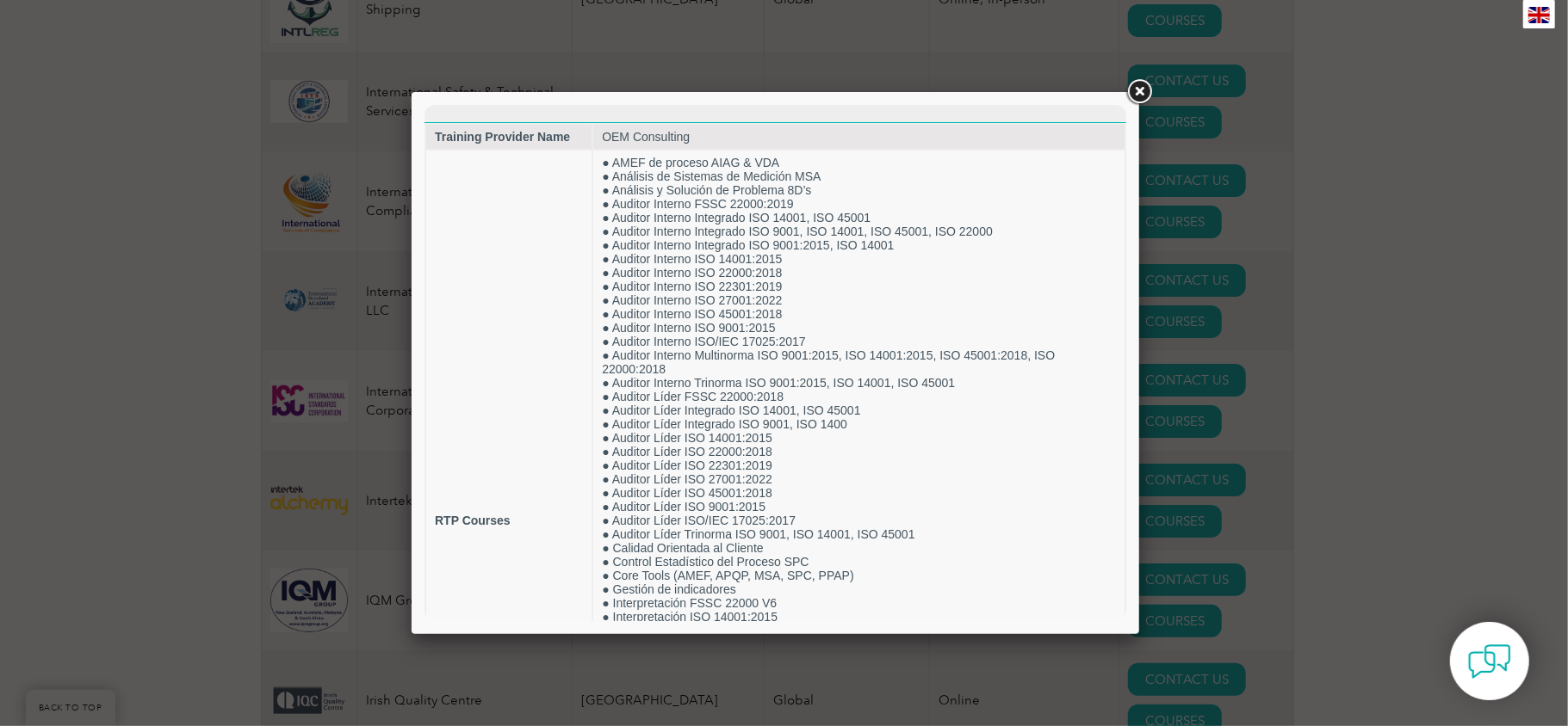
click at [554, 87] on link at bounding box center [1139, 92] width 31 height 31
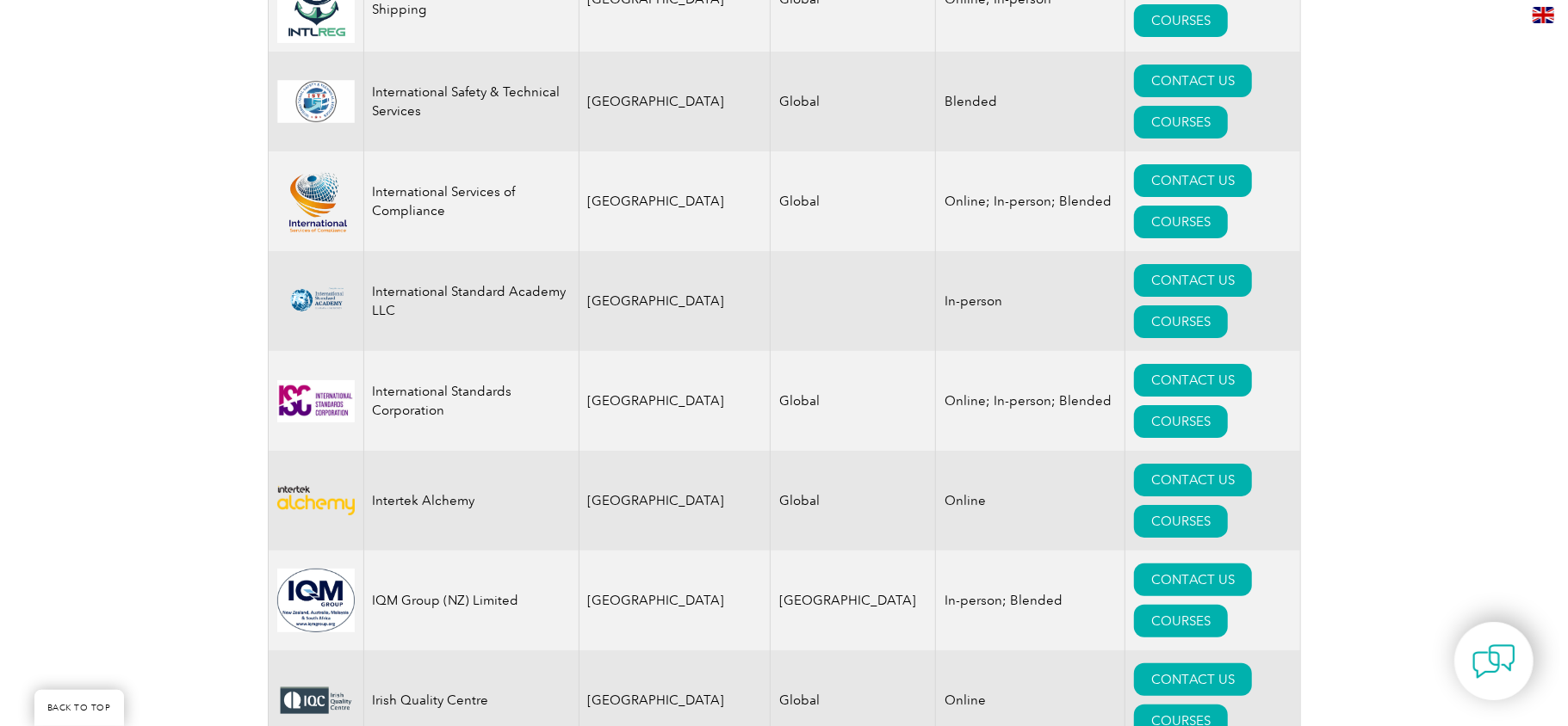
scroll to position [17569, 0]
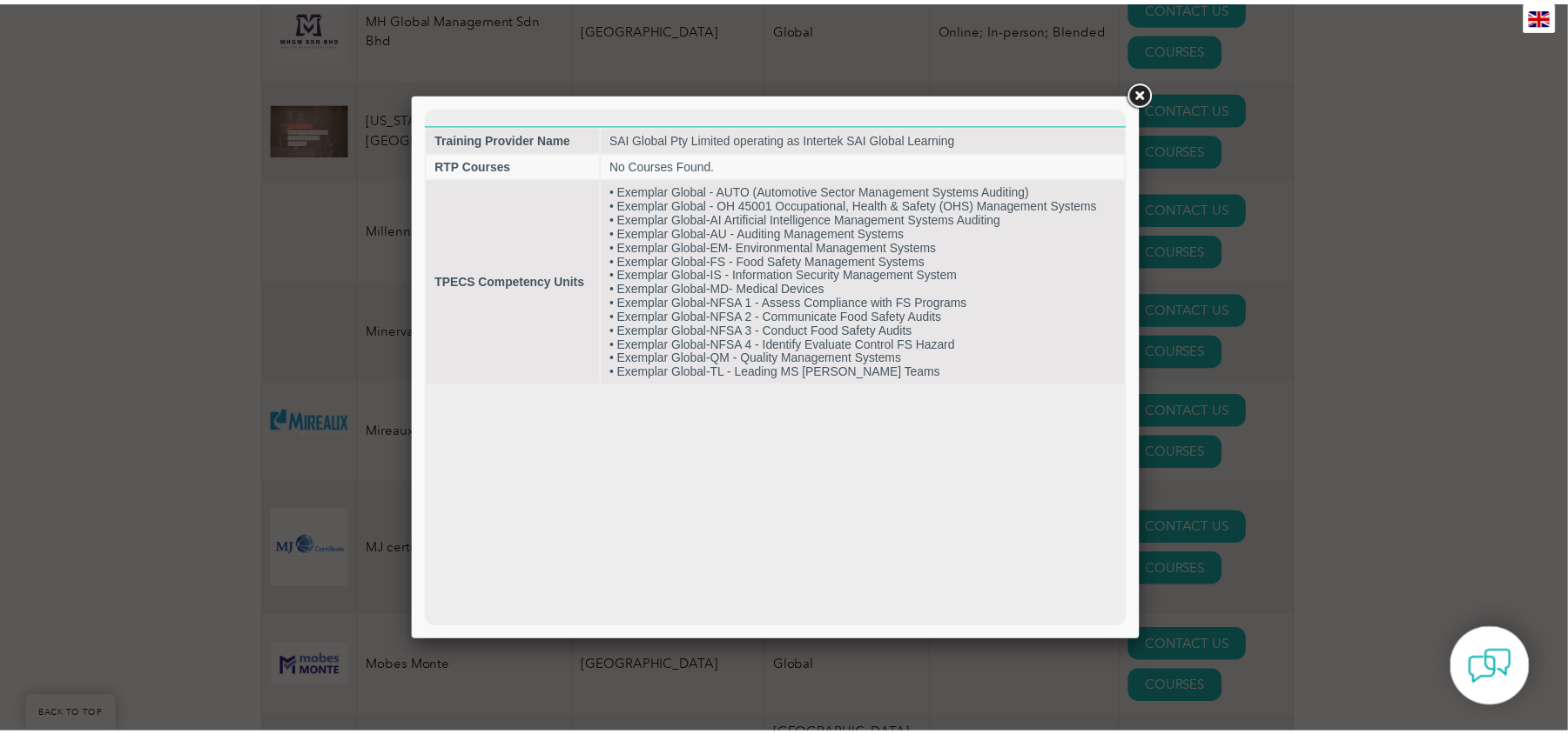
scroll to position [0, 0]
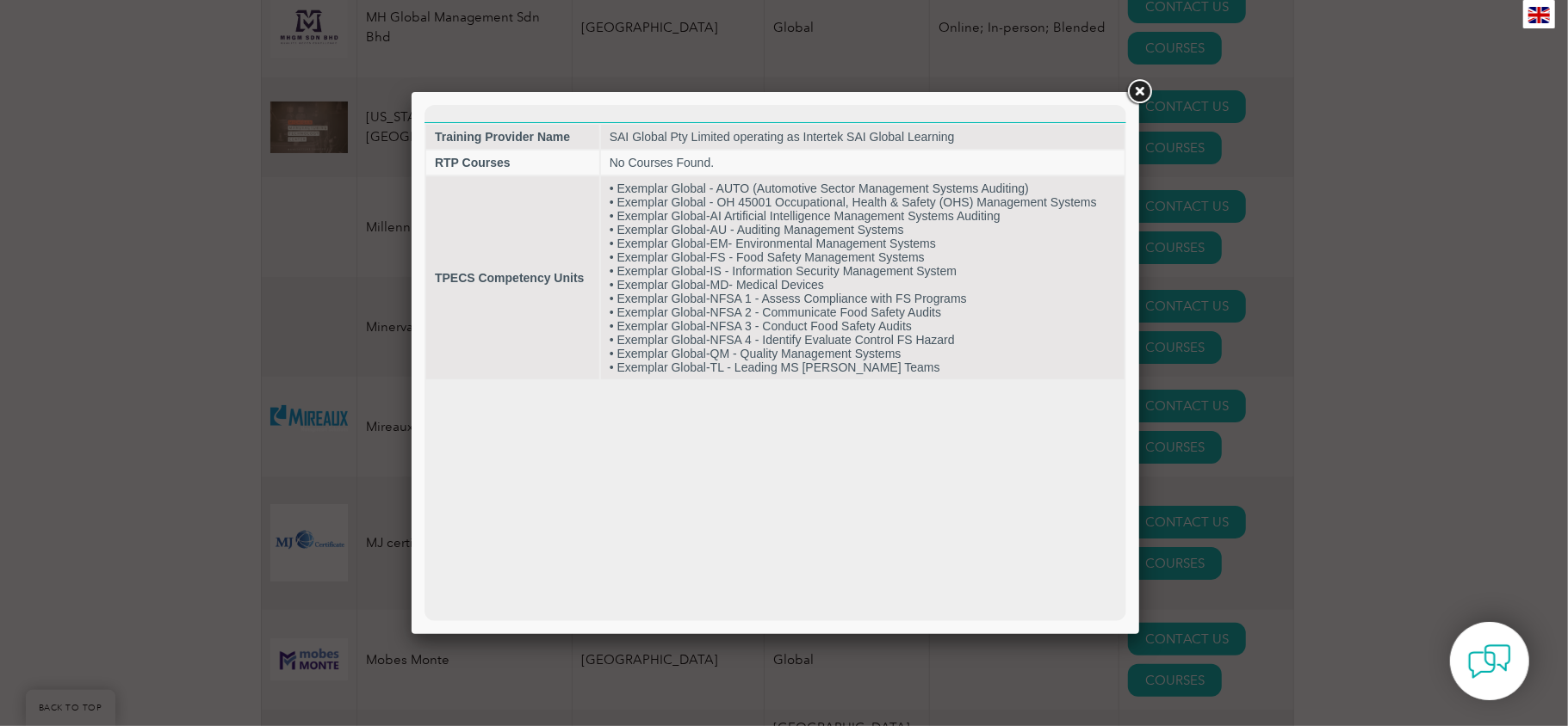
click at [554, 87] on link at bounding box center [1139, 92] width 31 height 31
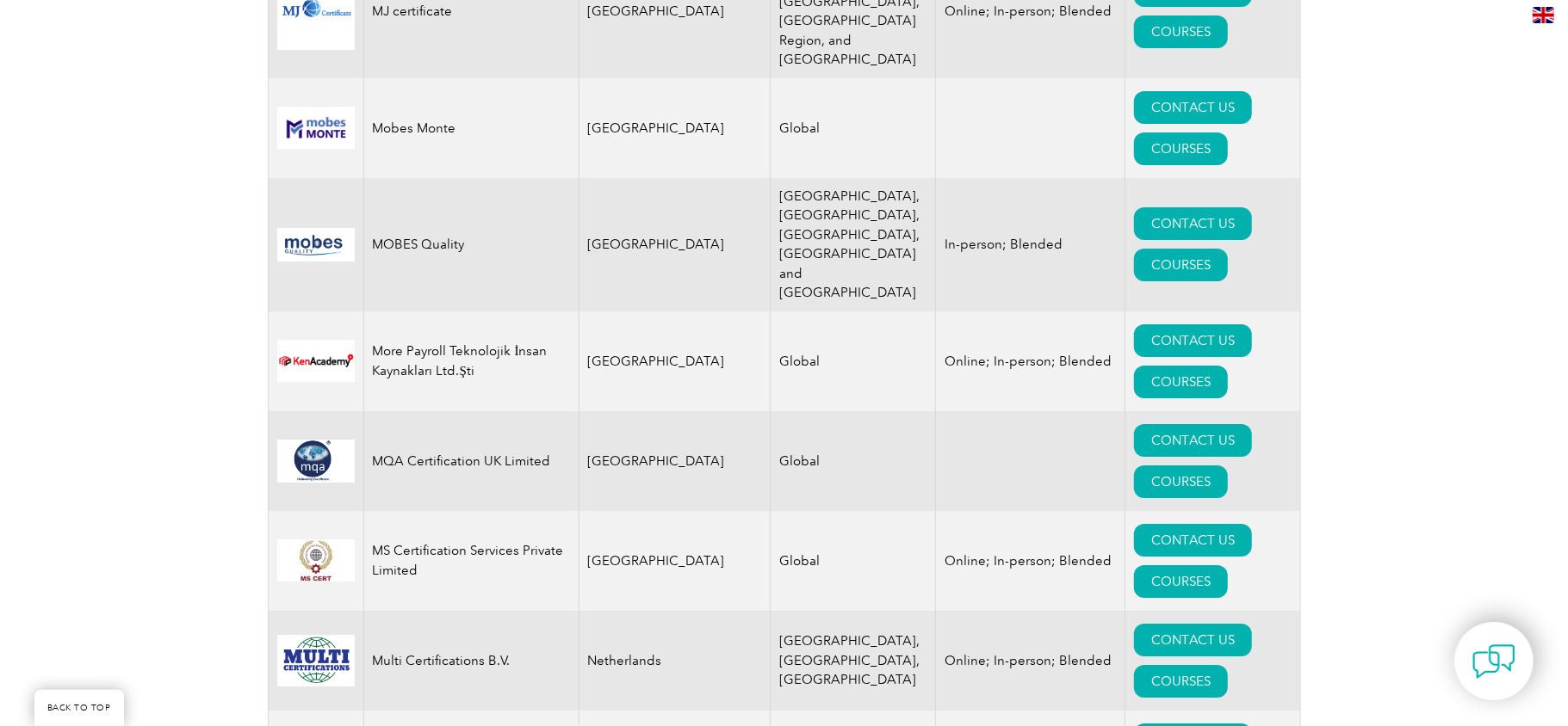
scroll to position [18142, 0]
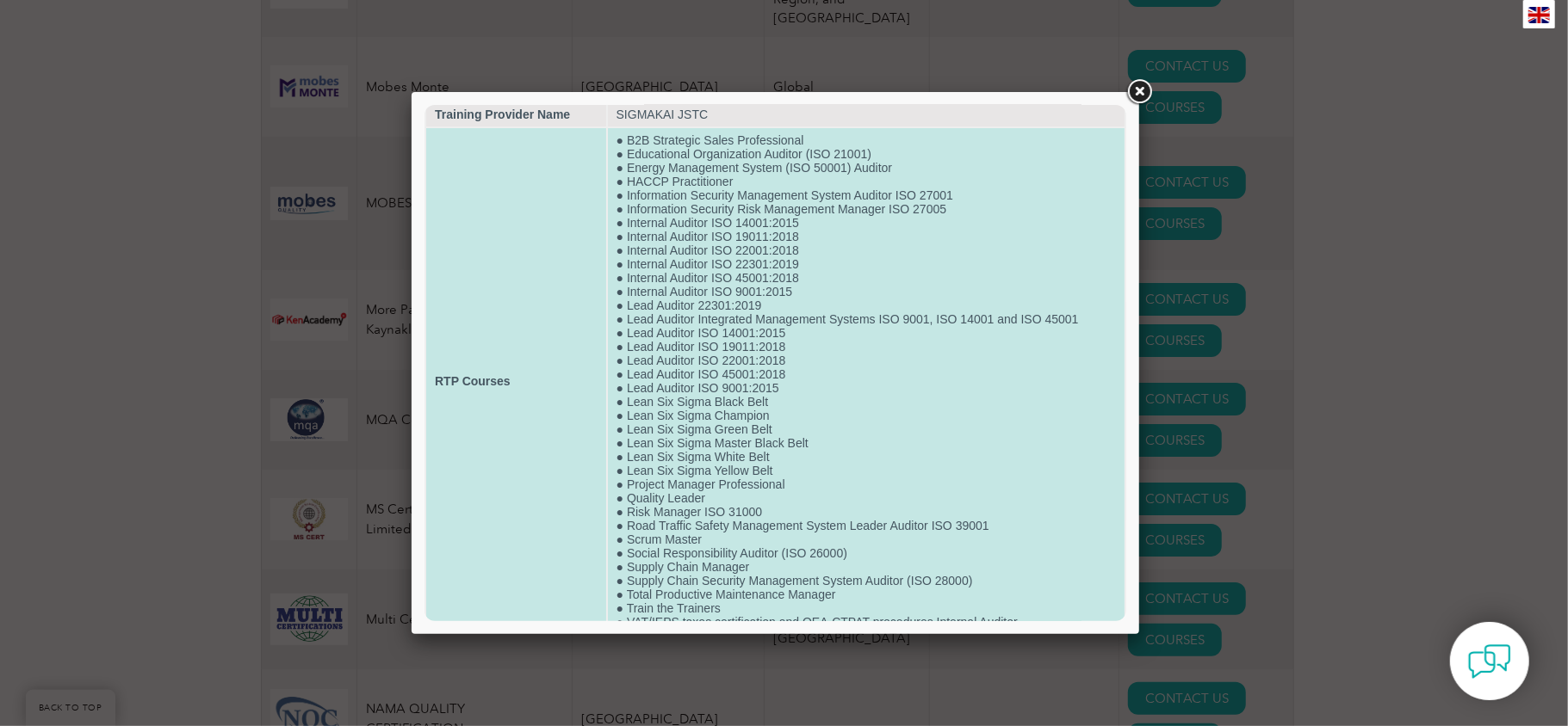
scroll to position [60, 0]
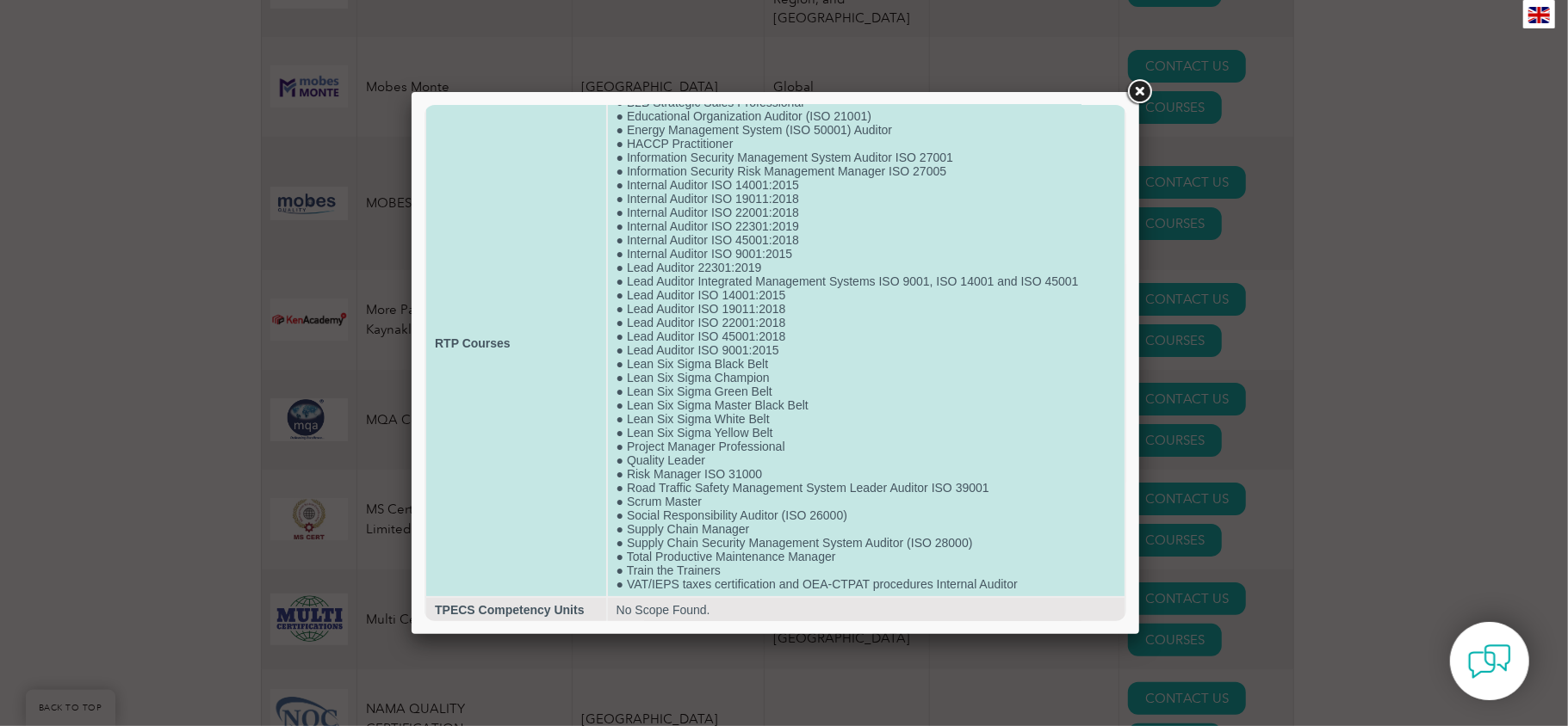
drag, startPoint x: 1067, startPoint y: 298, endPoint x: 1051, endPoint y: 334, distance: 39.4
drag, startPoint x: 1051, startPoint y: 334, endPoint x: 914, endPoint y: 337, distance: 137.0
click at [554, 337] on td "● B2B Strategic Sales Professional ● Educational Organization Auditor (ISO 2100…" at bounding box center [864, 342] width 516 height 506
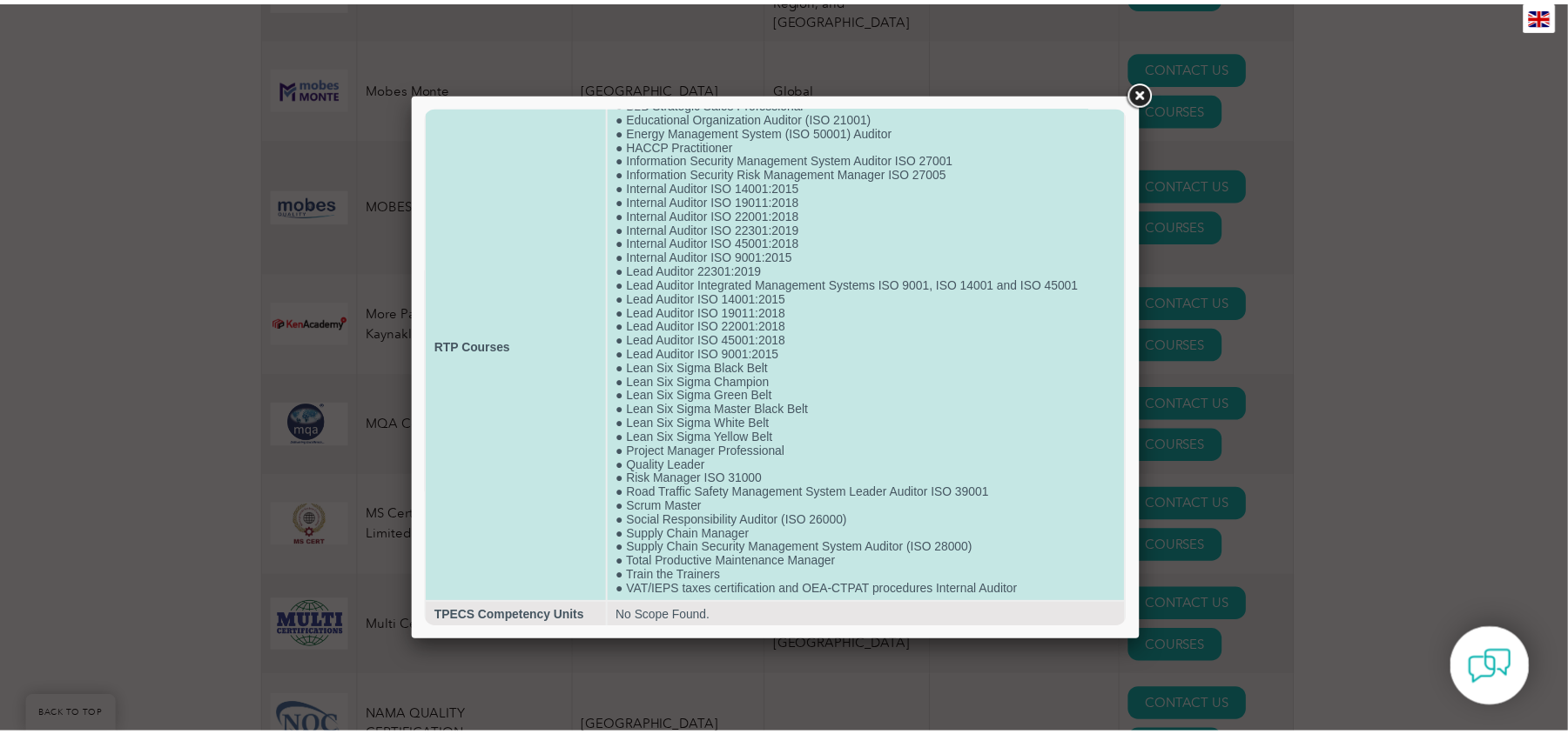
scroll to position [0, 0]
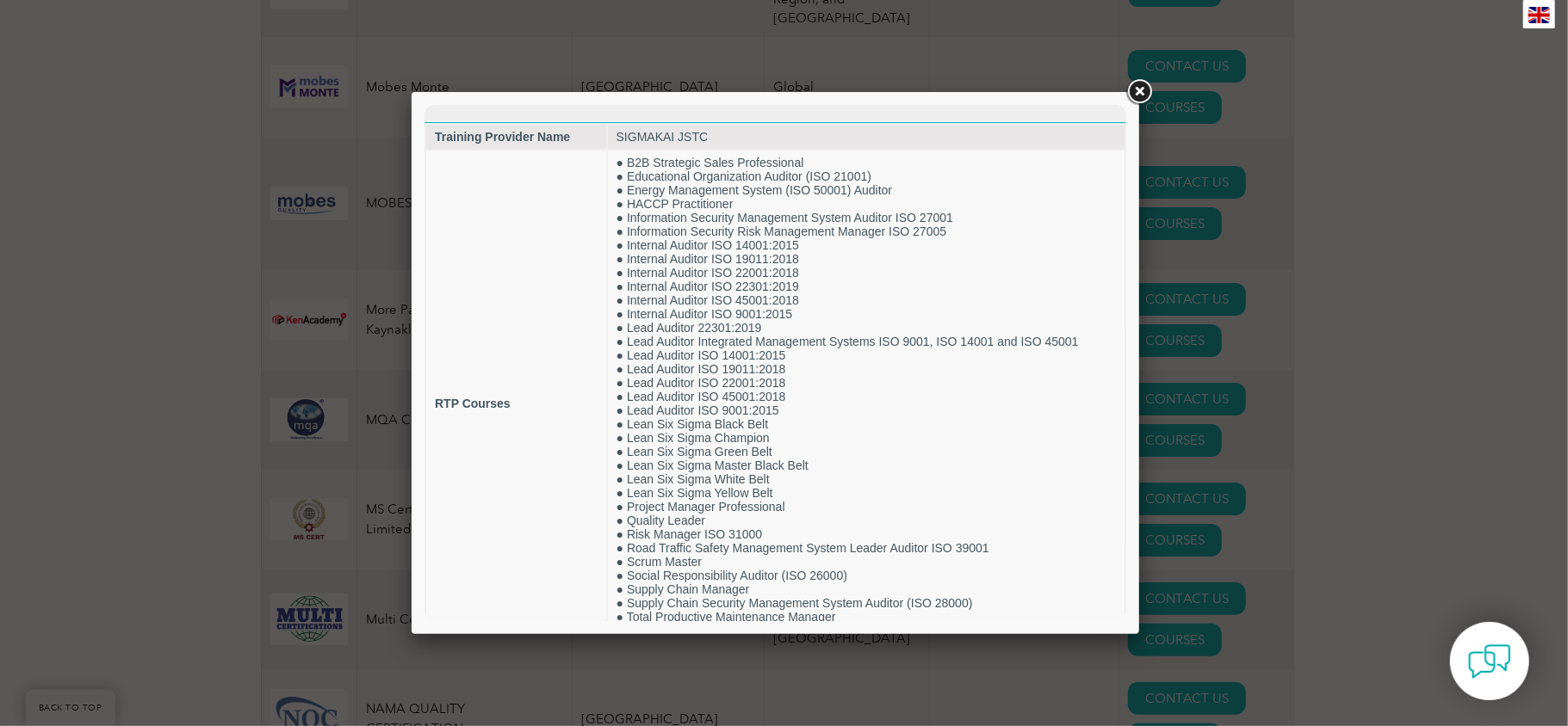
click at [554, 100] on link at bounding box center [1139, 92] width 31 height 31
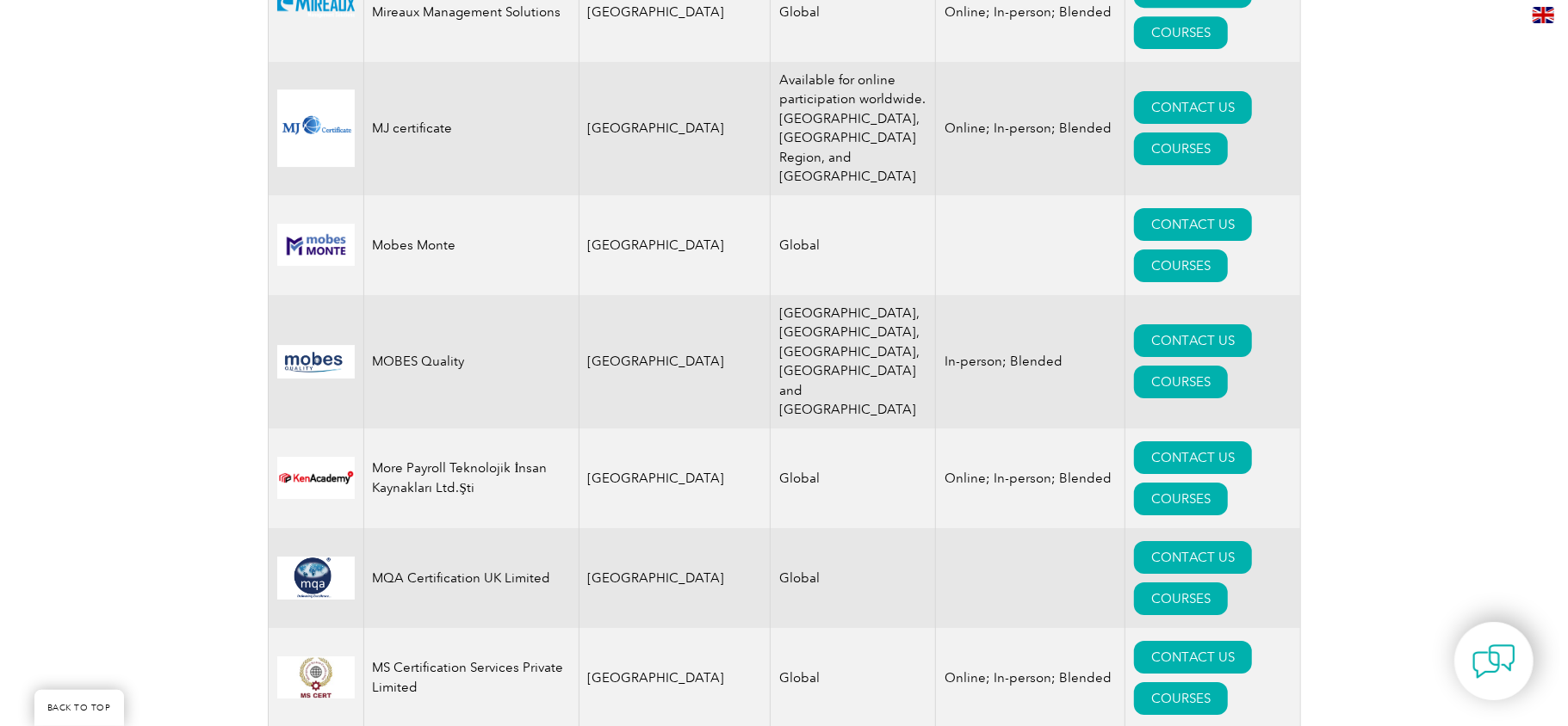
scroll to position [2609, 0]
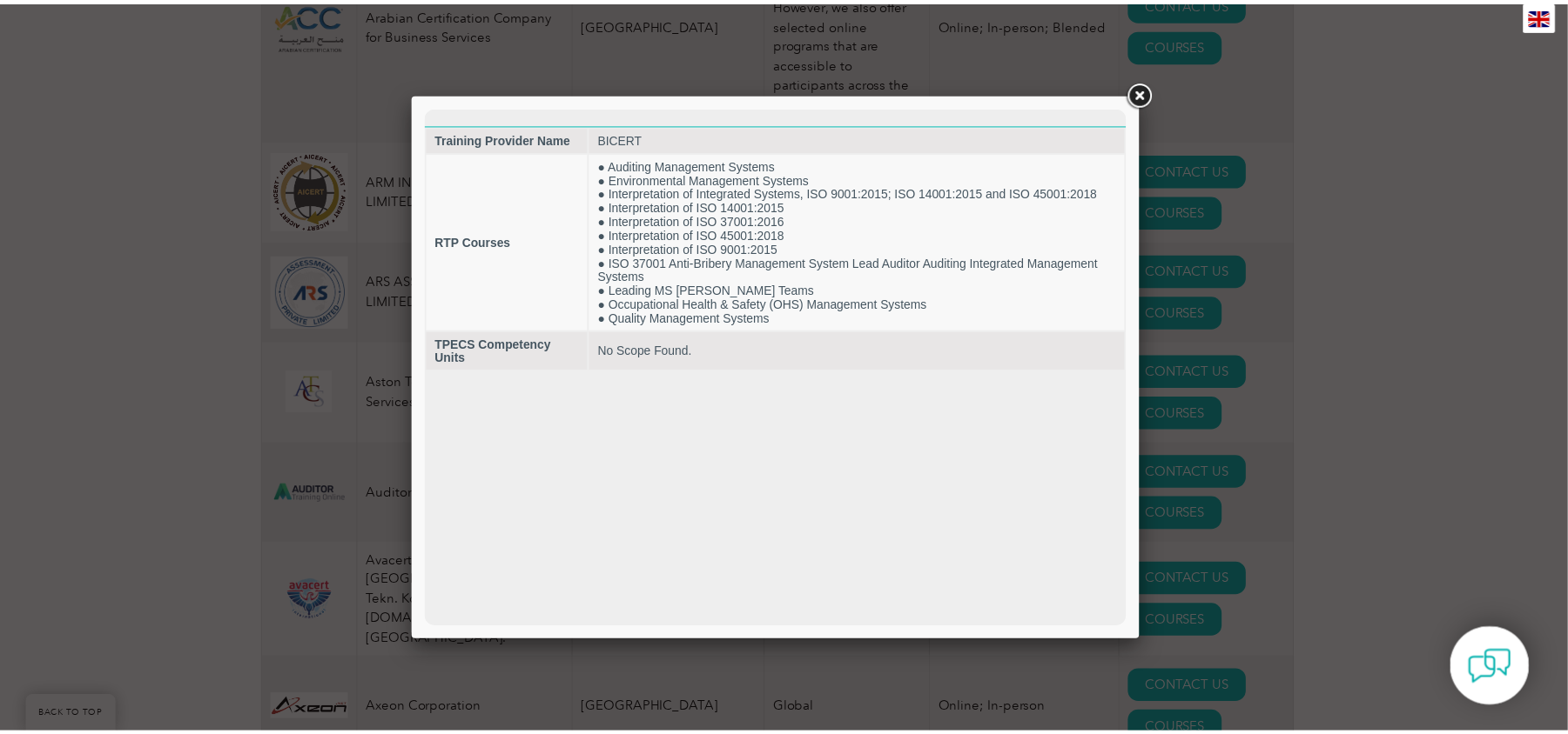
scroll to position [0, 0]
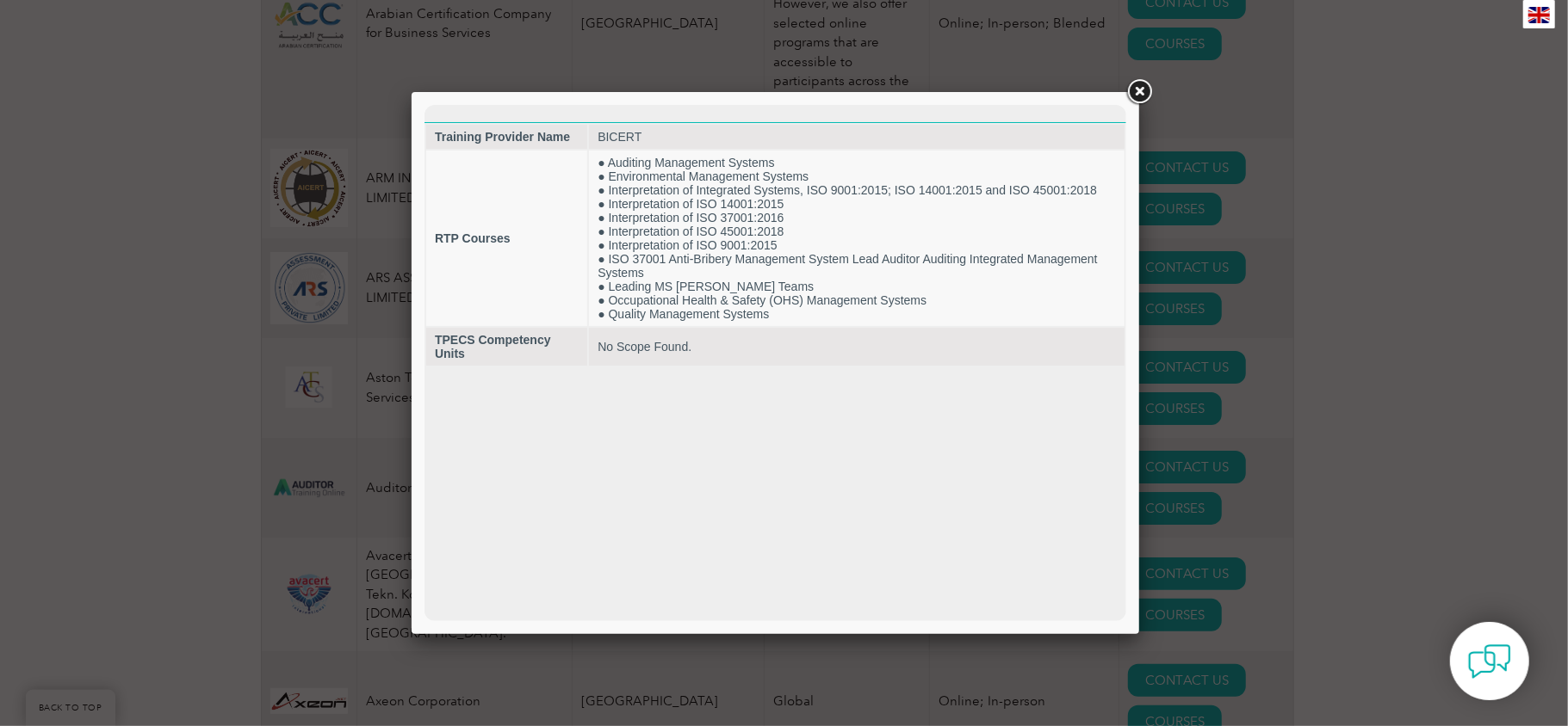
click at [554, 90] on link at bounding box center [1139, 92] width 31 height 31
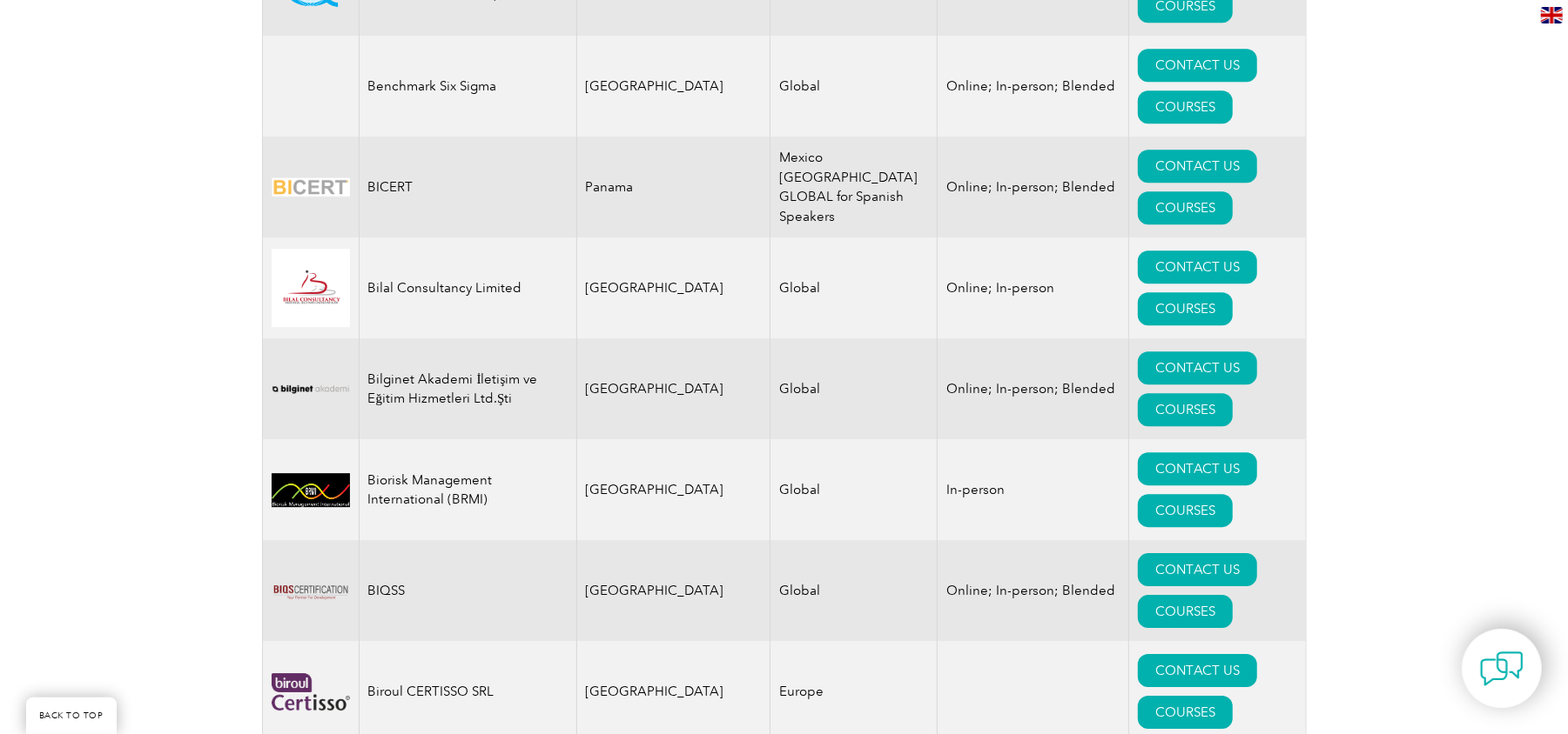
scroll to position [3565, 0]
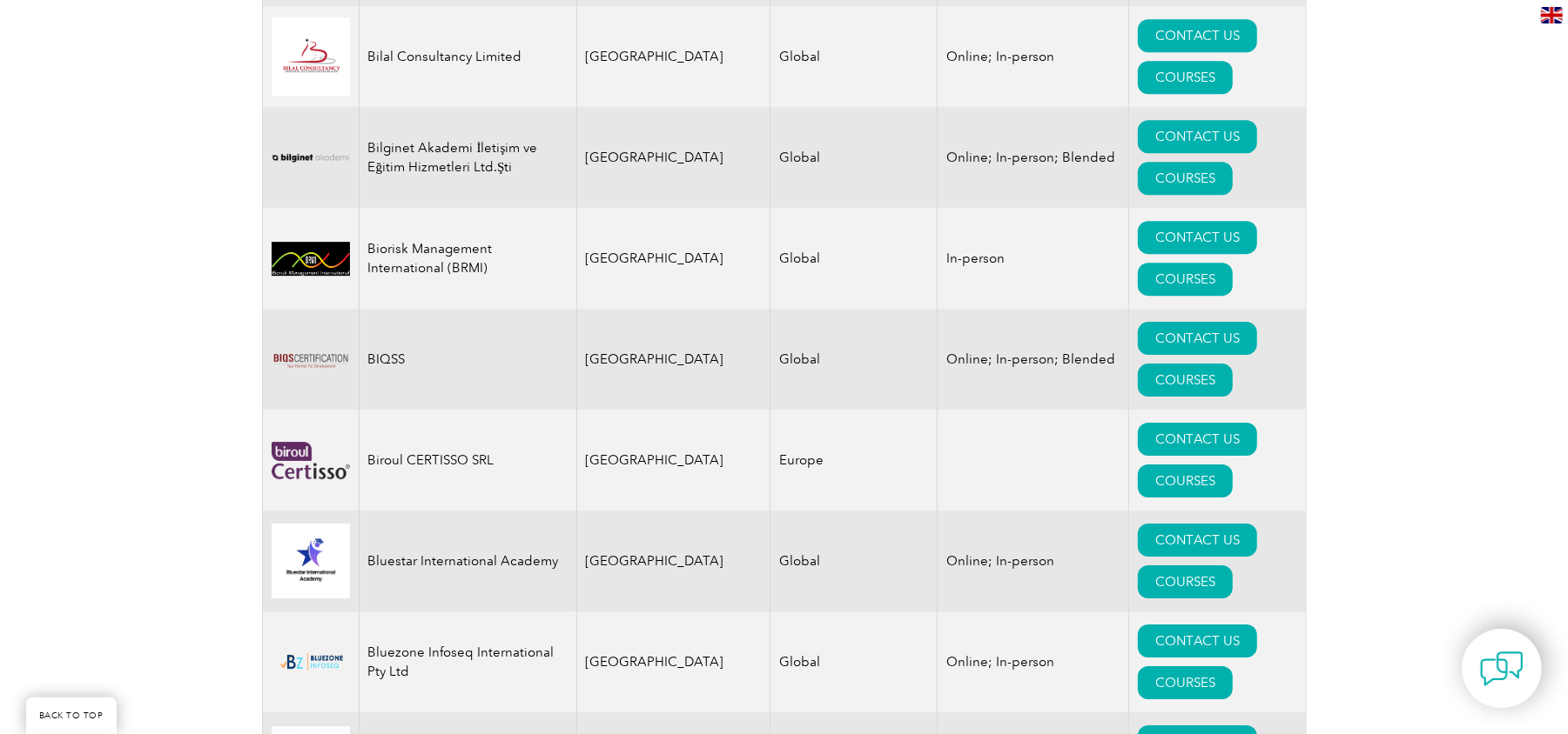
scroll to position [3798, 0]
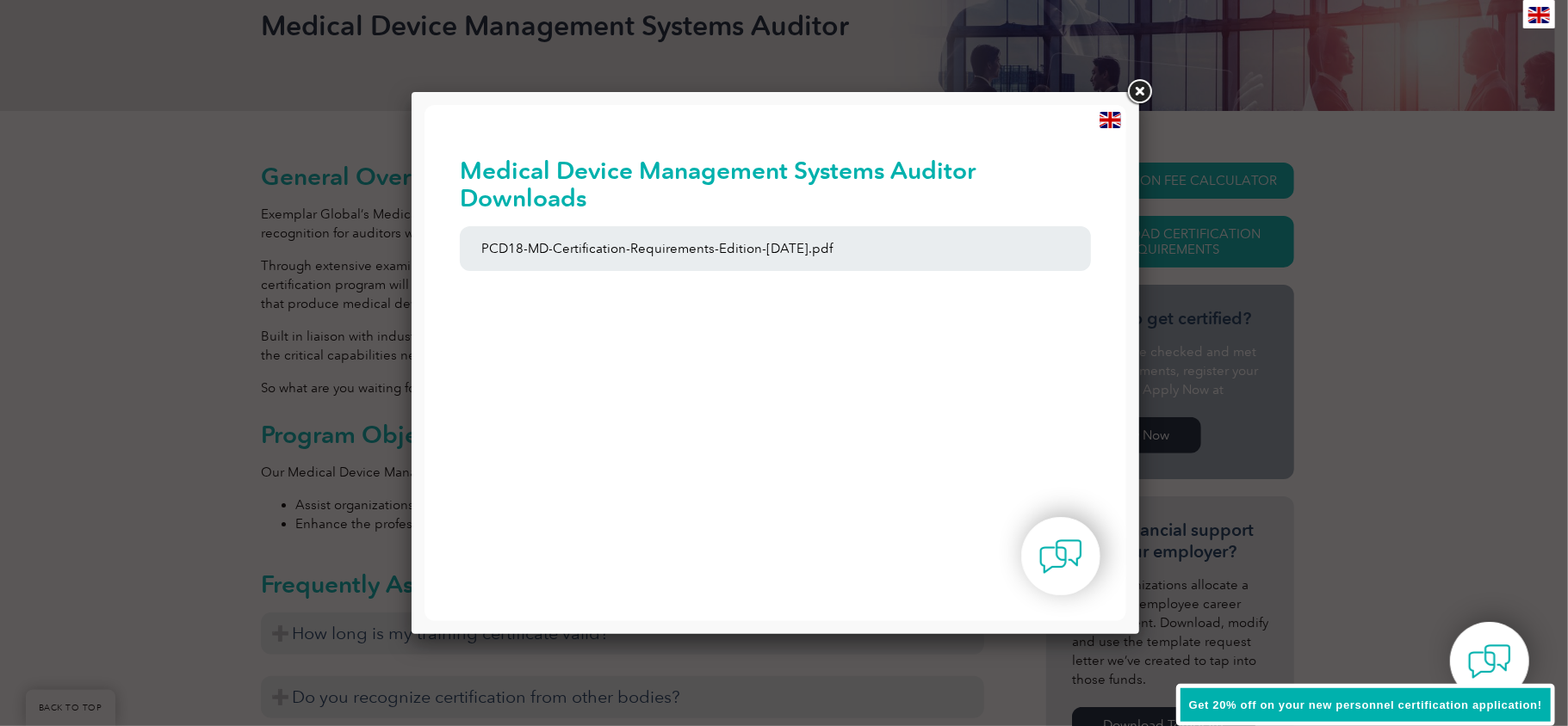
click at [1135, 93] on link at bounding box center [1139, 92] width 31 height 31
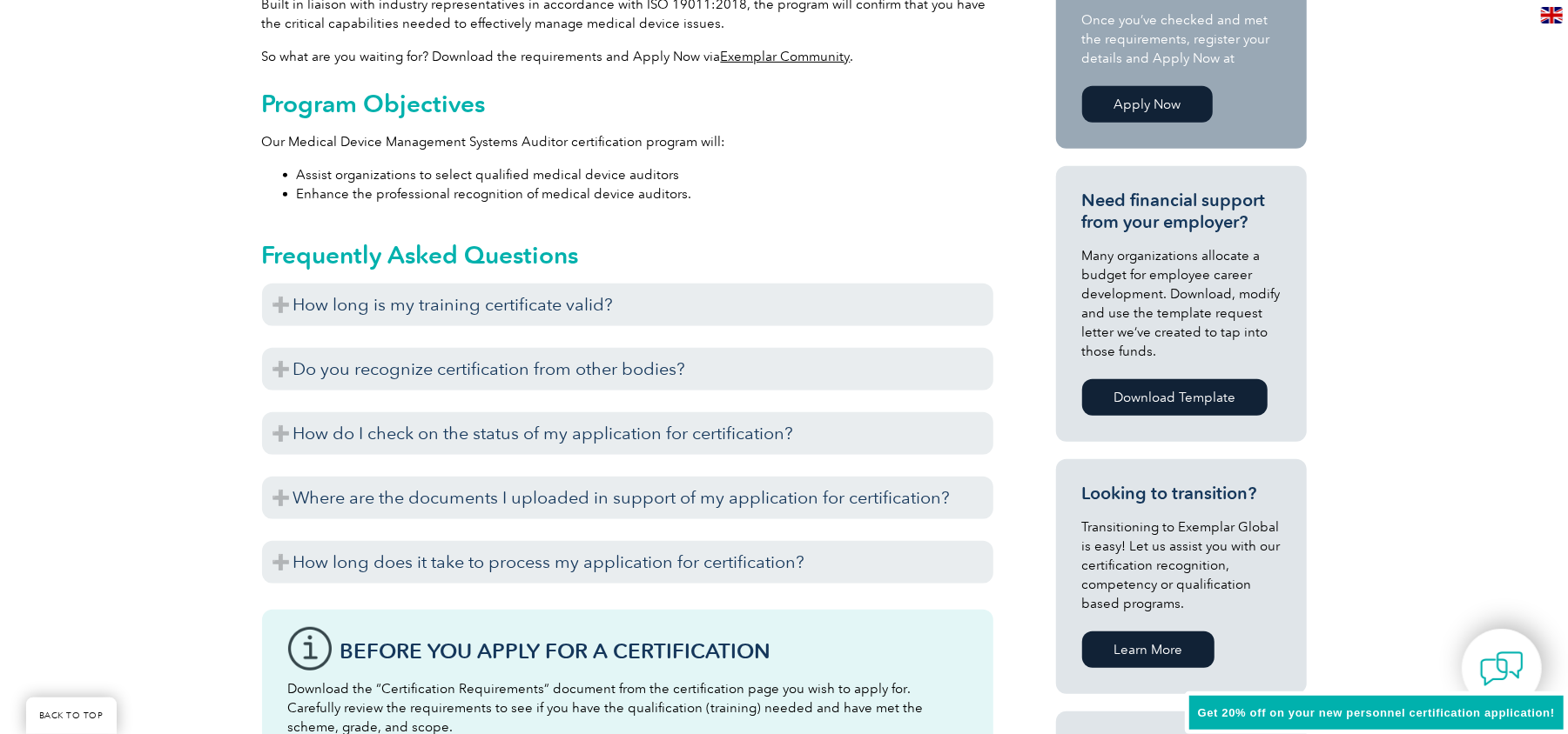
scroll to position [510, 0]
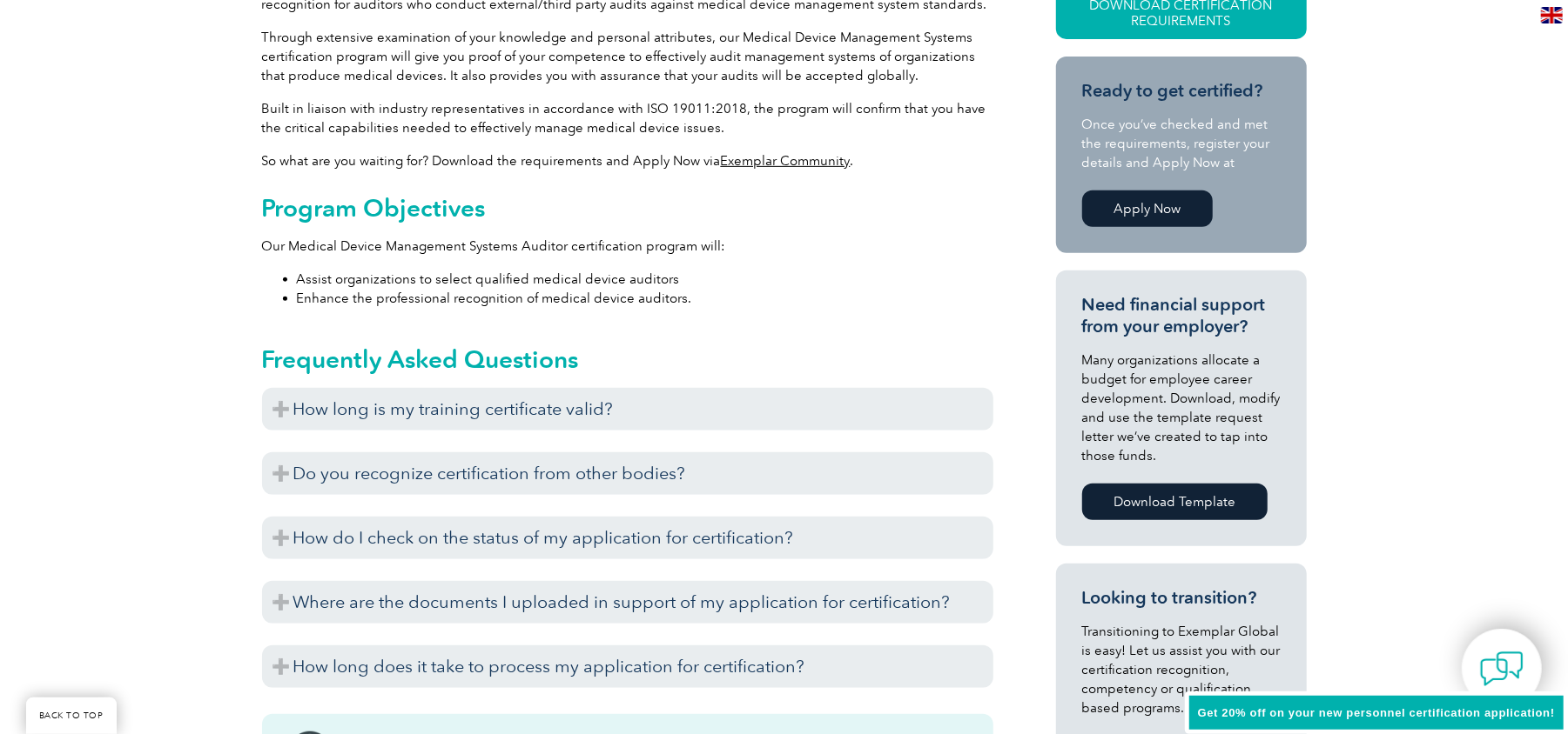
click at [1161, 219] on link "Apply Now" at bounding box center [1148, 208] width 131 height 37
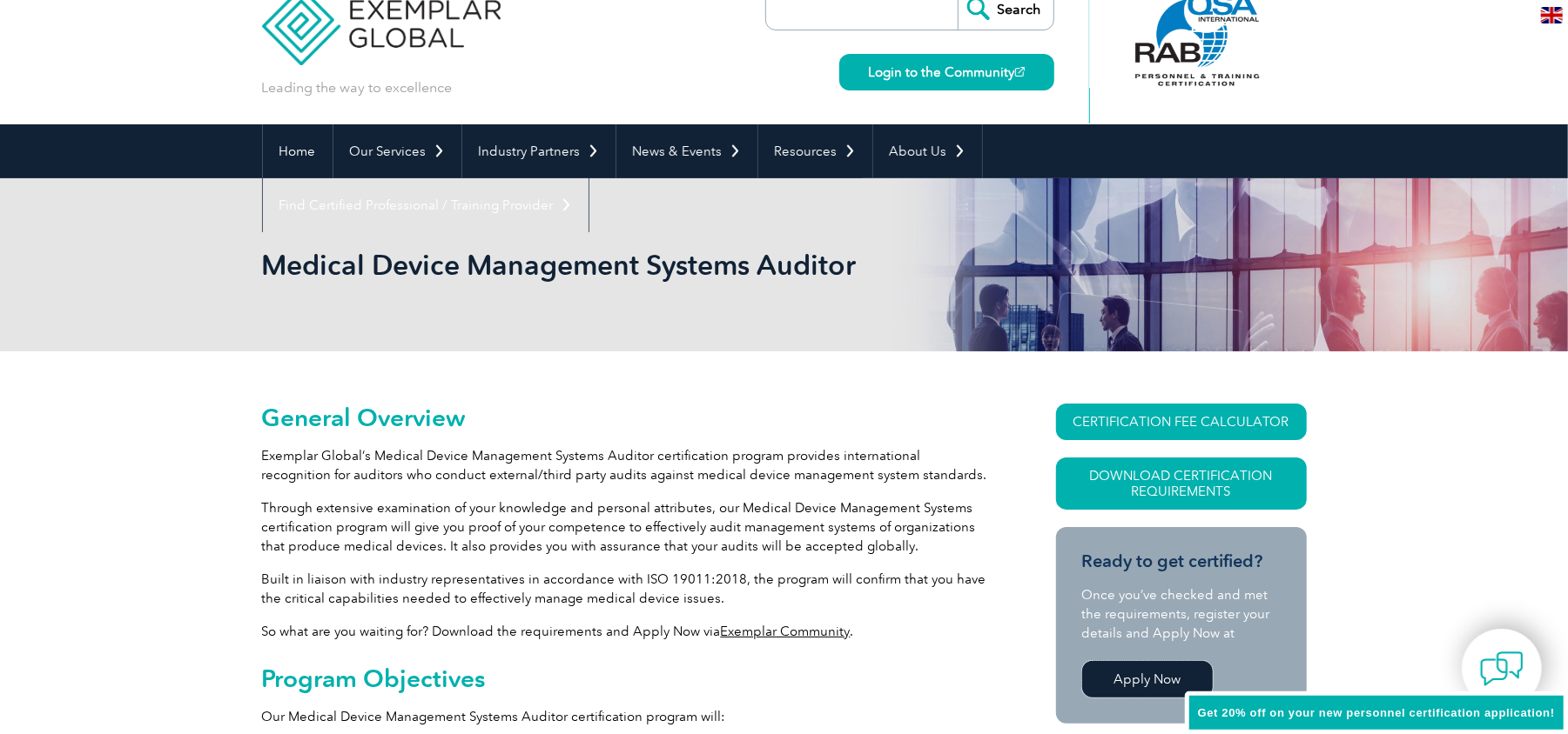
scroll to position [0, 0]
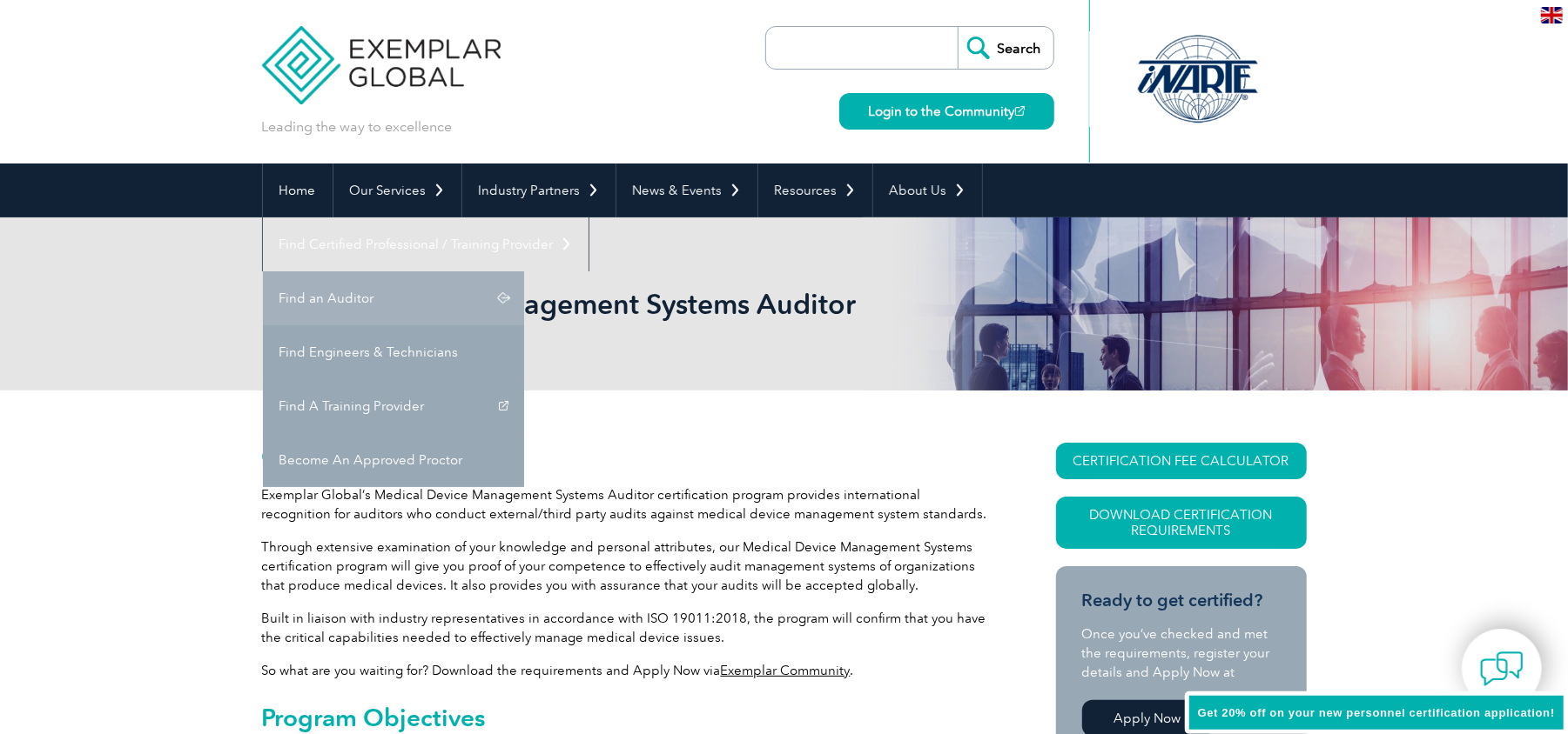
click at [524, 272] on link "Find an Auditor" at bounding box center [393, 299] width 261 height 54
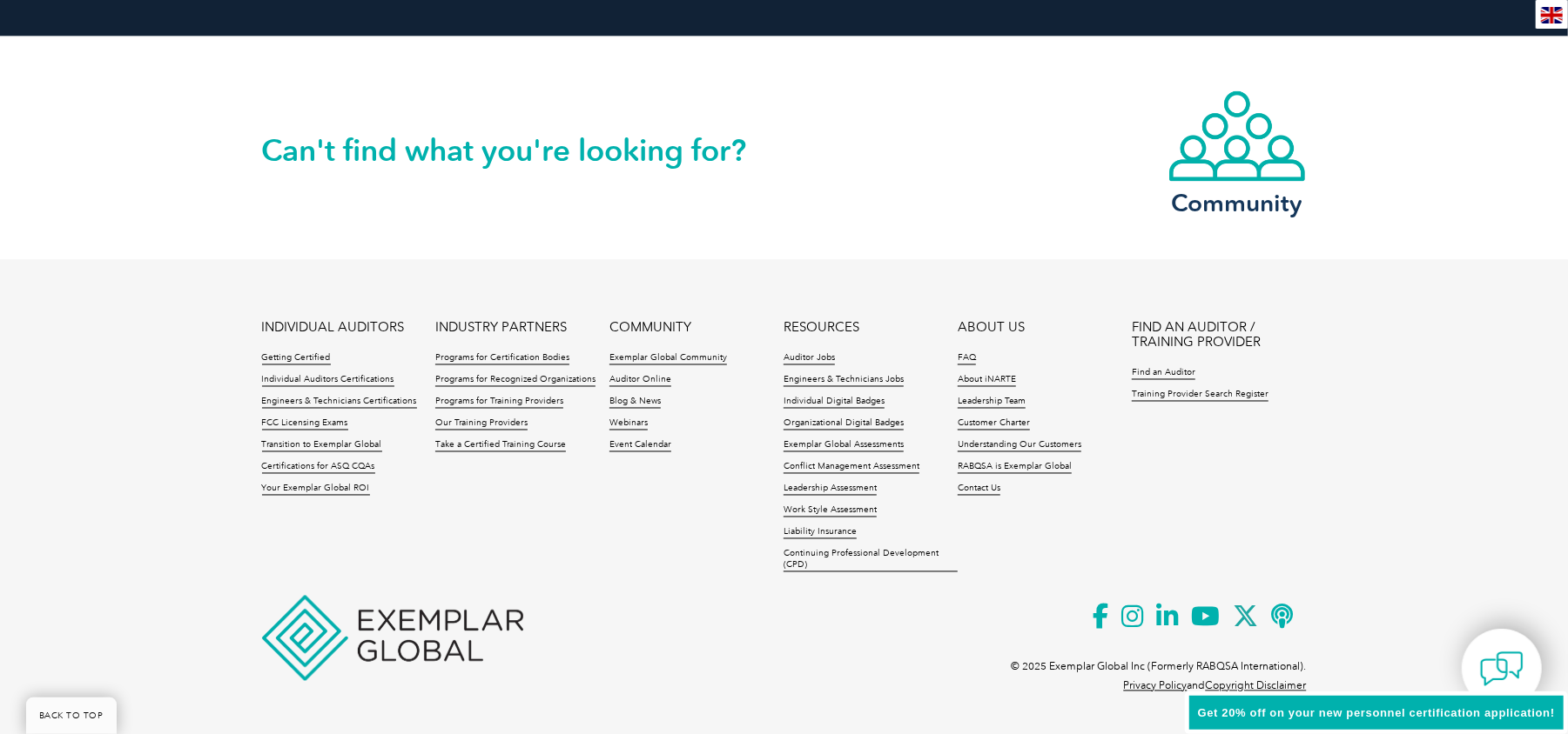
scroll to position [2098, 0]
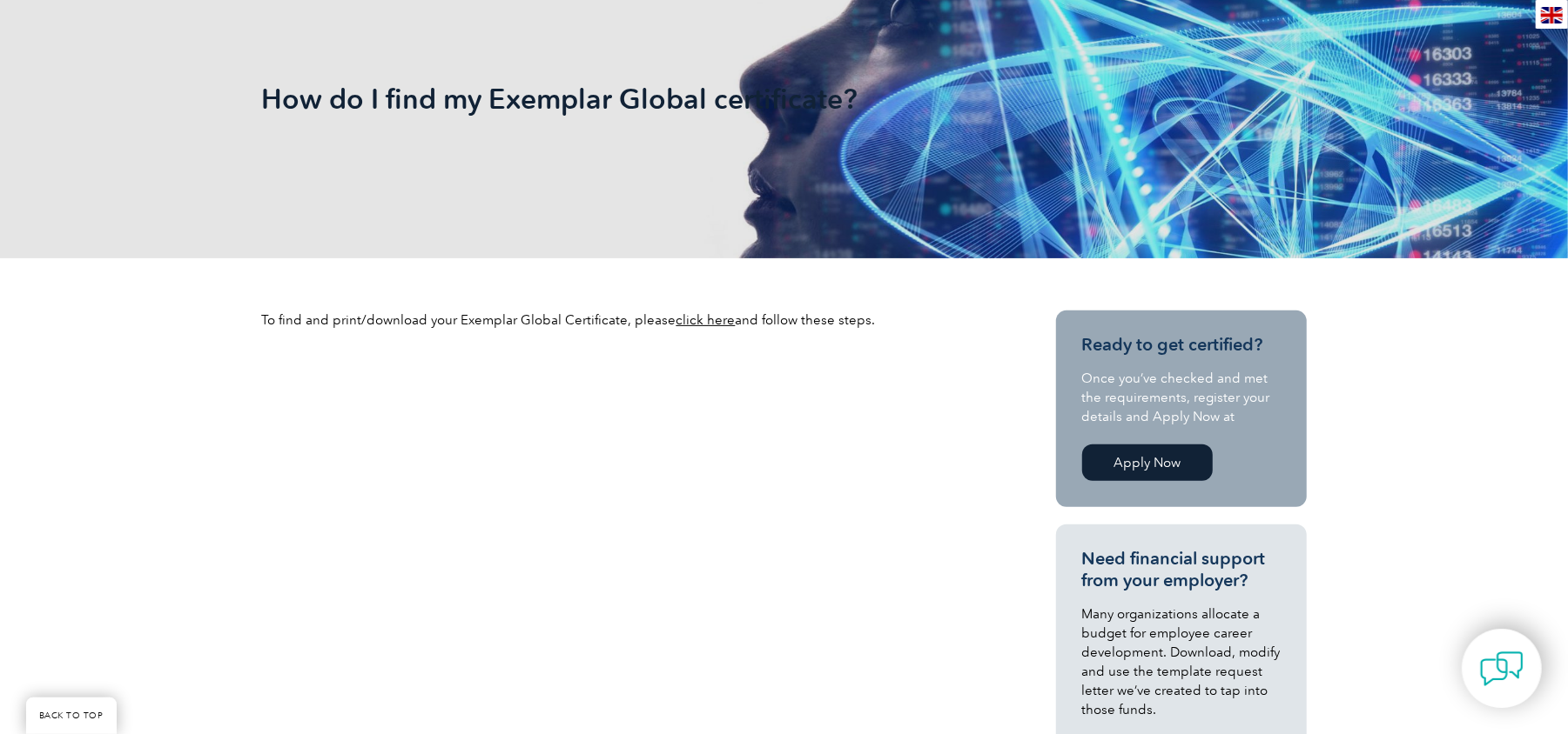
scroll to position [348, 0]
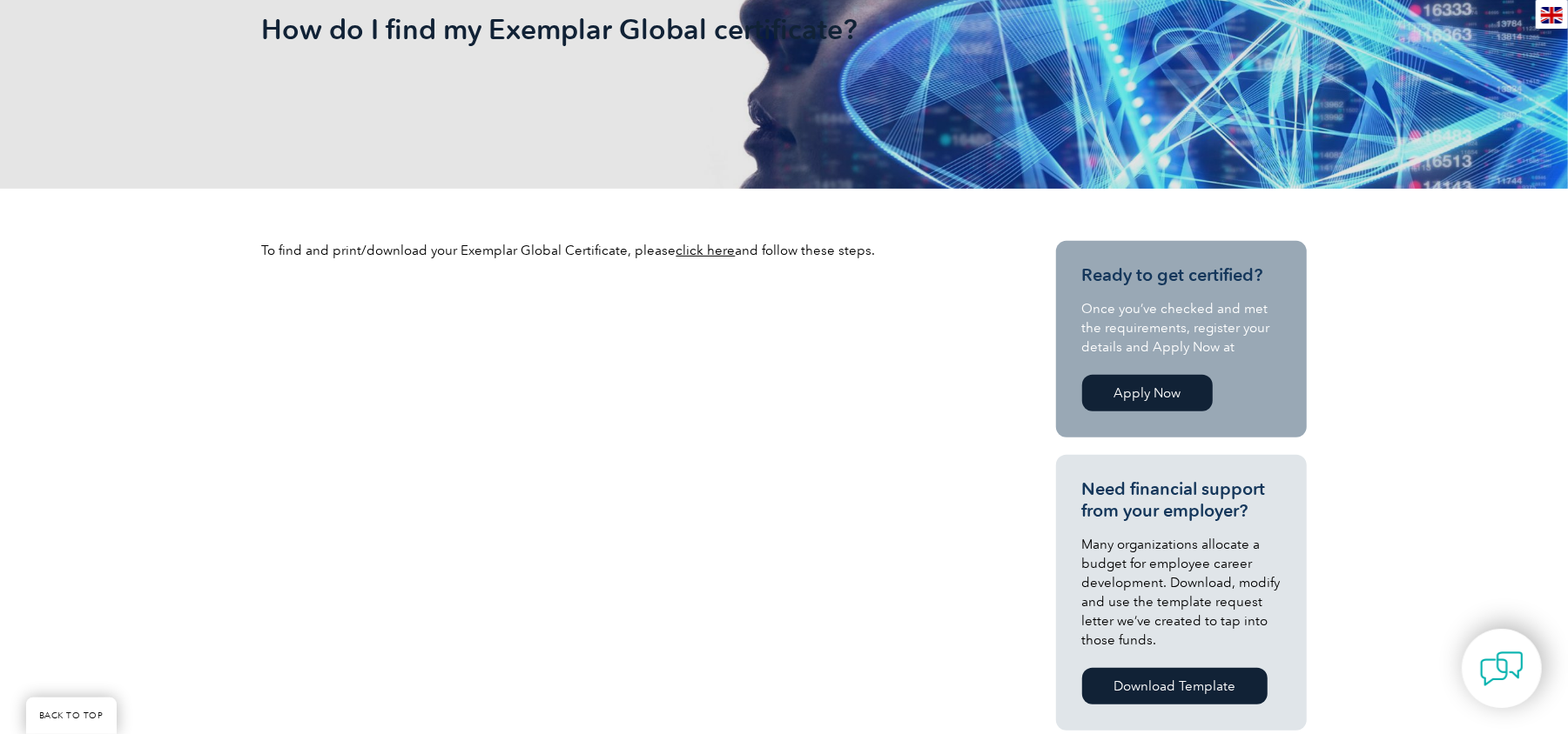
click at [681, 256] on link "click here" at bounding box center [707, 251] width 60 height 15
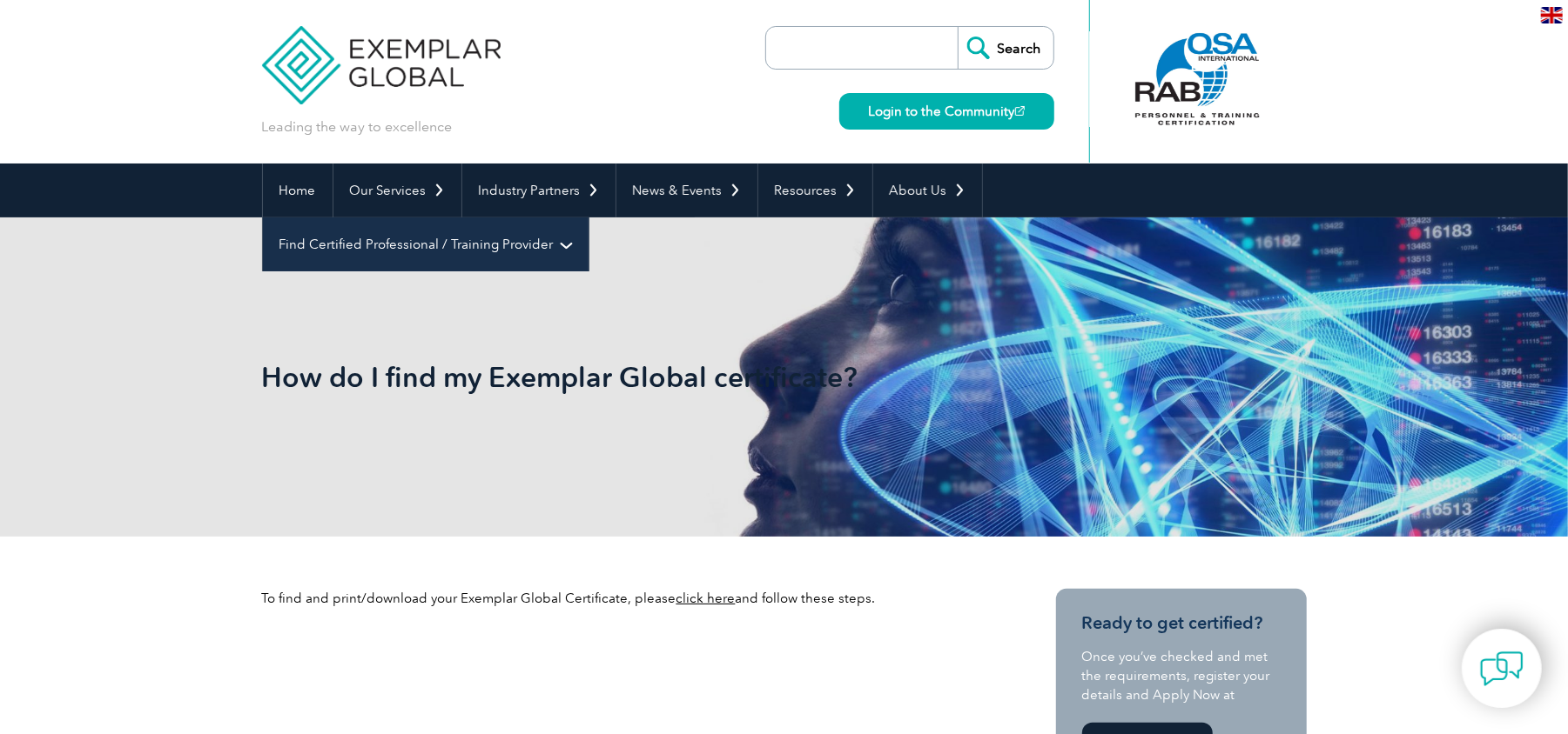
click at [588, 217] on link "Find Certified Professional / Training Provider" at bounding box center [425, 244] width 326 height 54
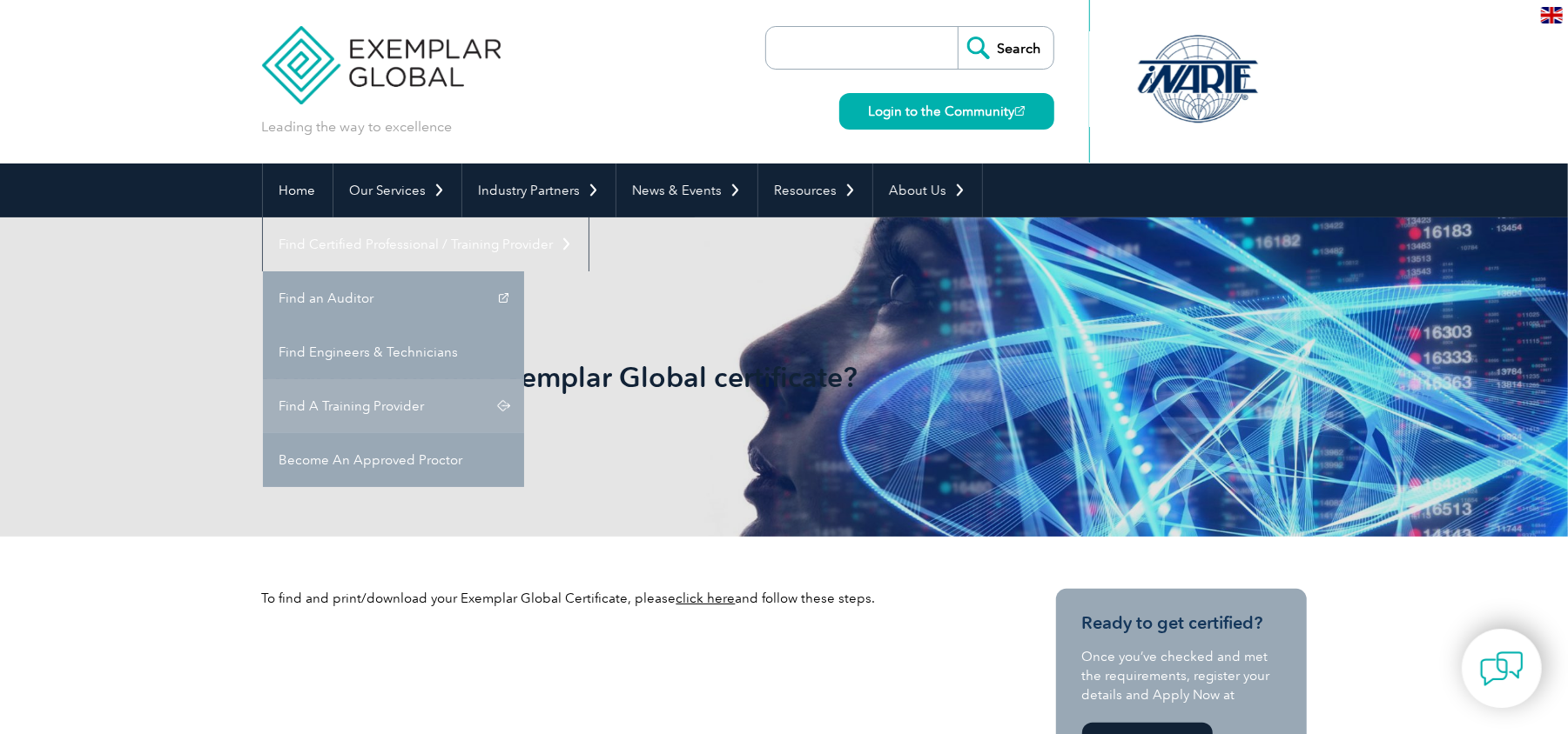
click at [524, 379] on link "Find A Training Provider" at bounding box center [393, 406] width 261 height 54
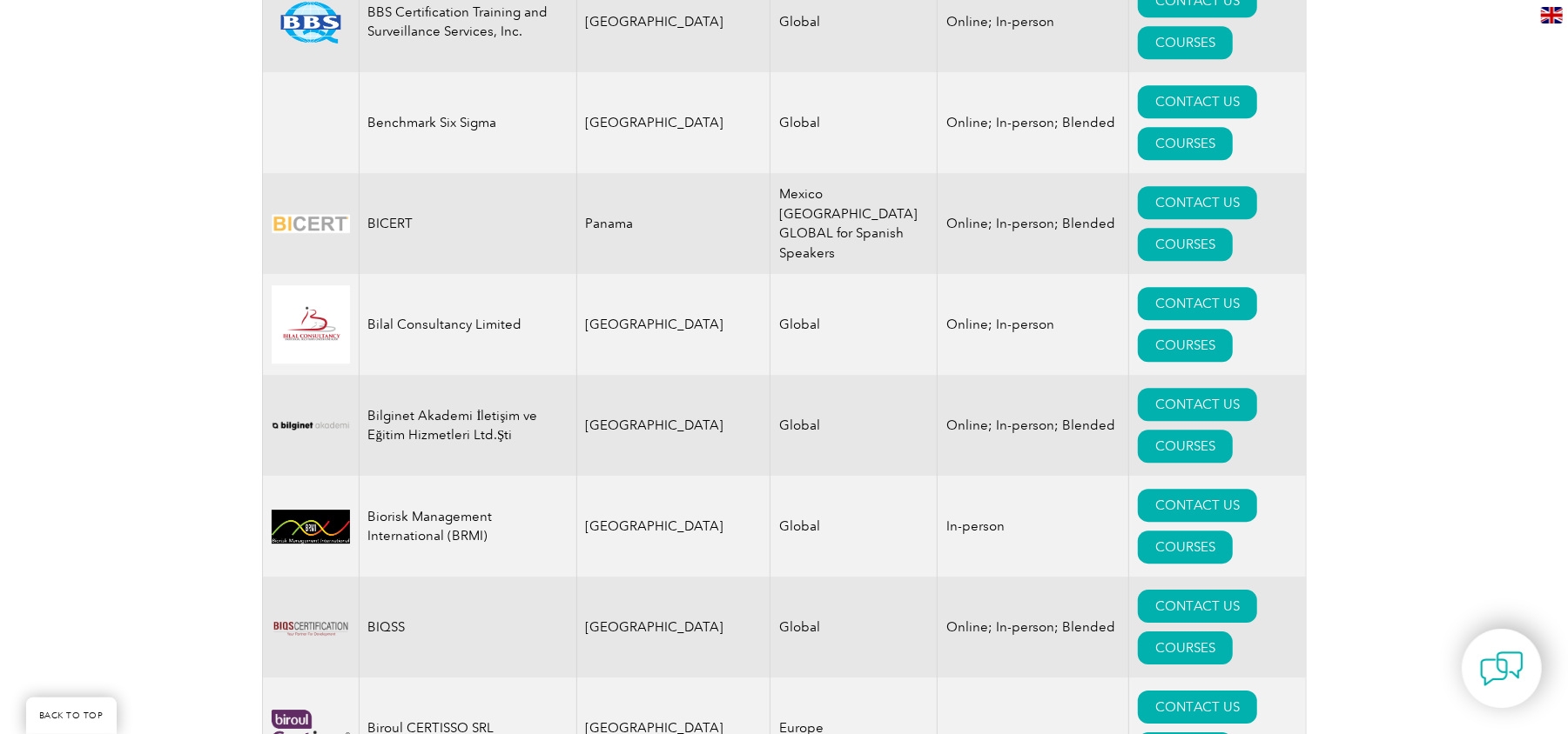
scroll to position [21592, 0]
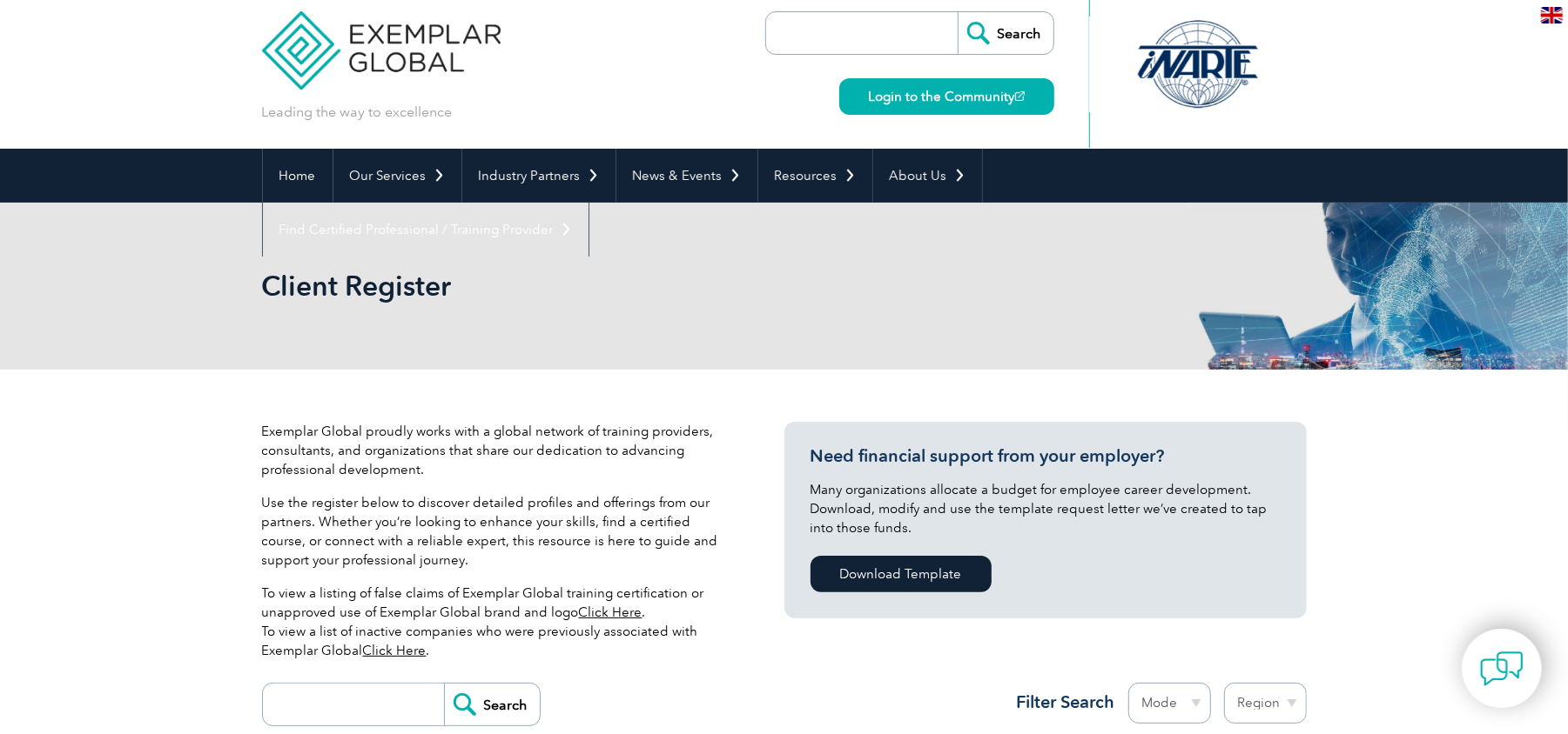
scroll to position [0, 0]
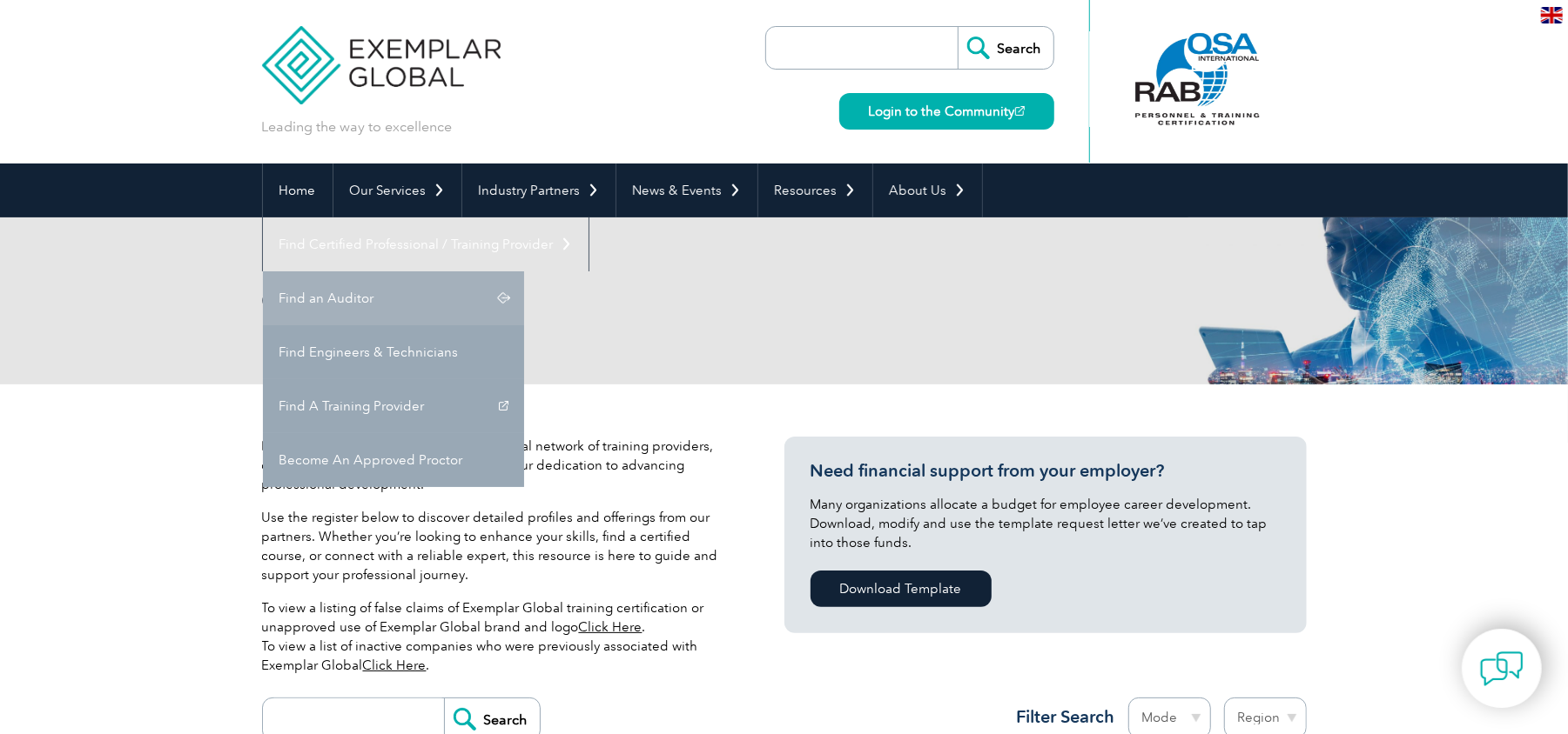
click at [524, 272] on link "Find an Auditor" at bounding box center [393, 299] width 261 height 54
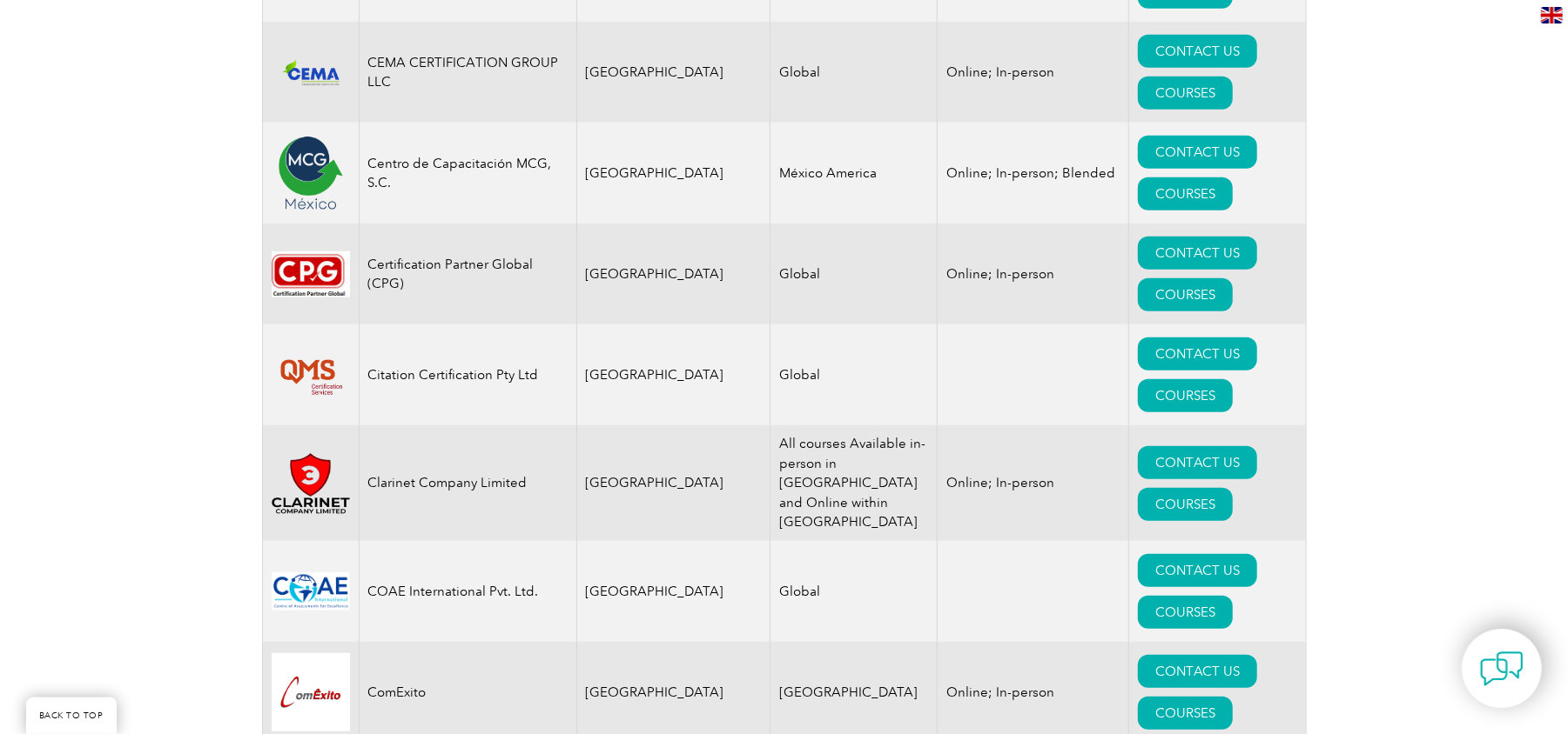
scroll to position [5684, 0]
